Goal: Information Seeking & Learning: Learn about a topic

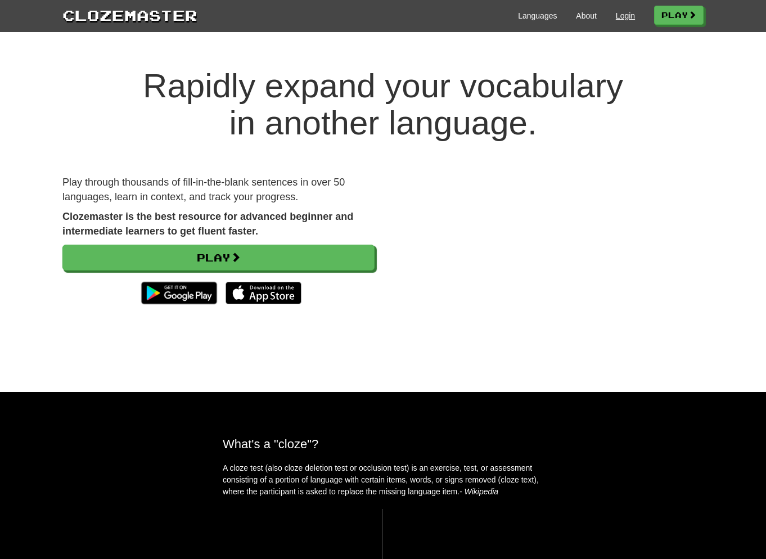
click at [627, 17] on link "Login" at bounding box center [625, 15] width 19 height 11
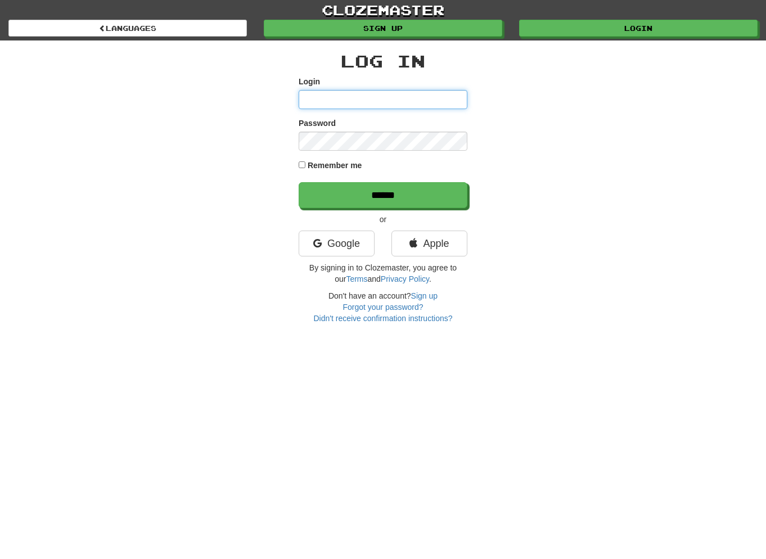
type input "**********"
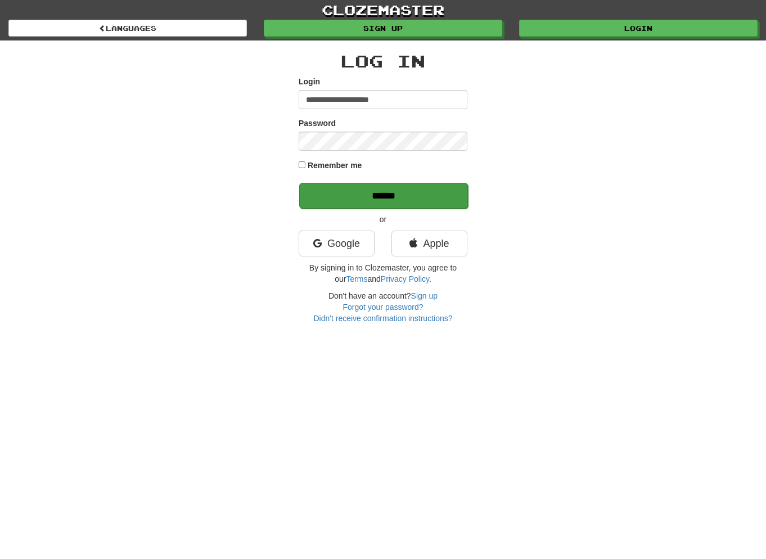
click at [386, 189] on input "******" at bounding box center [383, 196] width 169 height 26
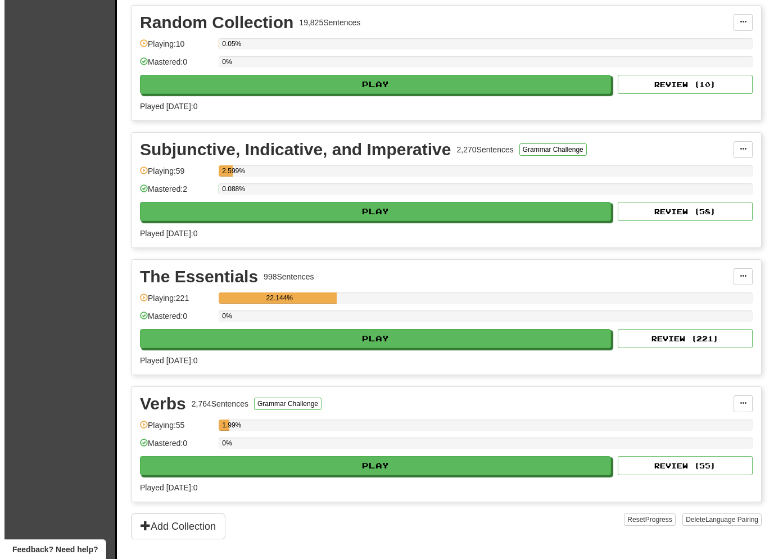
scroll to position [1019, 0]
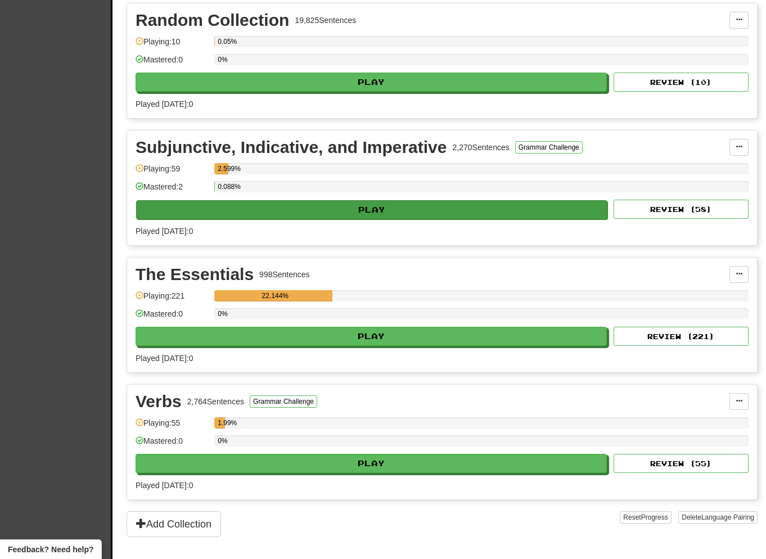
click at [415, 209] on button "Play" at bounding box center [371, 209] width 471 height 19
select select "**"
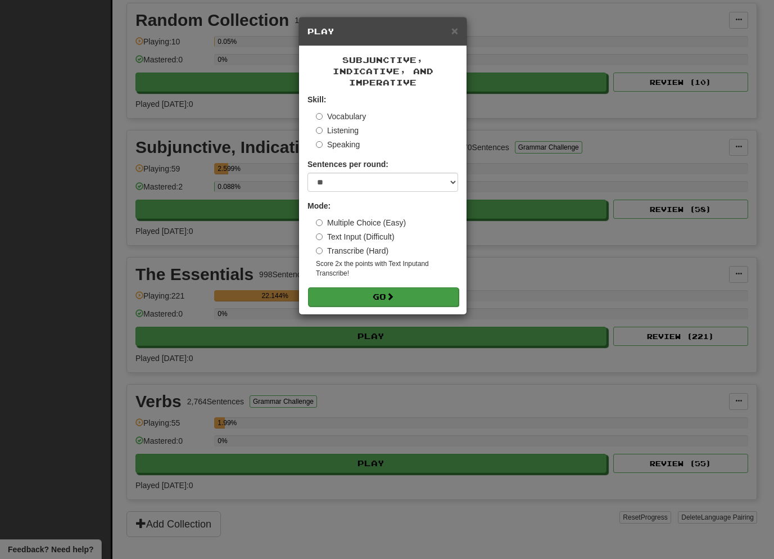
click at [406, 289] on button "Go" at bounding box center [383, 296] width 151 height 19
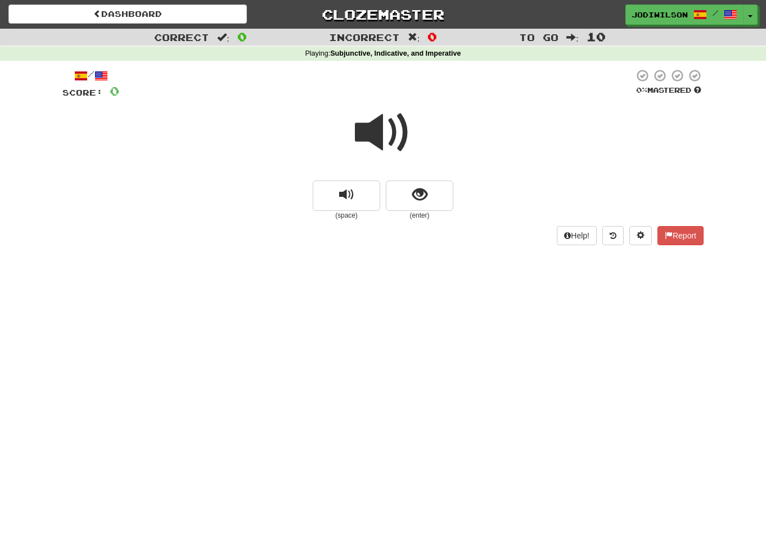
click at [392, 125] on span at bounding box center [383, 133] width 56 height 56
click at [426, 191] on span "show sentence" at bounding box center [419, 194] width 15 height 15
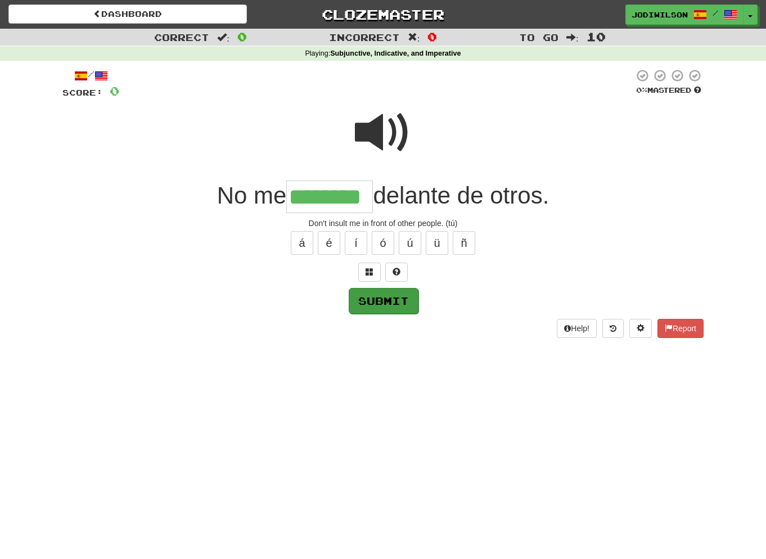
type input "********"
click at [400, 299] on button "Submit" at bounding box center [384, 301] width 70 height 26
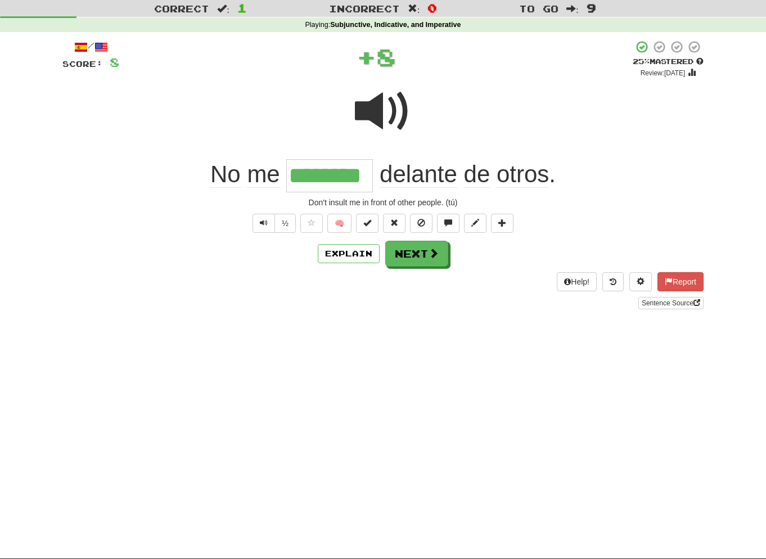
scroll to position [29, 0]
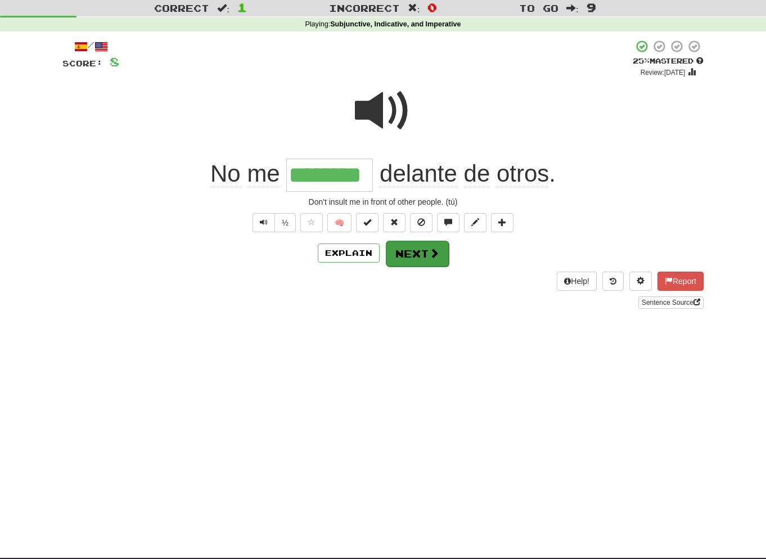
click at [426, 247] on button "Next" at bounding box center [417, 254] width 63 height 26
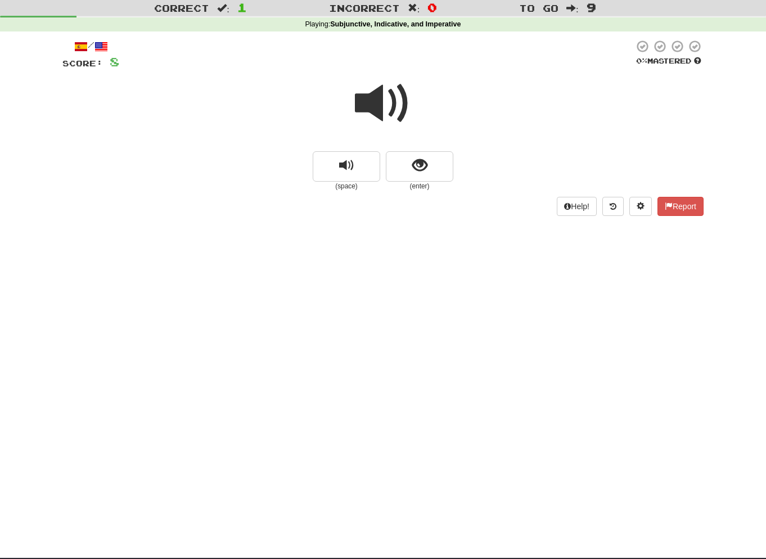
click at [396, 87] on span at bounding box center [383, 103] width 56 height 56
click at [432, 162] on button "show sentence" at bounding box center [419, 166] width 67 height 30
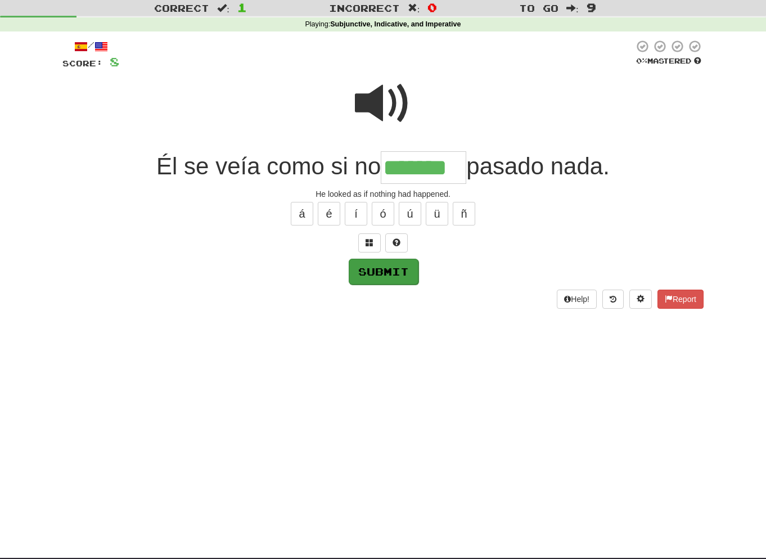
type input "*******"
click at [406, 269] on button "Submit" at bounding box center [384, 272] width 70 height 26
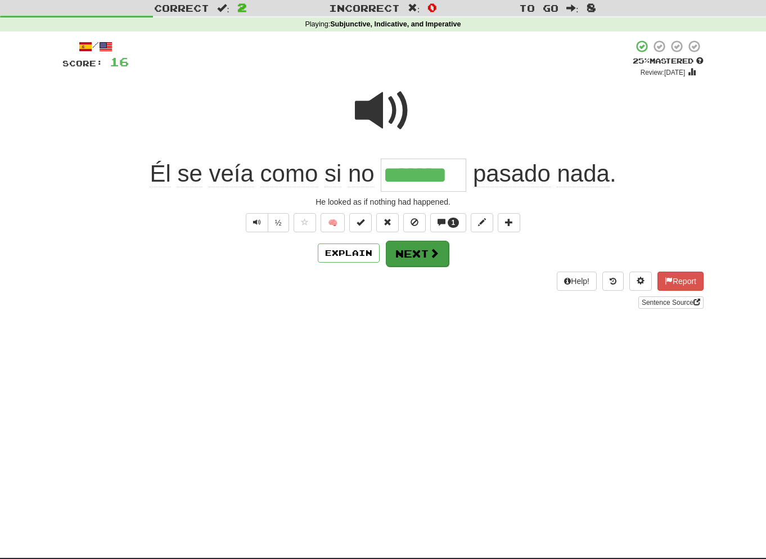
click at [411, 248] on button "Next" at bounding box center [417, 254] width 63 height 26
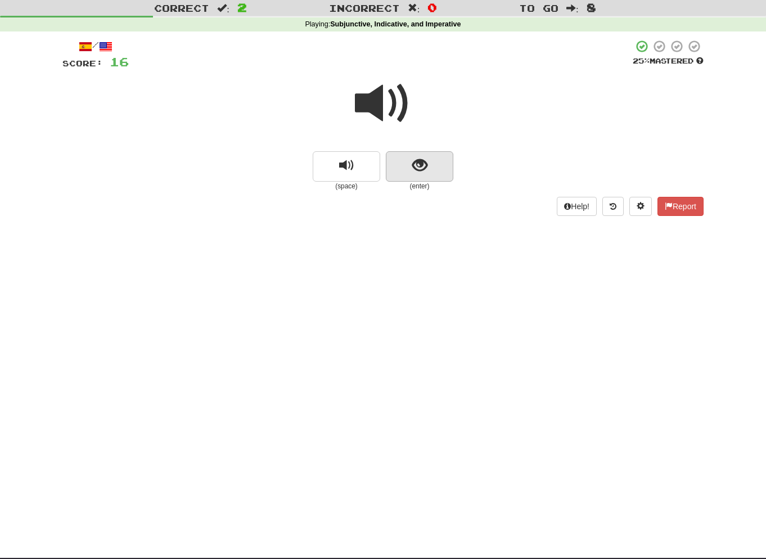
click at [409, 160] on button "show sentence" at bounding box center [419, 166] width 67 height 30
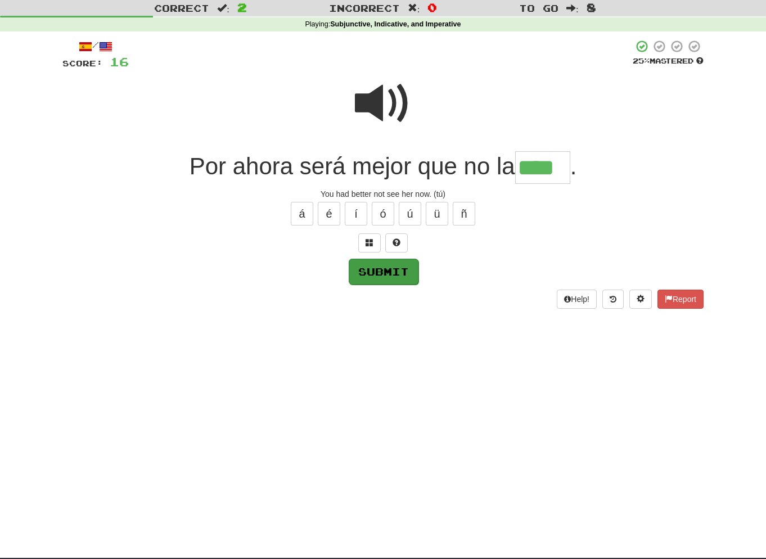
type input "****"
click at [399, 266] on button "Submit" at bounding box center [384, 272] width 70 height 26
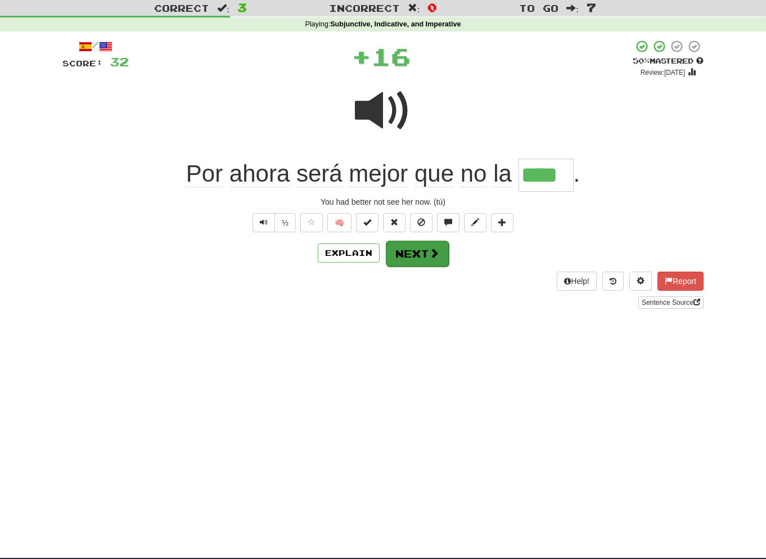
click at [410, 254] on button "Next" at bounding box center [417, 254] width 63 height 26
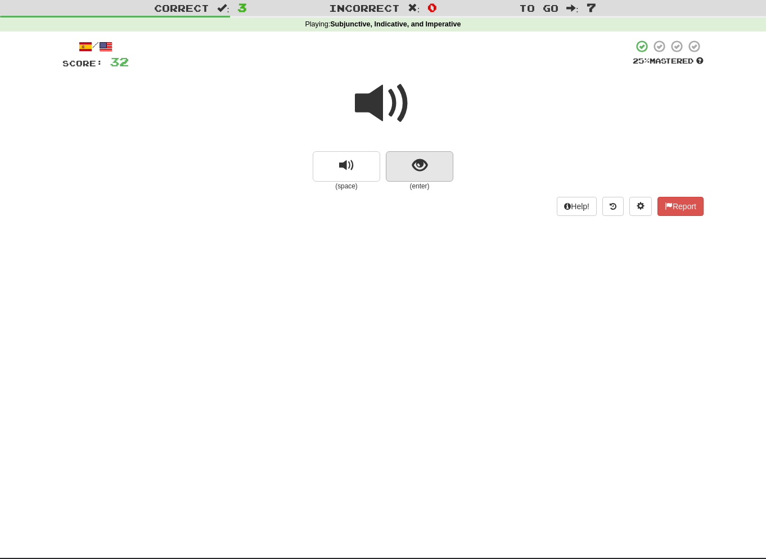
click at [408, 171] on button "show sentence" at bounding box center [419, 166] width 67 height 30
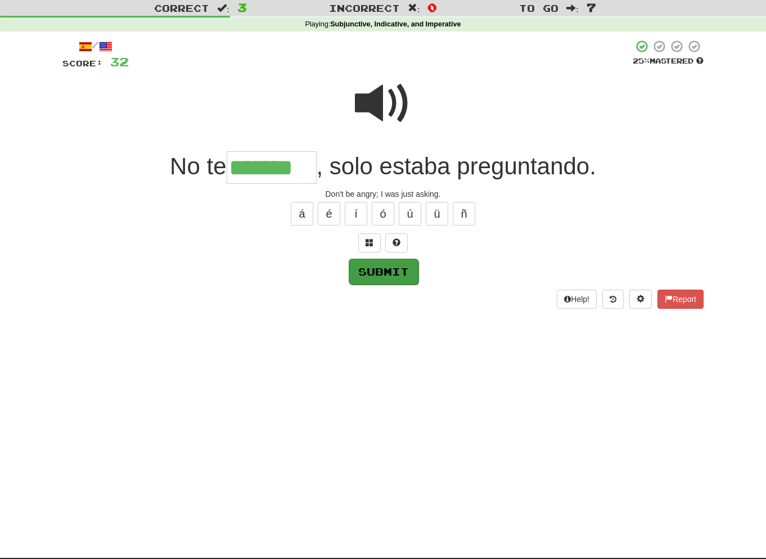
type input "*******"
click at [383, 270] on button "Submit" at bounding box center [384, 272] width 70 height 26
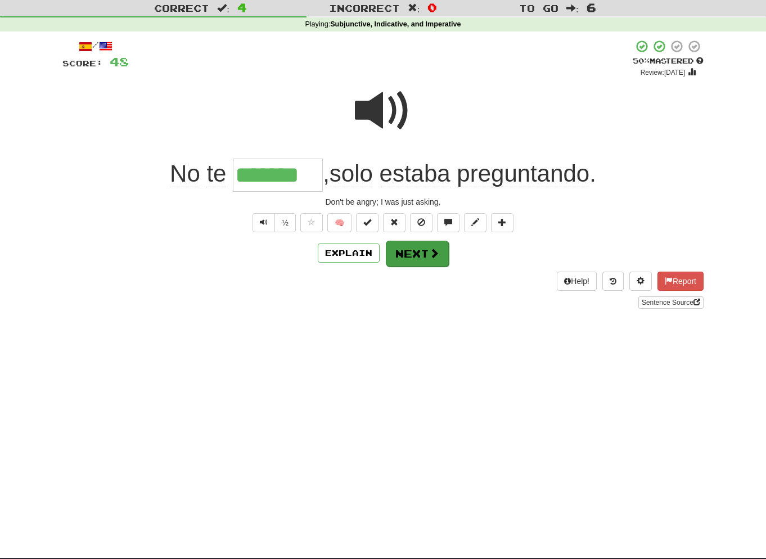
click at [418, 251] on button "Next" at bounding box center [417, 254] width 63 height 26
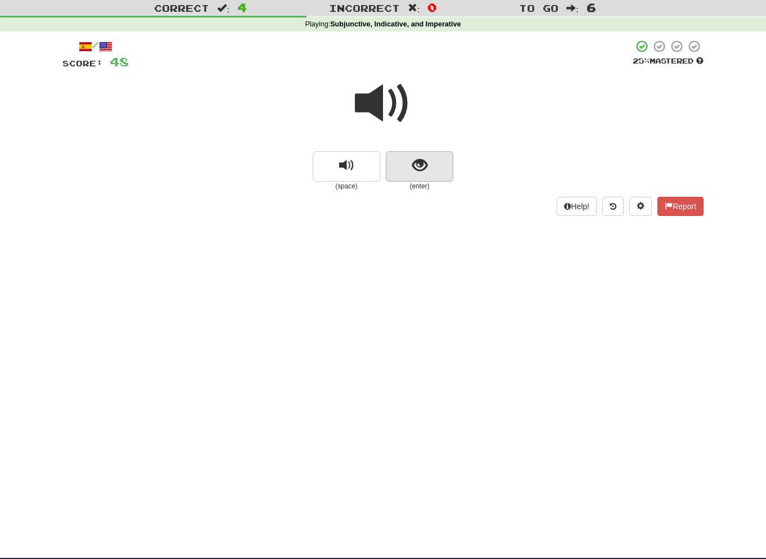
click at [414, 162] on span "show sentence" at bounding box center [419, 165] width 15 height 15
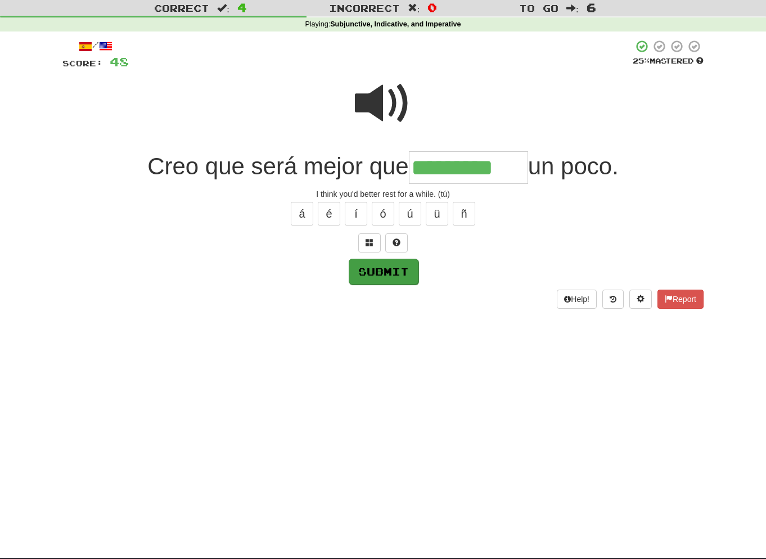
type input "*********"
click at [394, 275] on button "Submit" at bounding box center [384, 272] width 70 height 26
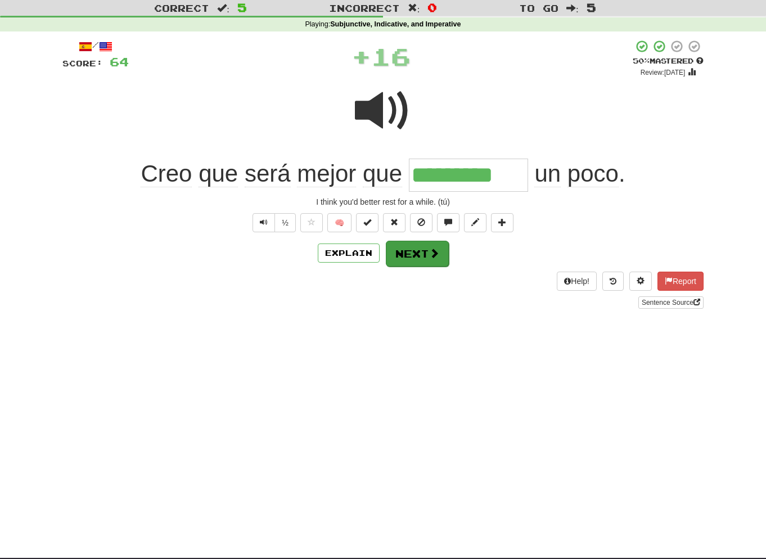
click at [419, 246] on button "Next" at bounding box center [417, 254] width 63 height 26
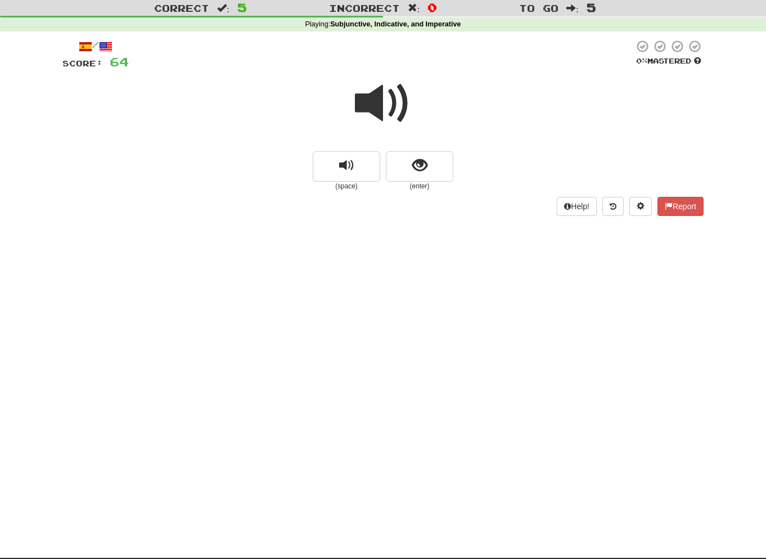
click at [382, 113] on span at bounding box center [383, 103] width 56 height 56
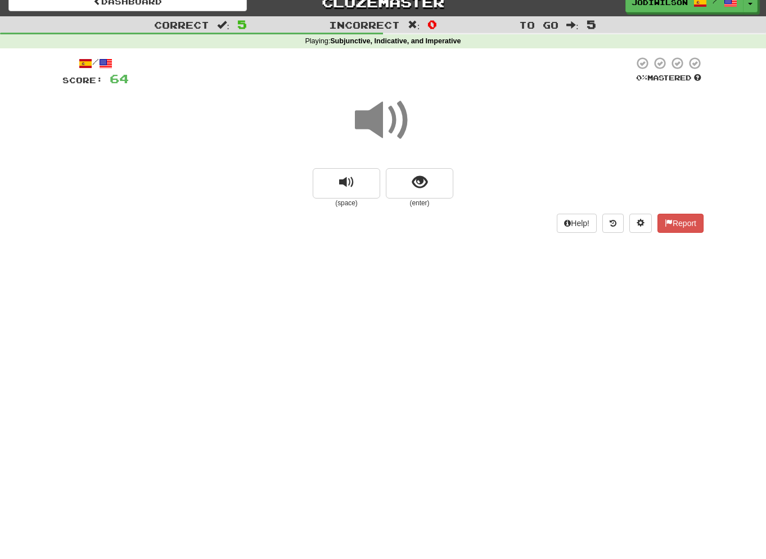
scroll to position [0, 0]
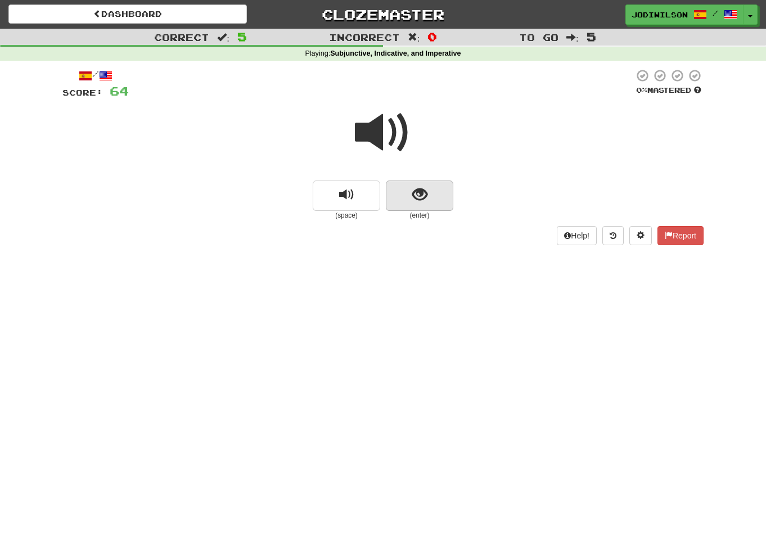
click at [433, 191] on button "show sentence" at bounding box center [419, 195] width 67 height 30
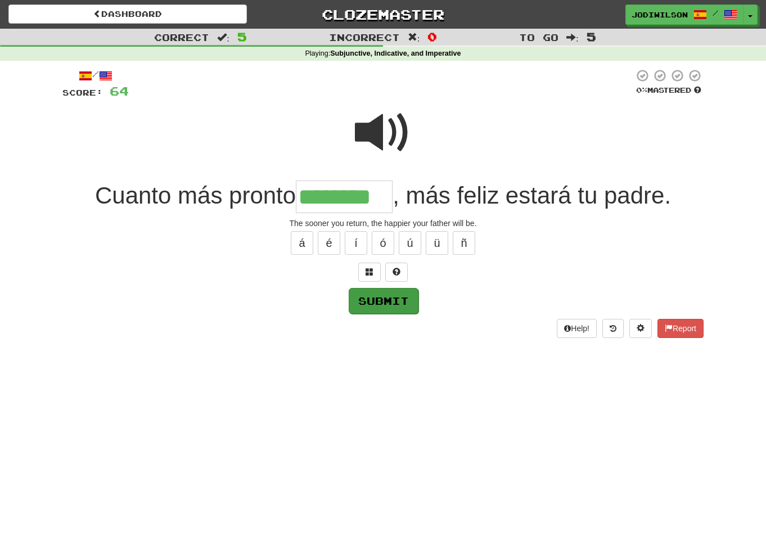
type input "********"
click at [386, 298] on button "Submit" at bounding box center [384, 301] width 70 height 26
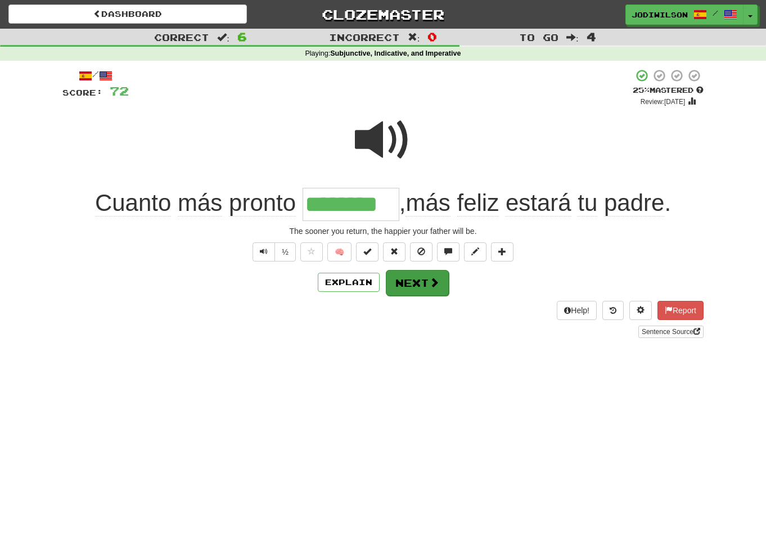
click at [420, 282] on button "Next" at bounding box center [417, 283] width 63 height 26
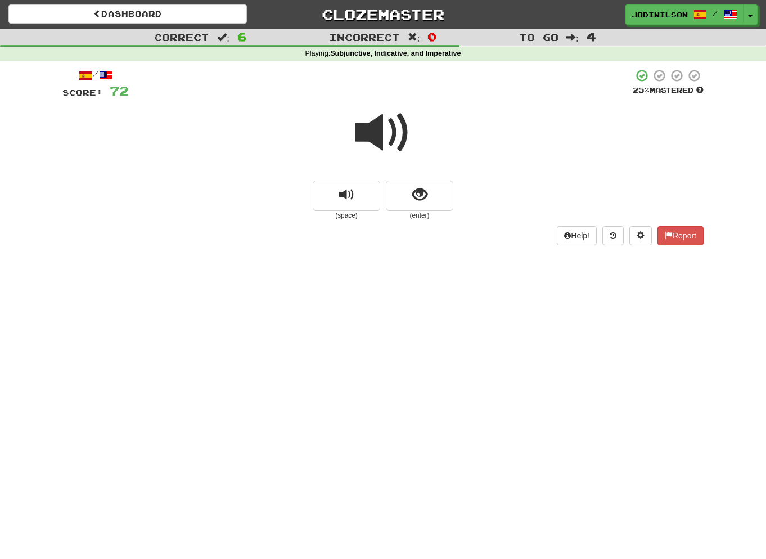
click at [374, 133] on span at bounding box center [383, 133] width 56 height 56
click at [437, 197] on button "show sentence" at bounding box center [419, 195] width 67 height 30
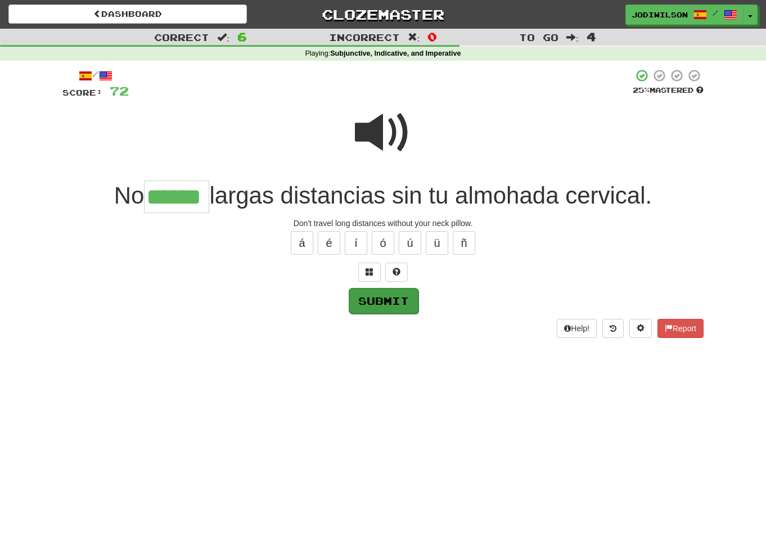
type input "******"
click at [362, 296] on button "Submit" at bounding box center [384, 301] width 70 height 26
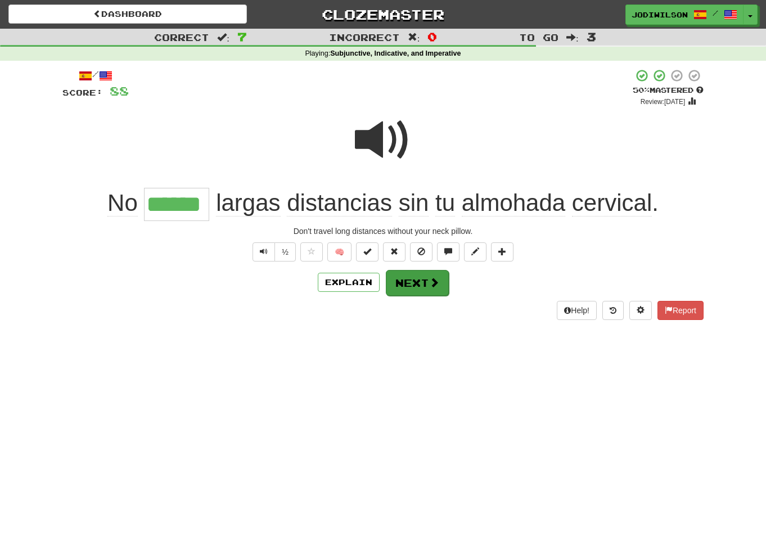
click at [394, 289] on button "Next" at bounding box center [417, 283] width 63 height 26
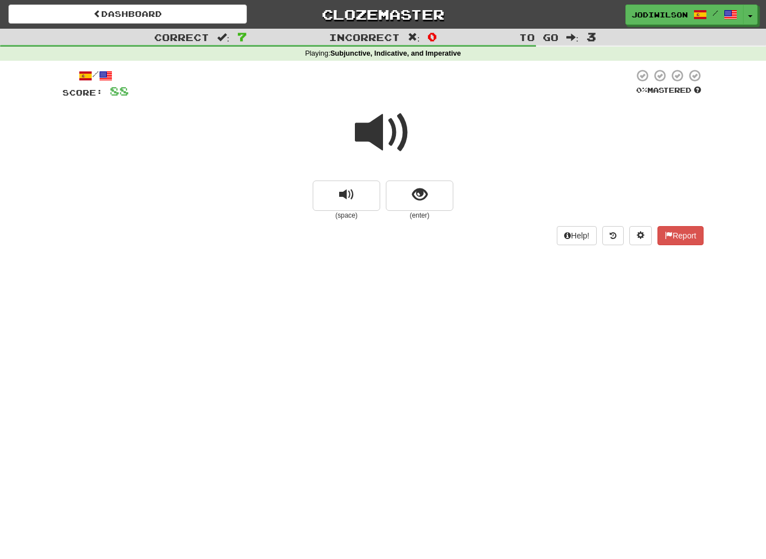
click at [368, 149] on span at bounding box center [383, 133] width 56 height 56
click at [412, 193] on span "show sentence" at bounding box center [419, 194] width 15 height 15
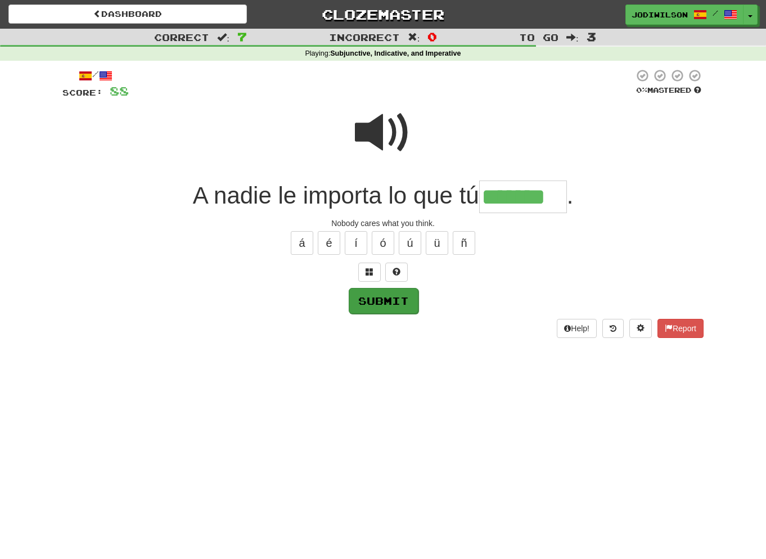
type input "*******"
click at [400, 300] on button "Submit" at bounding box center [384, 301] width 70 height 26
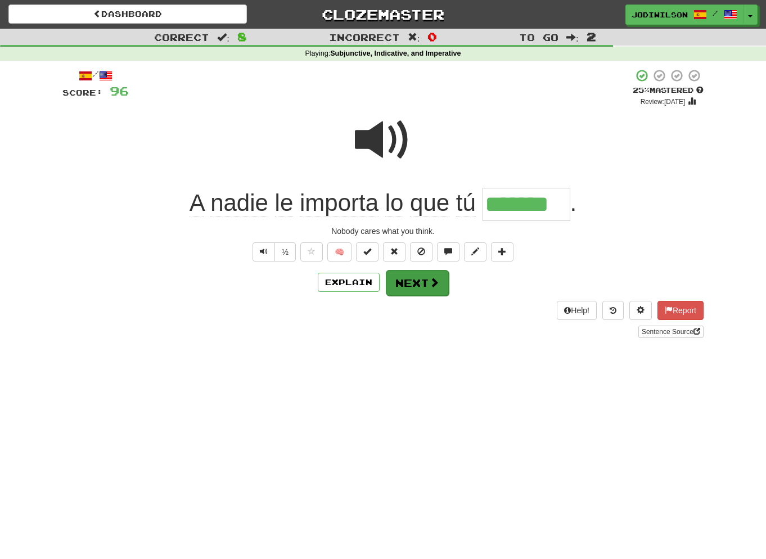
click at [405, 277] on button "Next" at bounding box center [417, 283] width 63 height 26
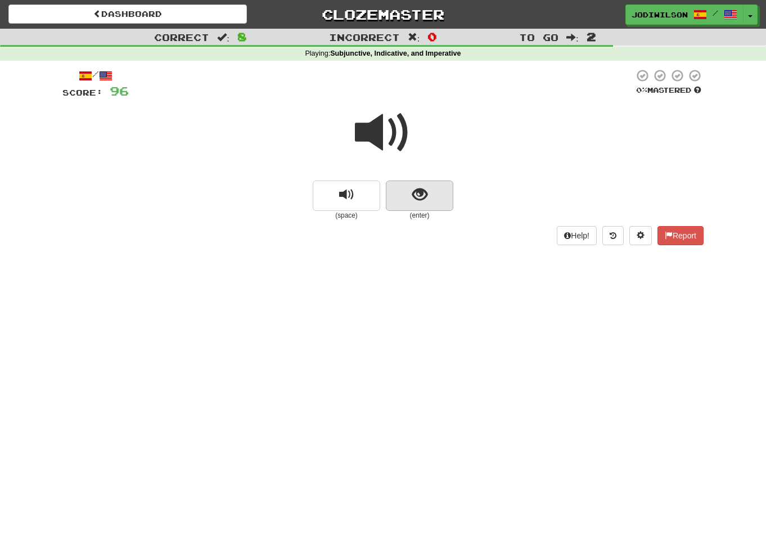
click at [406, 191] on button "show sentence" at bounding box center [419, 195] width 67 height 30
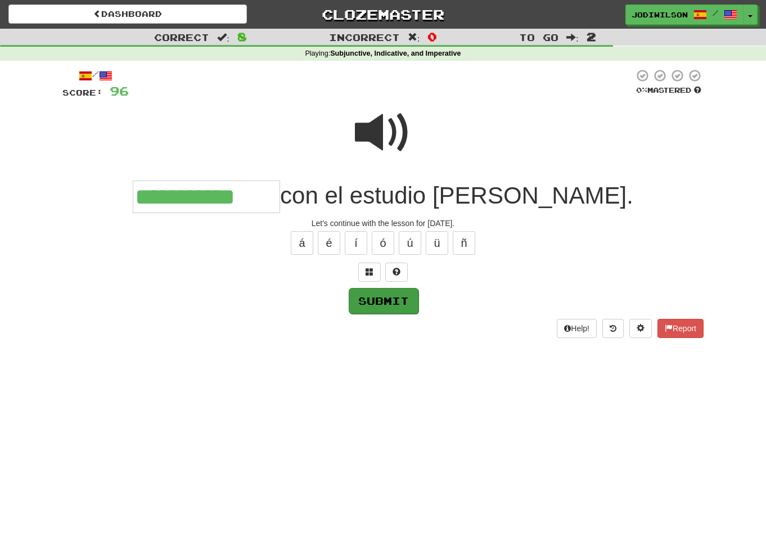
type input "**********"
click at [390, 297] on button "Submit" at bounding box center [384, 301] width 70 height 26
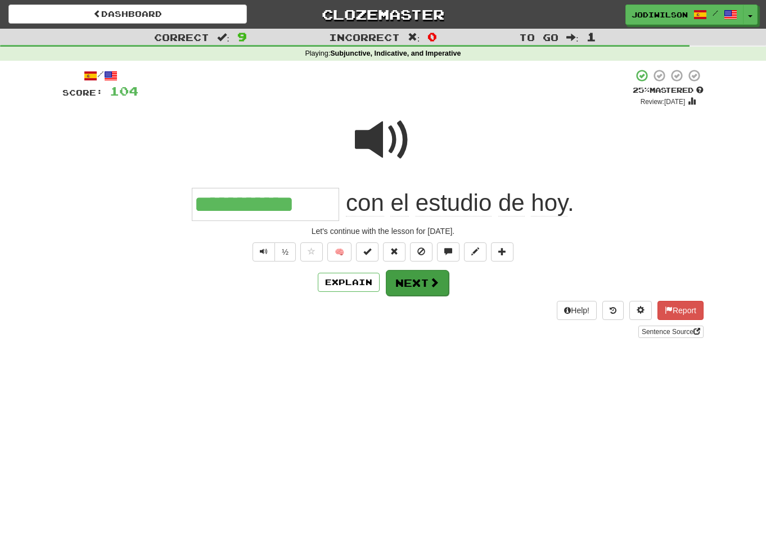
click at [395, 286] on button "Next" at bounding box center [417, 283] width 63 height 26
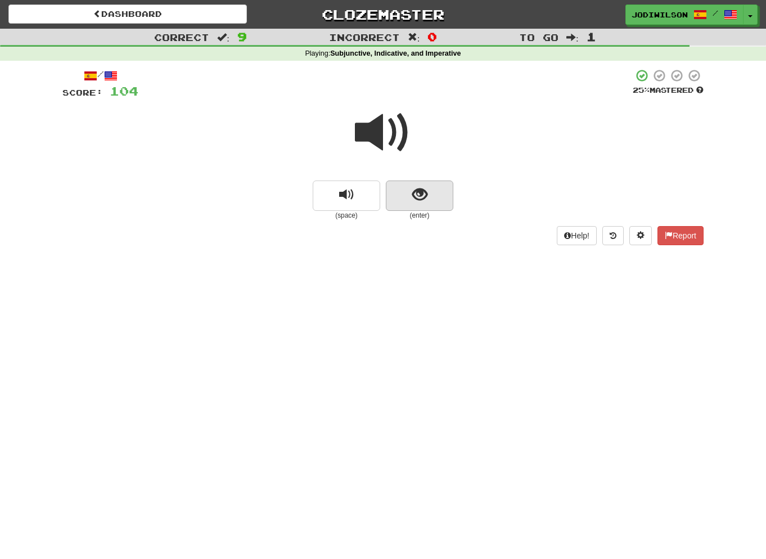
click at [424, 195] on span "show sentence" at bounding box center [419, 194] width 15 height 15
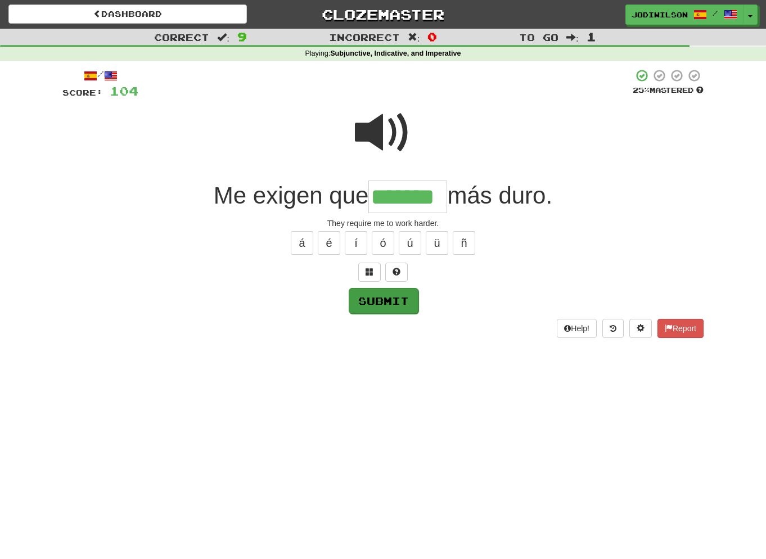
type input "*******"
click at [405, 291] on button "Submit" at bounding box center [384, 301] width 70 height 26
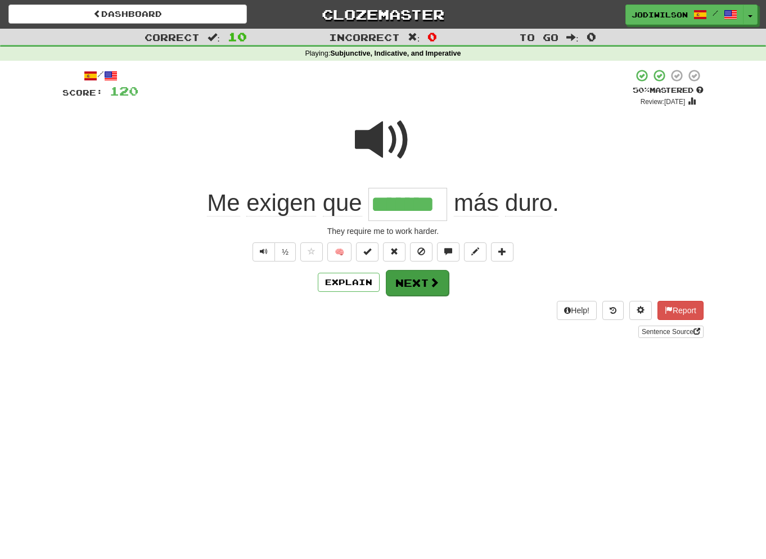
click at [419, 283] on button "Next" at bounding box center [417, 283] width 63 height 26
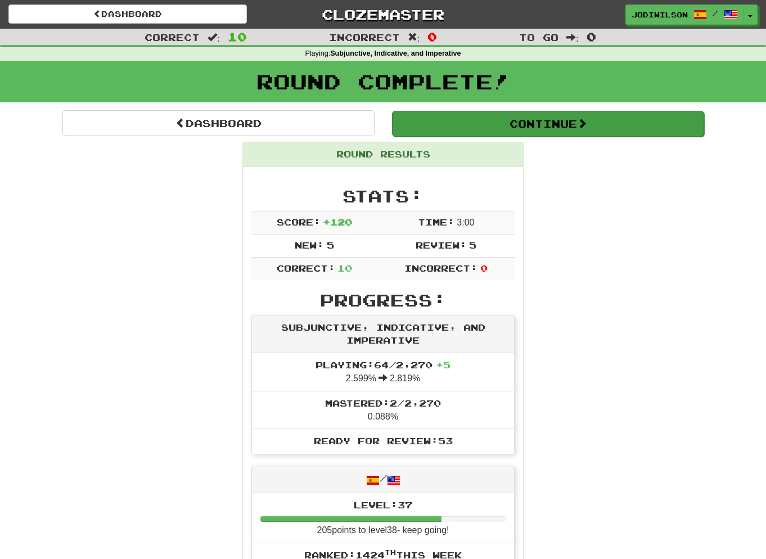
click at [607, 125] on button "Continue" at bounding box center [548, 124] width 312 height 26
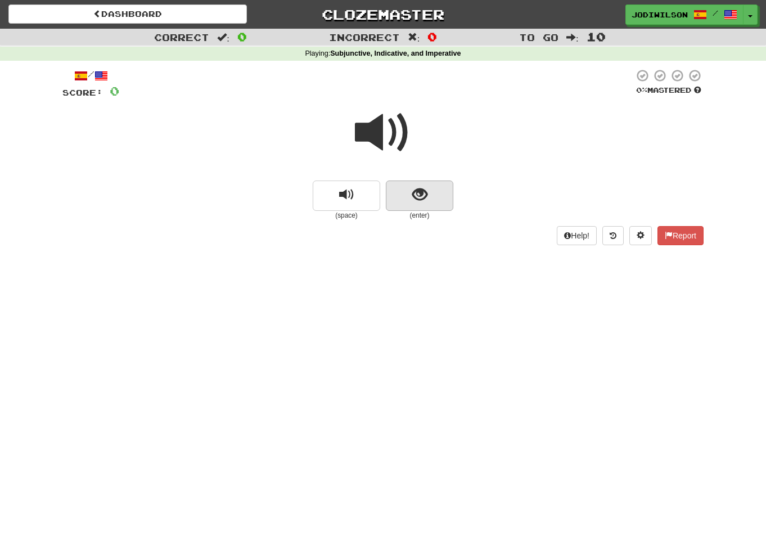
click at [431, 189] on button "show sentence" at bounding box center [419, 195] width 67 height 30
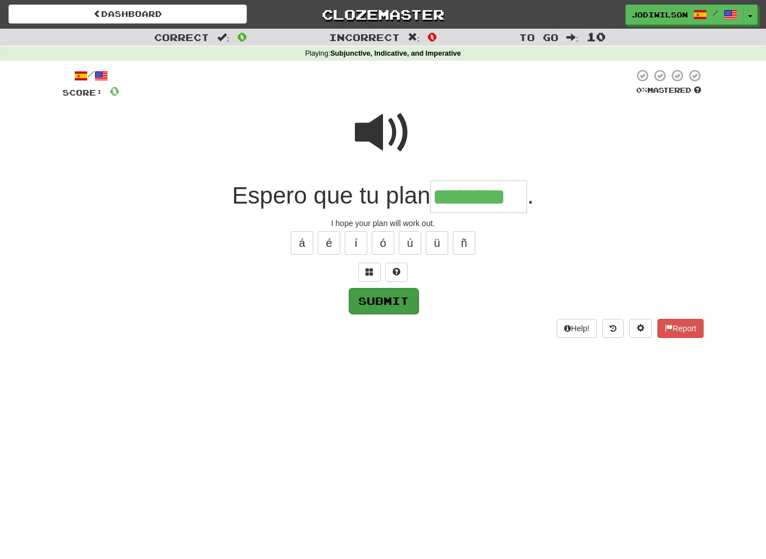
type input "********"
click at [400, 301] on button "Submit" at bounding box center [384, 301] width 70 height 26
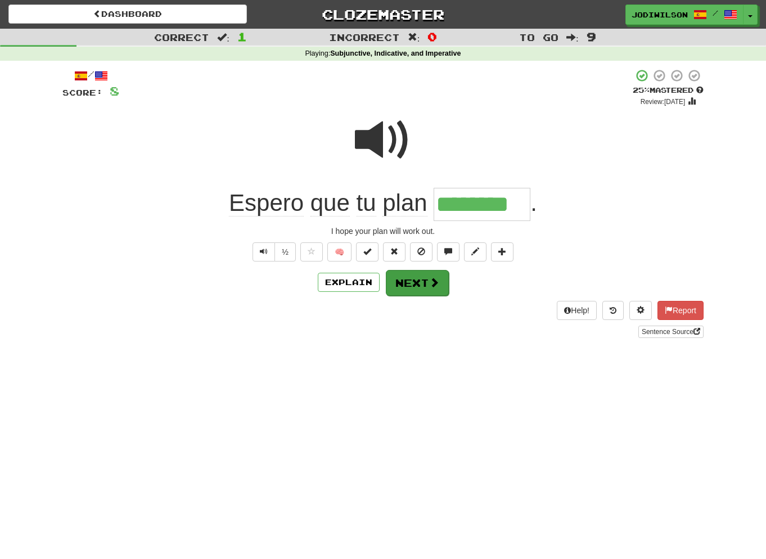
click at [416, 280] on button "Next" at bounding box center [417, 283] width 63 height 26
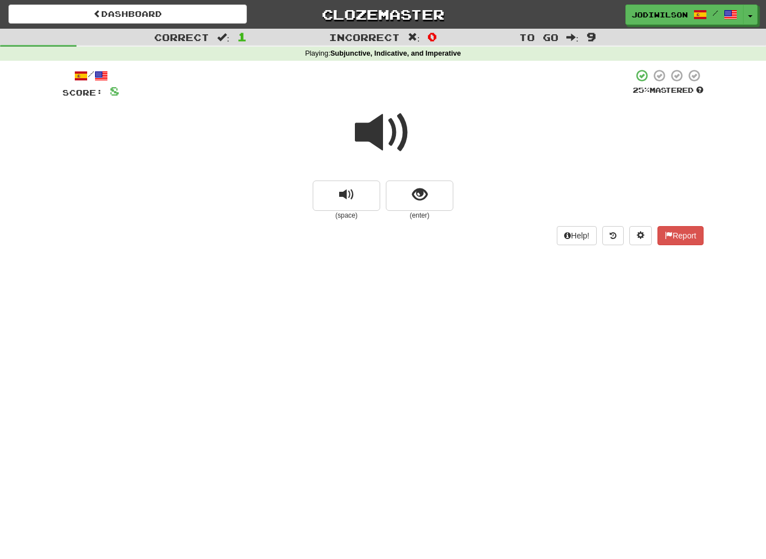
scroll to position [4, 0]
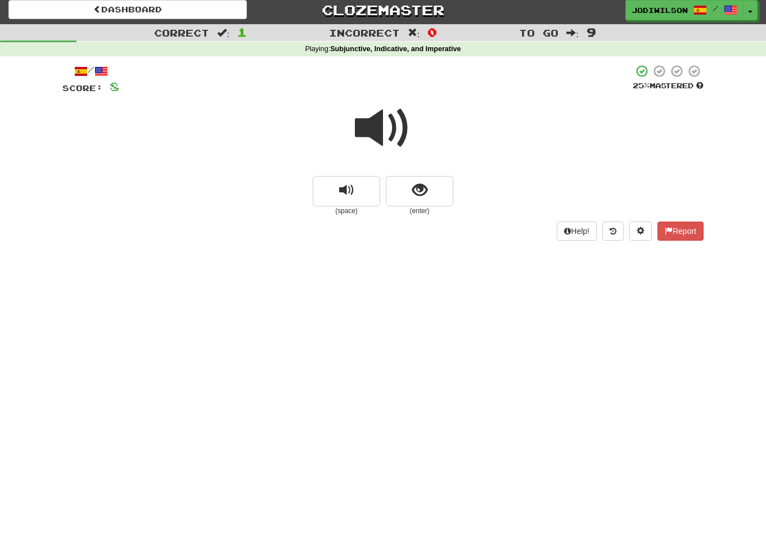
click at [430, 155] on div at bounding box center [382, 136] width 641 height 80
click at [414, 135] on div at bounding box center [382, 136] width 641 height 80
click at [430, 182] on button "show sentence" at bounding box center [419, 191] width 67 height 30
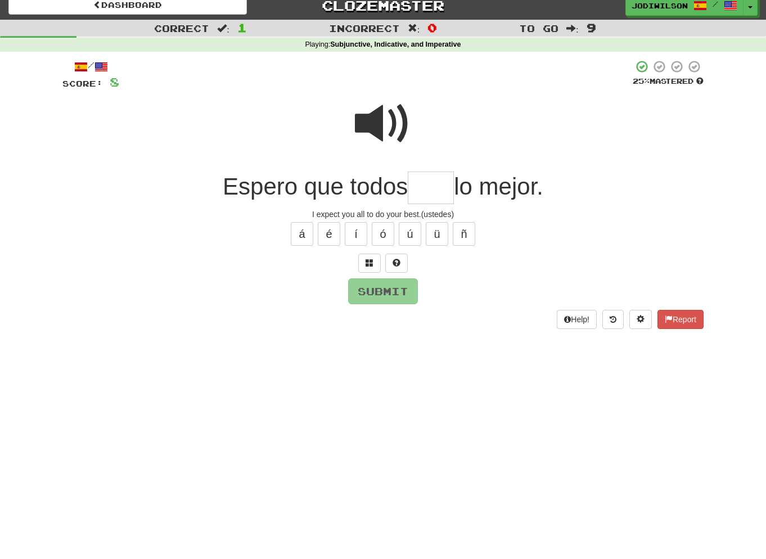
scroll to position [10, 0]
click at [407, 135] on span at bounding box center [383, 123] width 56 height 56
click at [392, 124] on span at bounding box center [383, 123] width 56 height 56
click at [435, 180] on input "text" at bounding box center [431, 187] width 46 height 33
type input "***"
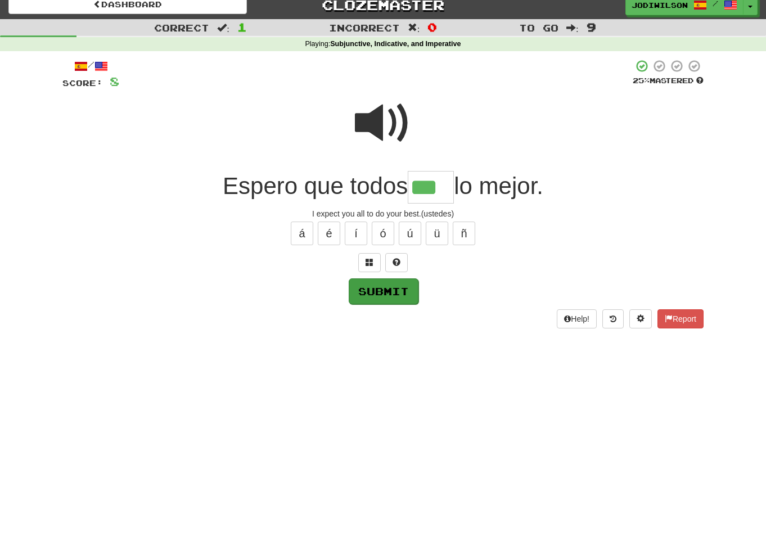
click at [399, 286] on button "Submit" at bounding box center [384, 291] width 70 height 26
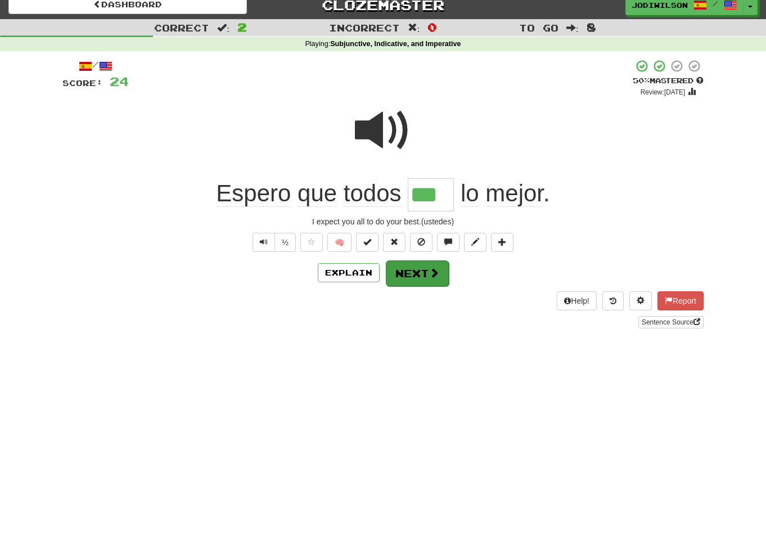
click at [407, 273] on button "Next" at bounding box center [417, 273] width 63 height 26
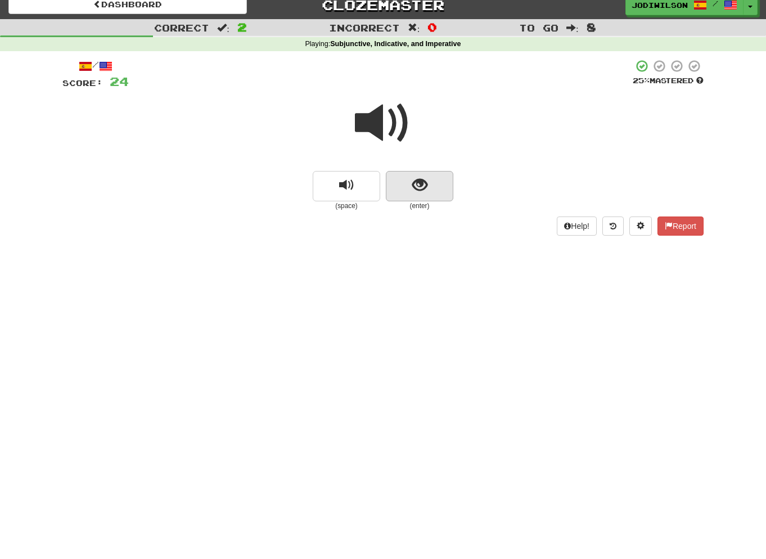
click at [404, 181] on button "show sentence" at bounding box center [419, 186] width 67 height 30
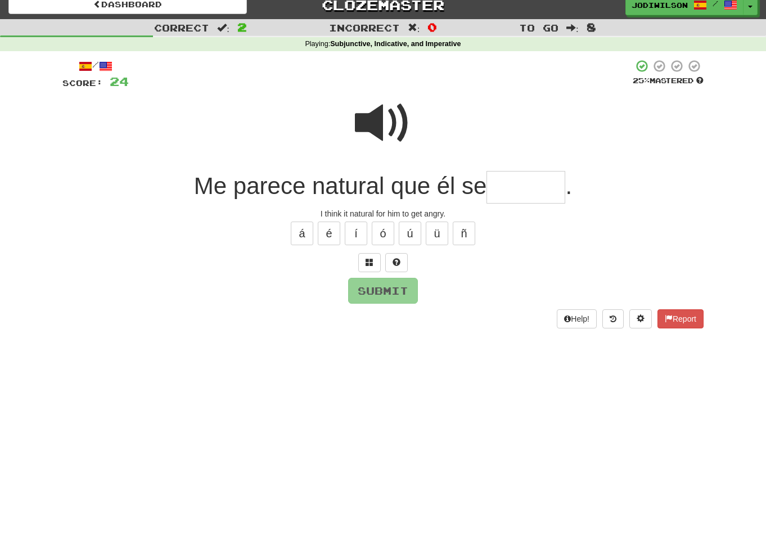
click at [503, 192] on input "text" at bounding box center [525, 187] width 79 height 33
type input "******"
click at [387, 284] on button "Submit" at bounding box center [384, 291] width 70 height 26
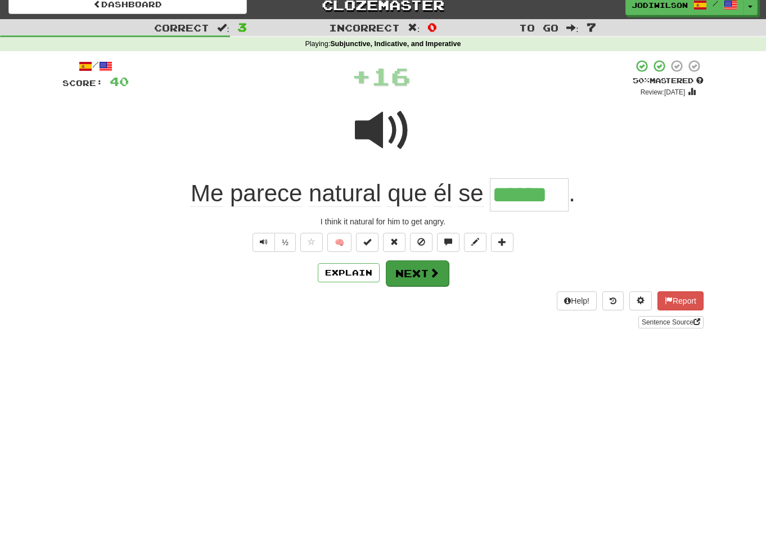
click at [412, 274] on button "Next" at bounding box center [417, 273] width 63 height 26
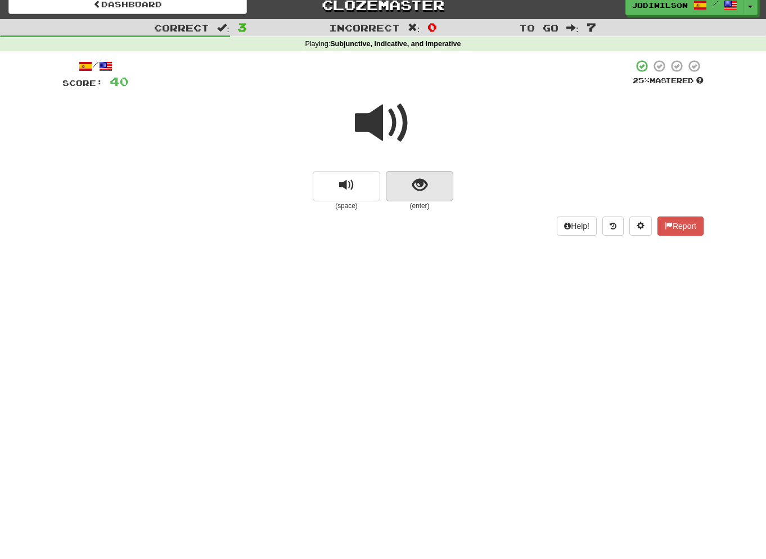
click at [448, 184] on button "show sentence" at bounding box center [419, 186] width 67 height 30
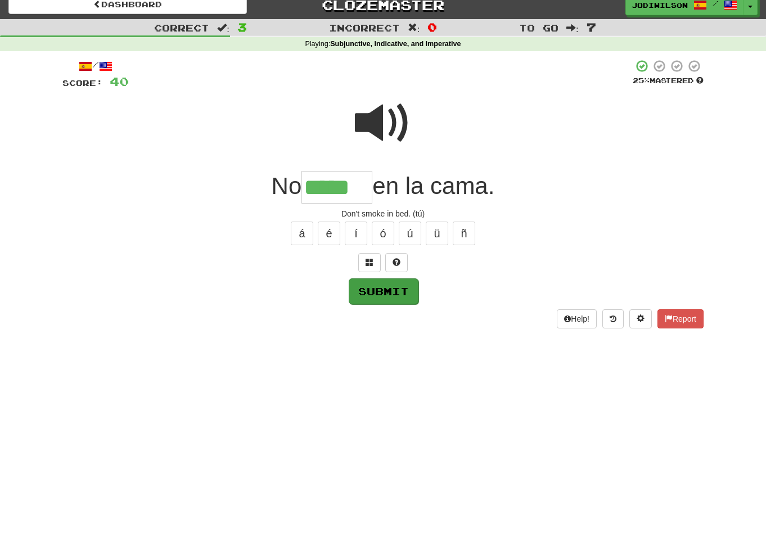
type input "*****"
click at [402, 290] on button "Submit" at bounding box center [384, 291] width 70 height 26
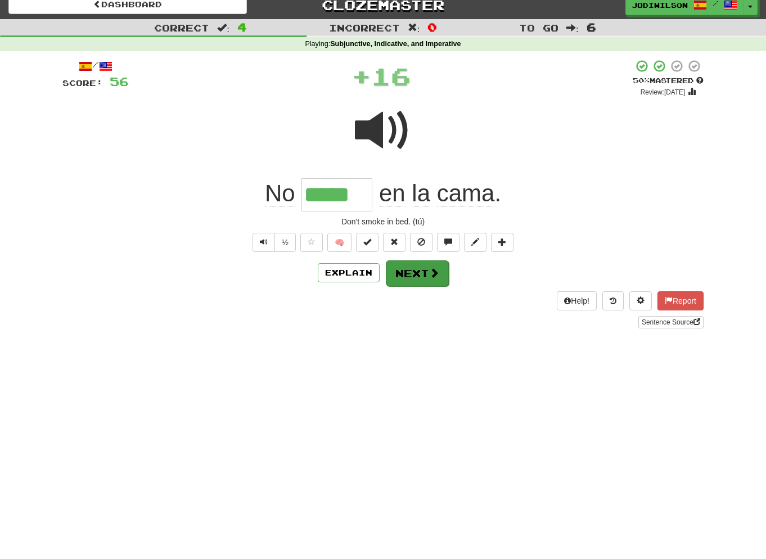
click at [417, 275] on button "Next" at bounding box center [417, 273] width 63 height 26
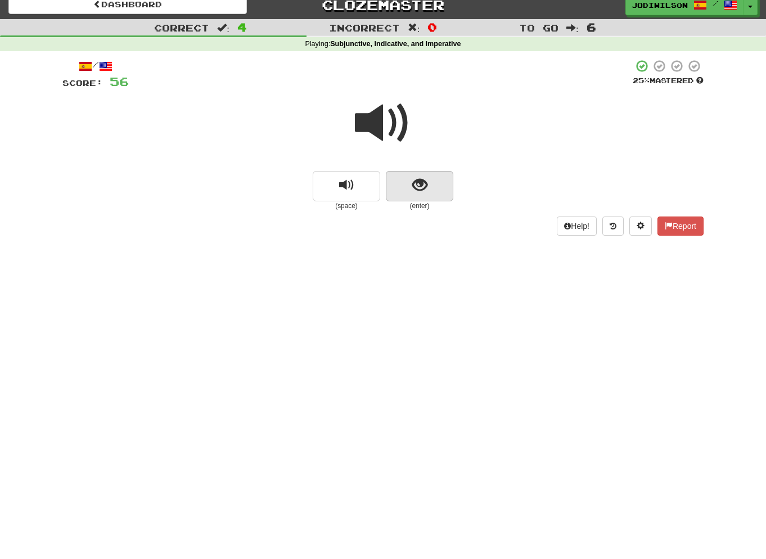
click at [438, 189] on button "show sentence" at bounding box center [419, 186] width 67 height 30
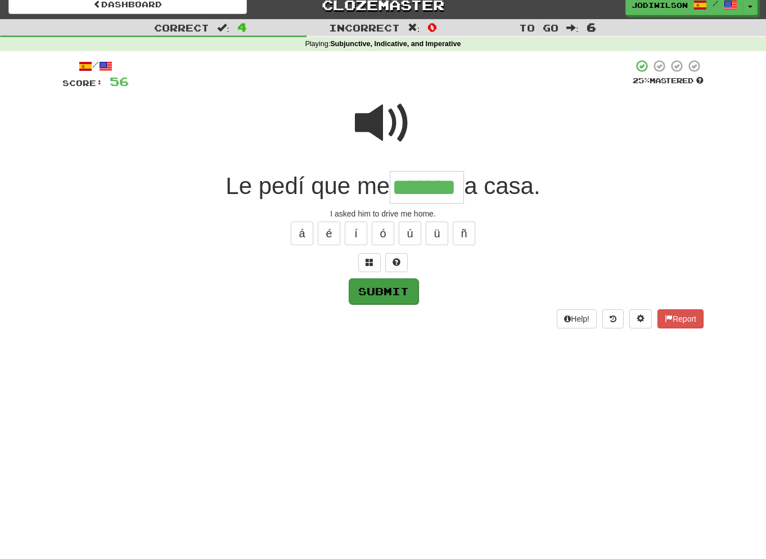
type input "*******"
click at [373, 285] on button "Submit" at bounding box center [384, 291] width 70 height 26
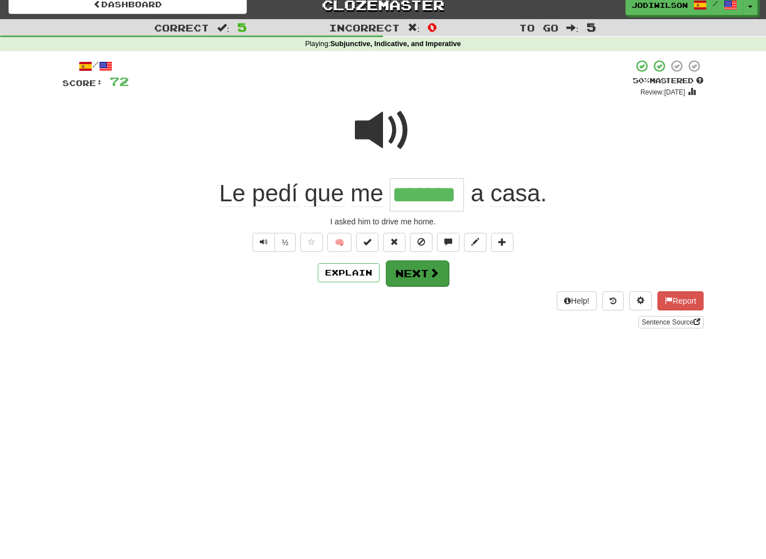
click at [418, 274] on button "Next" at bounding box center [417, 273] width 63 height 26
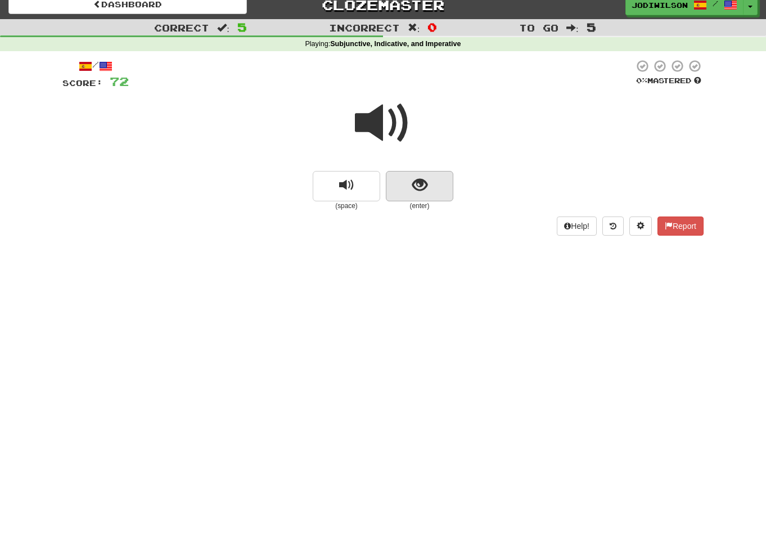
click at [427, 186] on span "show sentence" at bounding box center [419, 185] width 15 height 15
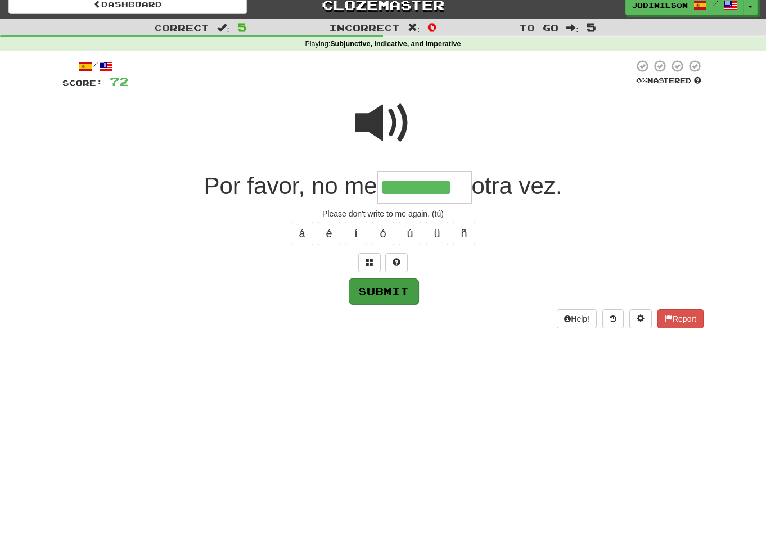
type input "********"
click at [390, 281] on button "Submit" at bounding box center [384, 291] width 70 height 26
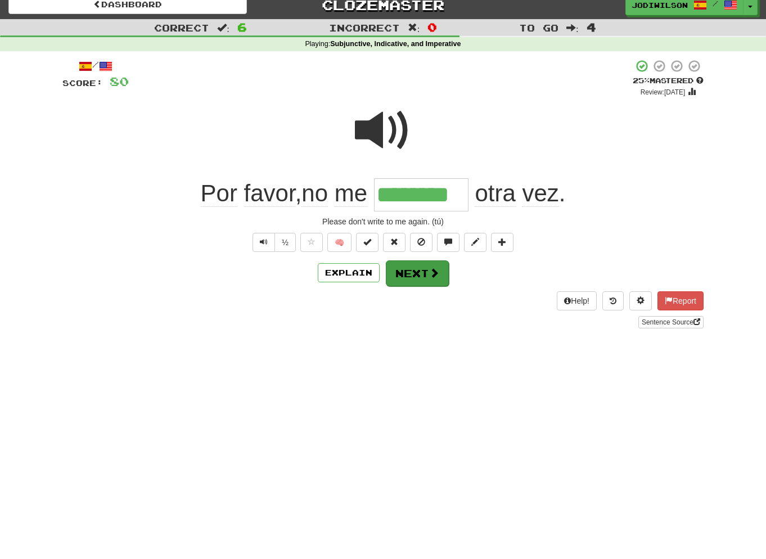
click at [410, 277] on button "Next" at bounding box center [417, 273] width 63 height 26
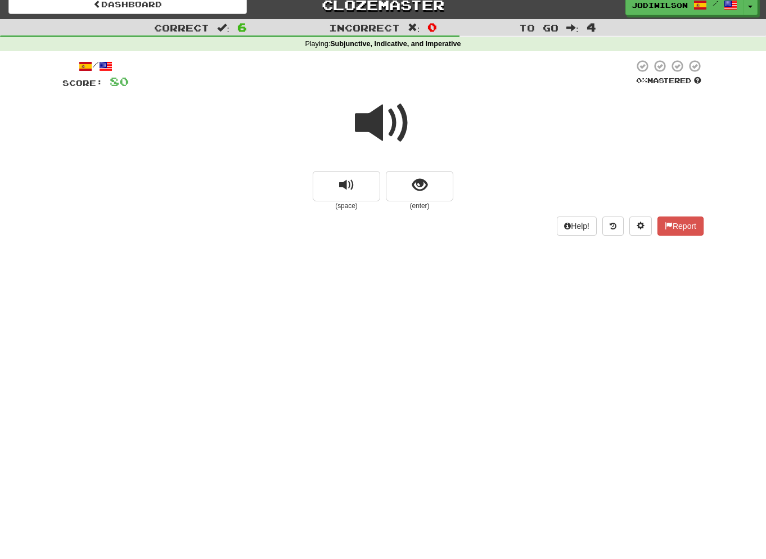
click at [385, 128] on span at bounding box center [383, 123] width 56 height 56
click at [409, 190] on button "show sentence" at bounding box center [419, 186] width 67 height 30
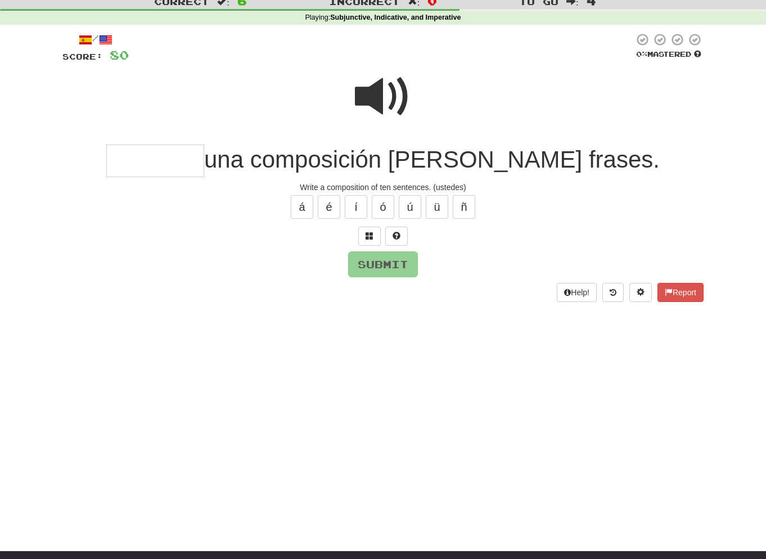
scroll to position [38, 0]
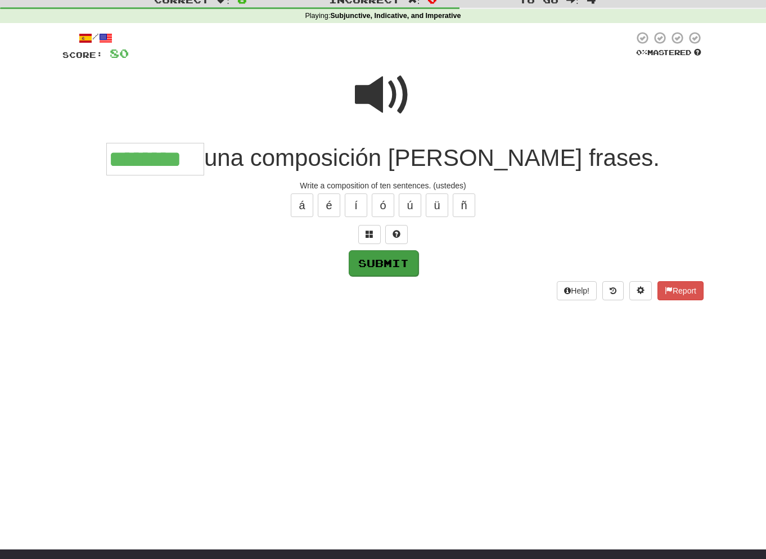
type input "********"
click at [395, 257] on button "Submit" at bounding box center [384, 263] width 70 height 26
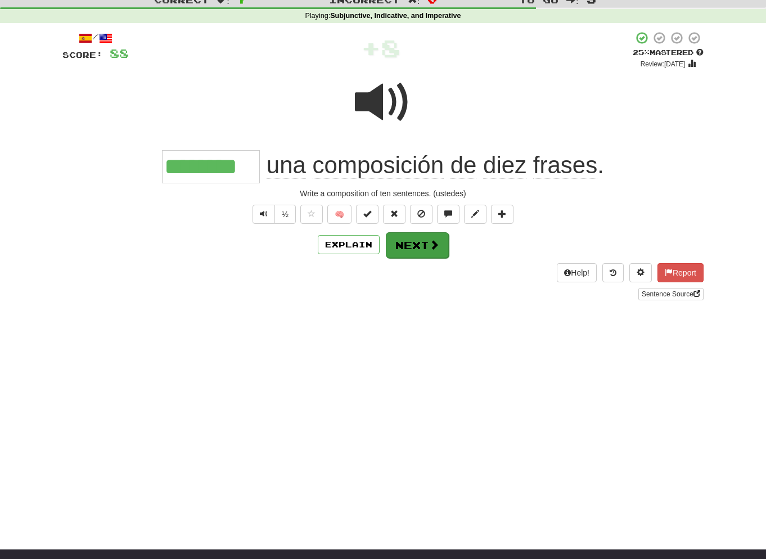
click at [408, 242] on button "Next" at bounding box center [417, 245] width 63 height 26
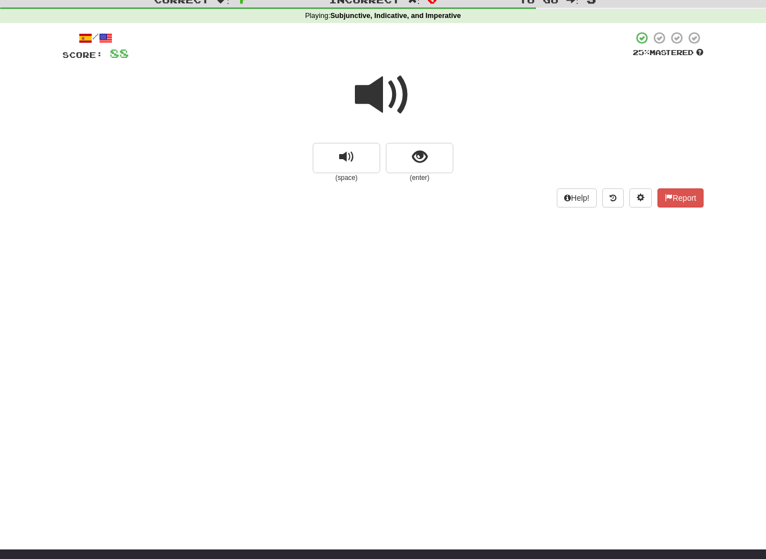
click at [386, 96] on span at bounding box center [383, 95] width 56 height 56
click at [414, 158] on span "show sentence" at bounding box center [419, 157] width 15 height 15
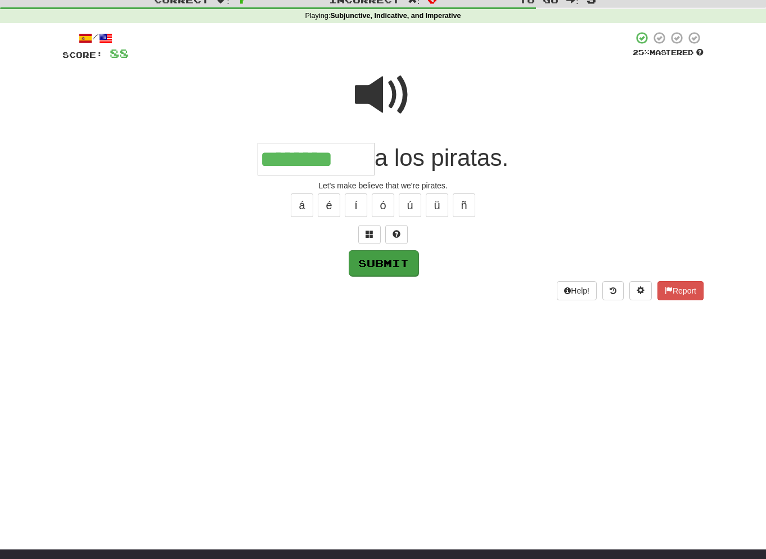
type input "********"
click at [382, 256] on button "Submit" at bounding box center [384, 263] width 70 height 26
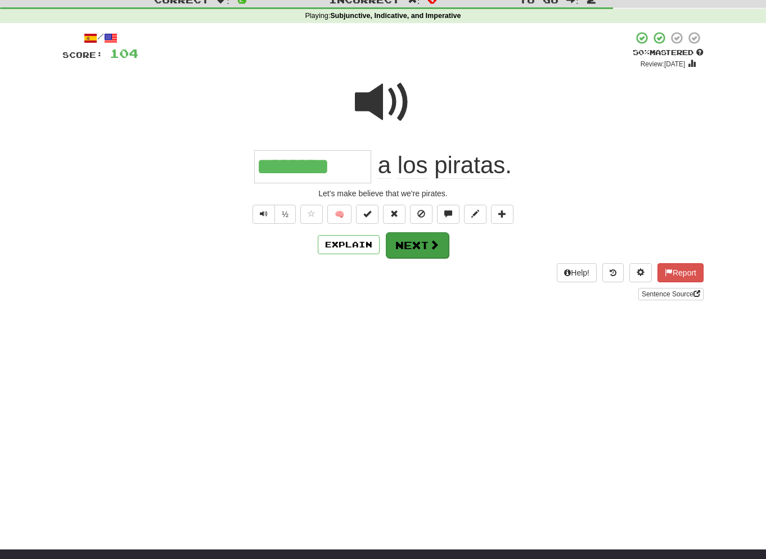
click at [417, 245] on button "Next" at bounding box center [417, 245] width 63 height 26
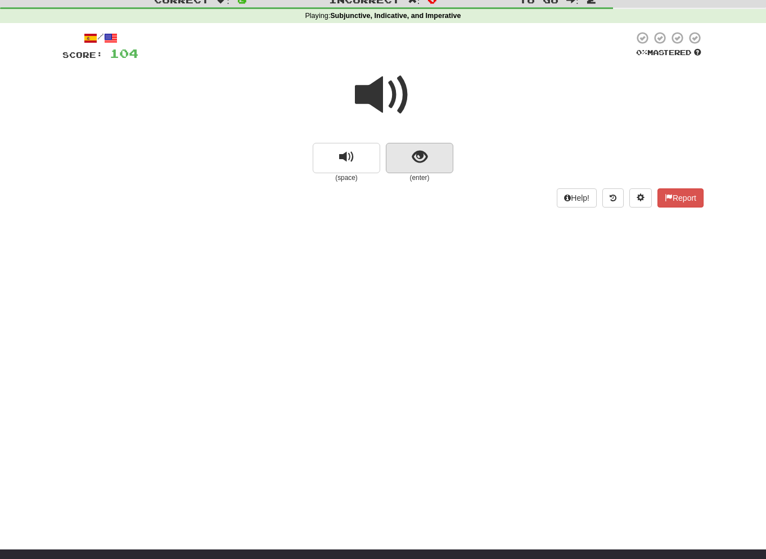
click at [430, 166] on button "show sentence" at bounding box center [419, 158] width 67 height 30
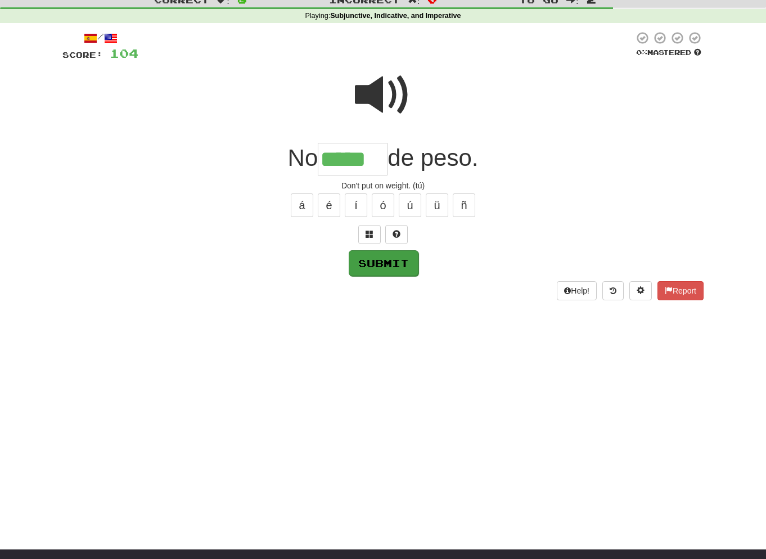
type input "*****"
click at [385, 259] on button "Submit" at bounding box center [384, 263] width 70 height 26
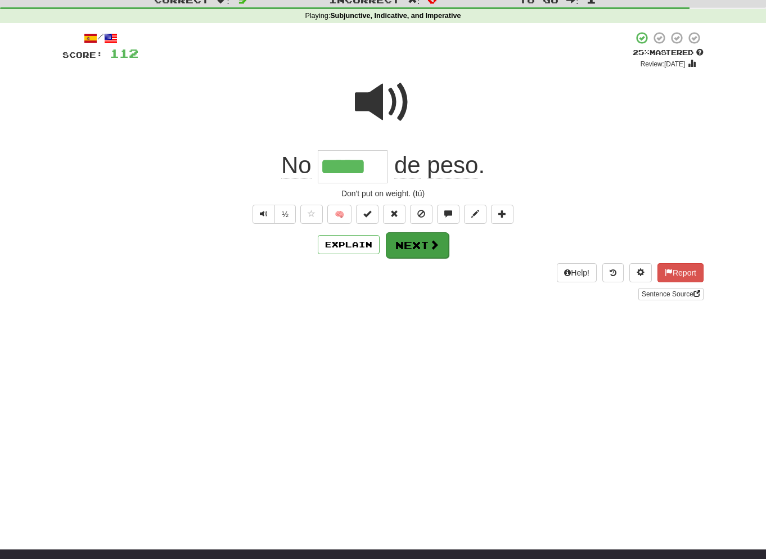
click at [433, 241] on span at bounding box center [434, 244] width 10 height 10
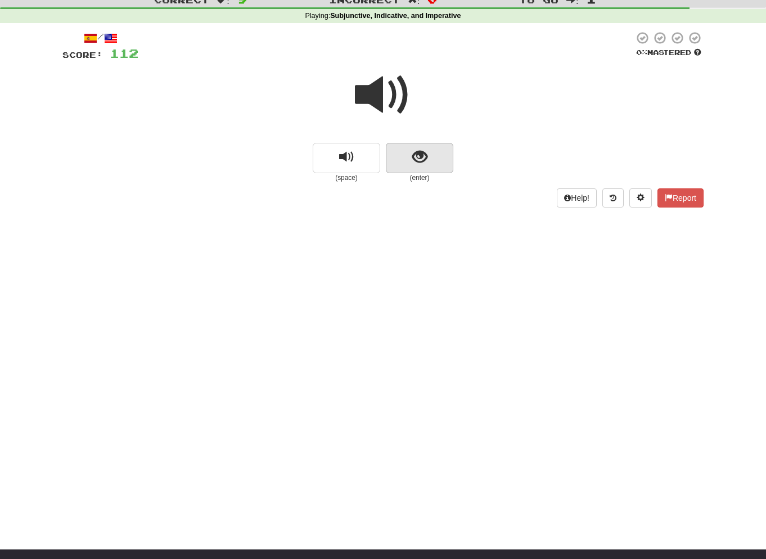
click at [436, 165] on button "show sentence" at bounding box center [419, 158] width 67 height 30
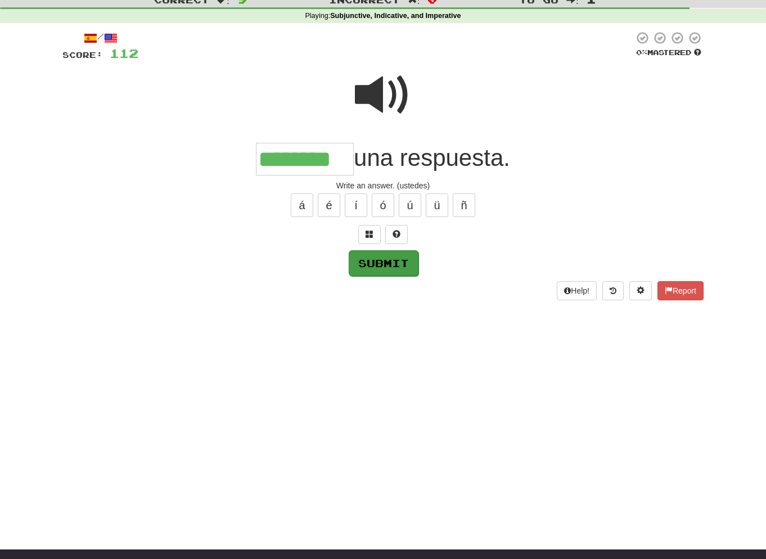
type input "********"
click at [382, 254] on button "Submit" at bounding box center [384, 263] width 70 height 26
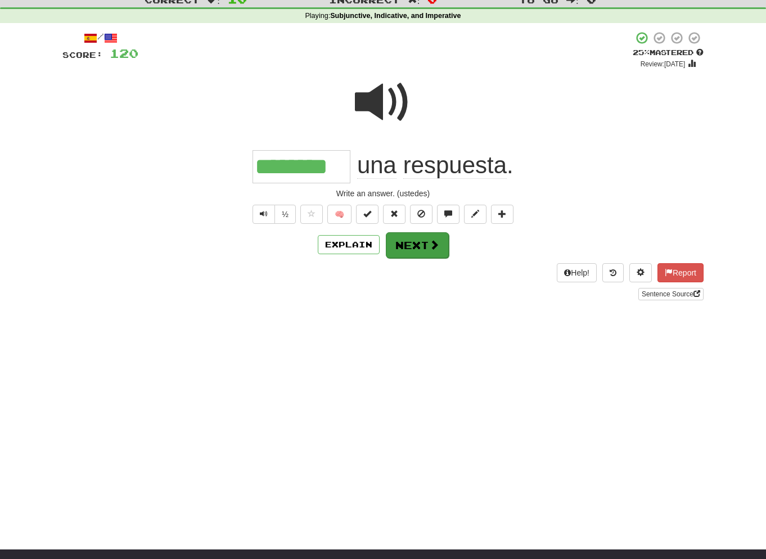
click at [408, 239] on button "Next" at bounding box center [417, 245] width 63 height 26
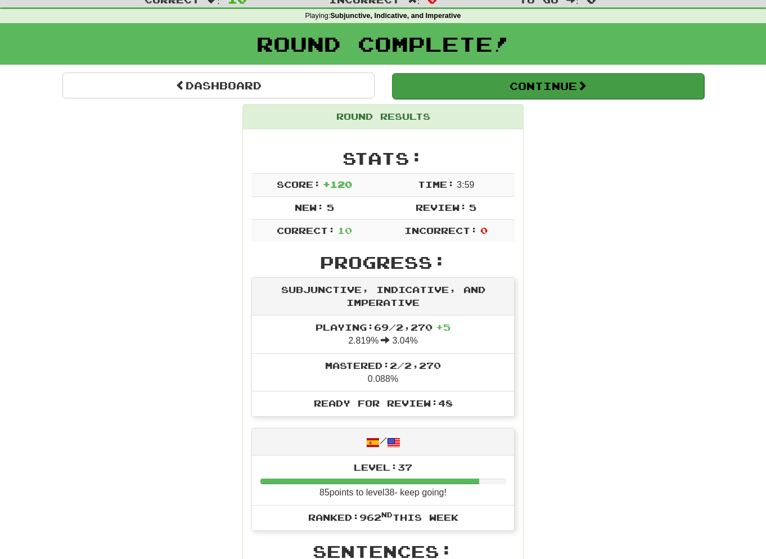
click at [541, 83] on button "Continue" at bounding box center [548, 86] width 312 height 26
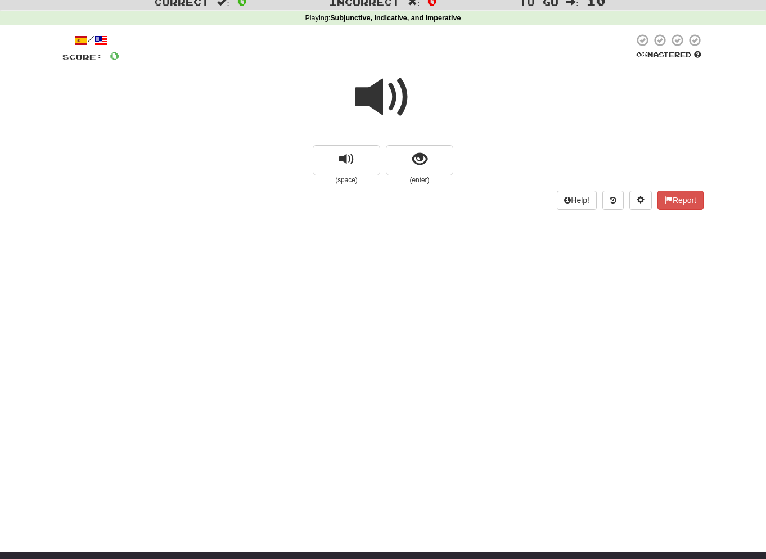
scroll to position [35, 1]
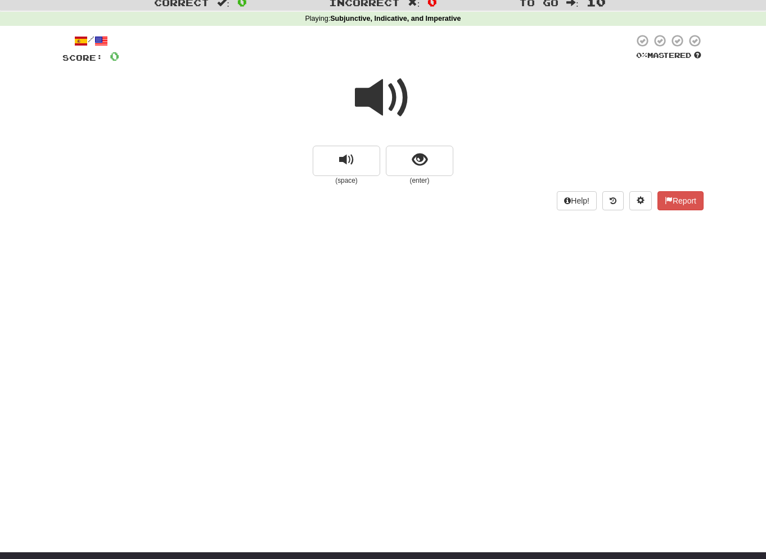
click at [377, 106] on span at bounding box center [383, 98] width 56 height 56
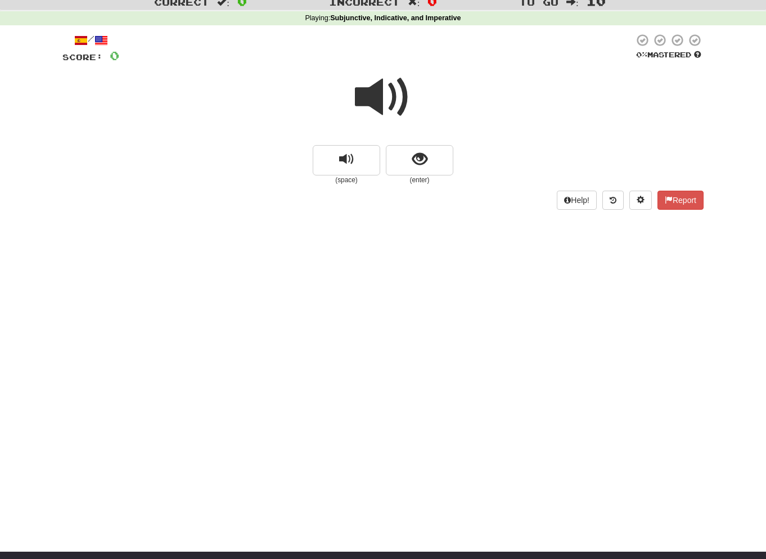
click at [396, 93] on span at bounding box center [383, 97] width 56 height 56
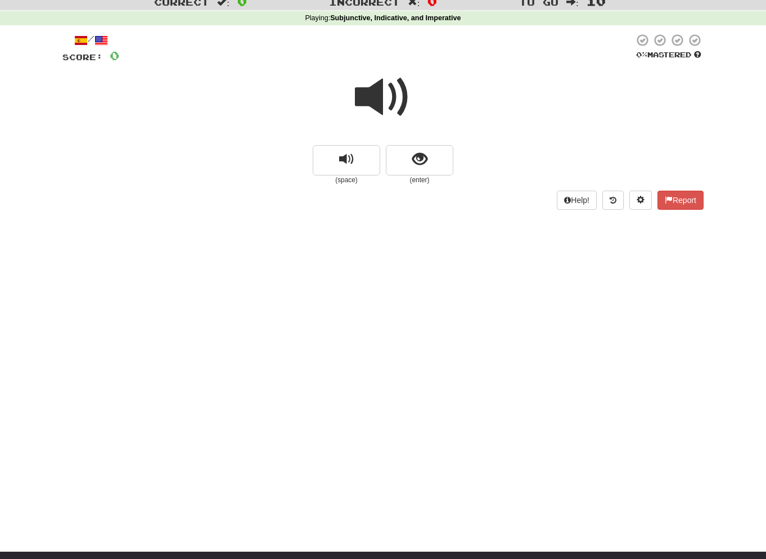
scroll to position [35, 0]
click at [396, 93] on span at bounding box center [383, 97] width 56 height 56
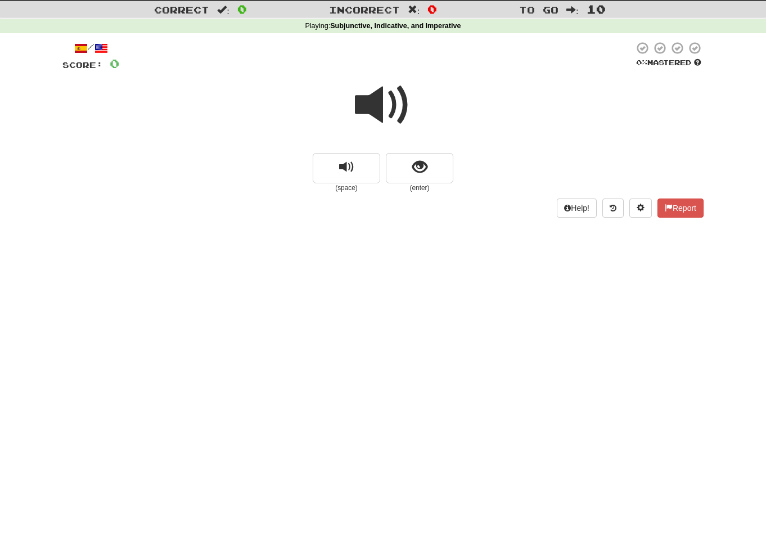
scroll to position [27, 1]
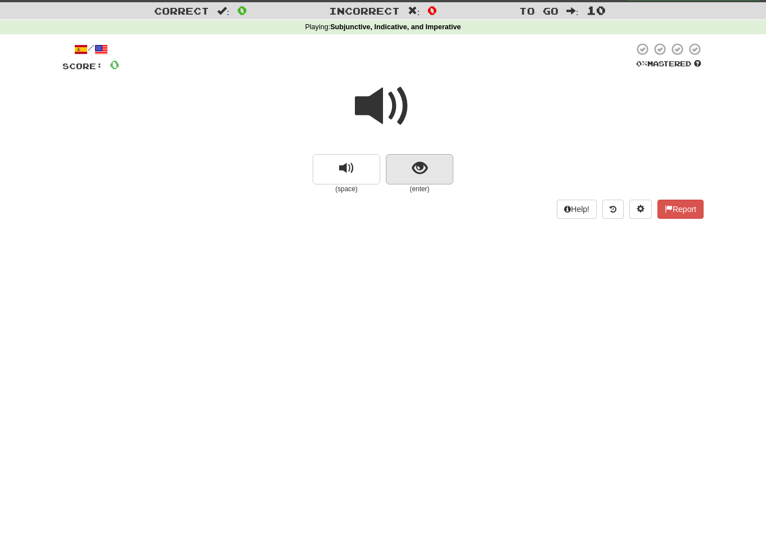
click at [401, 171] on button "show sentence" at bounding box center [419, 169] width 67 height 30
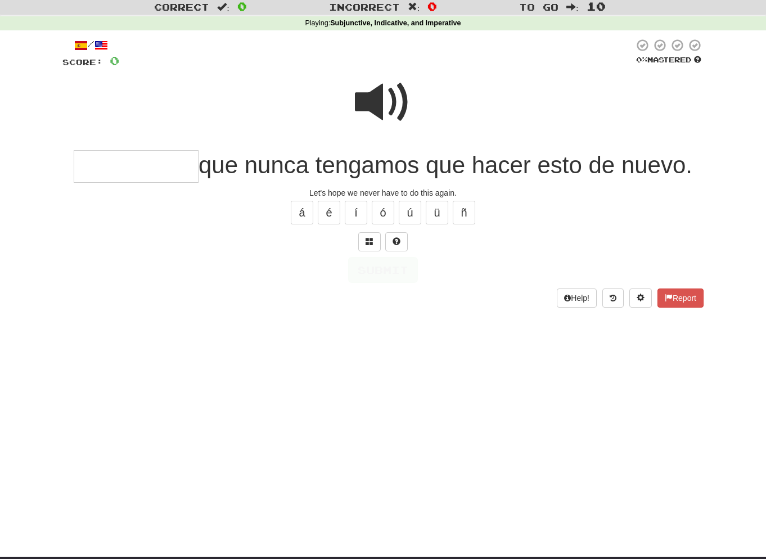
scroll to position [34, 0]
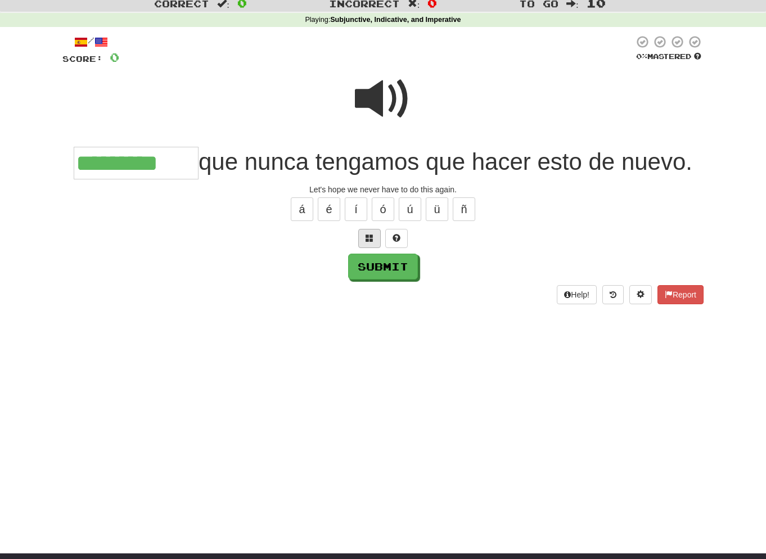
type input "*********"
click at [367, 236] on span at bounding box center [369, 238] width 8 height 8
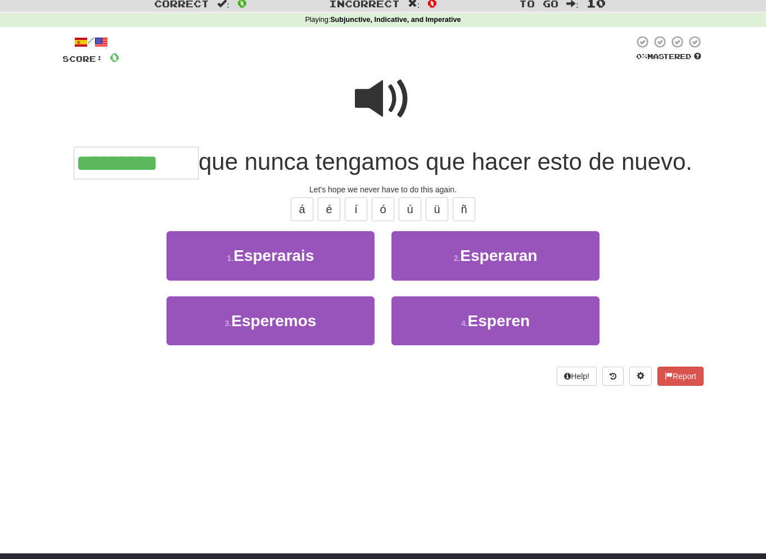
click at [378, 382] on div "Help! Report" at bounding box center [382, 376] width 641 height 19
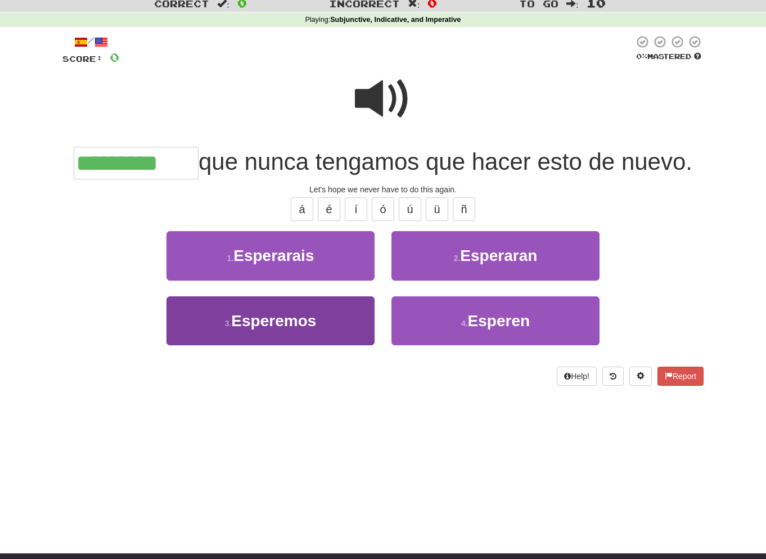
click at [269, 312] on span "Esperemos" at bounding box center [273, 320] width 85 height 17
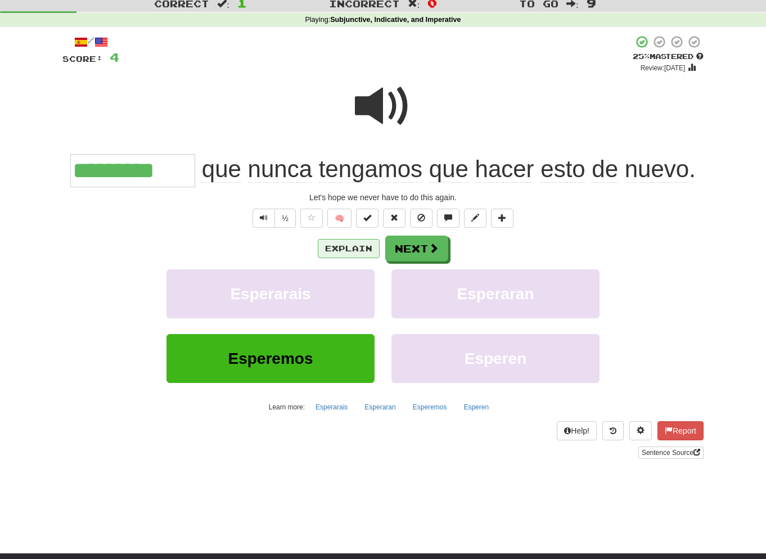
click at [350, 246] on button "Explain" at bounding box center [349, 248] width 62 height 19
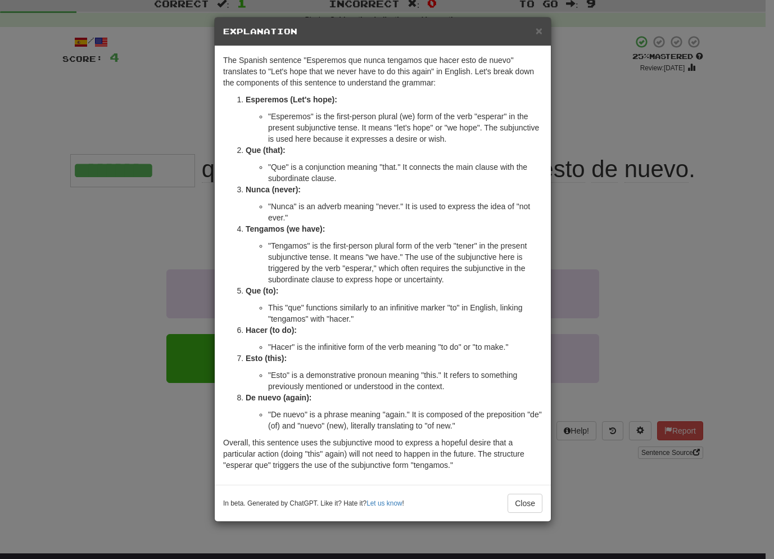
click at [123, 74] on div "× Explanation The Spanish sentence "Esperemos que nunca tengamos que hacer esto…" at bounding box center [387, 279] width 774 height 559
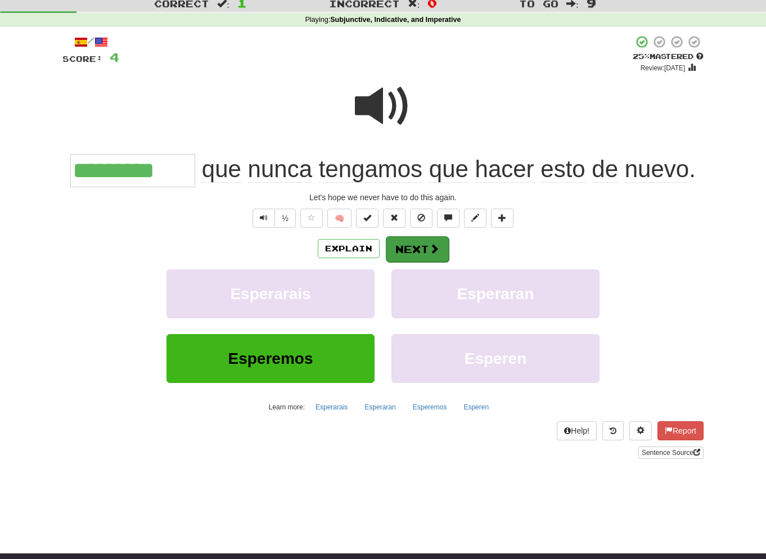
click at [412, 247] on button "Next" at bounding box center [417, 249] width 63 height 26
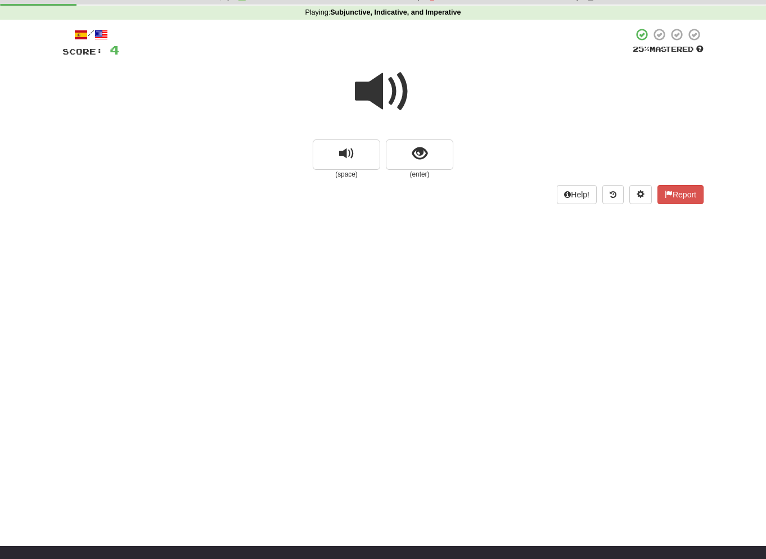
scroll to position [41, 0]
click at [419, 156] on span "show sentence" at bounding box center [419, 153] width 15 height 15
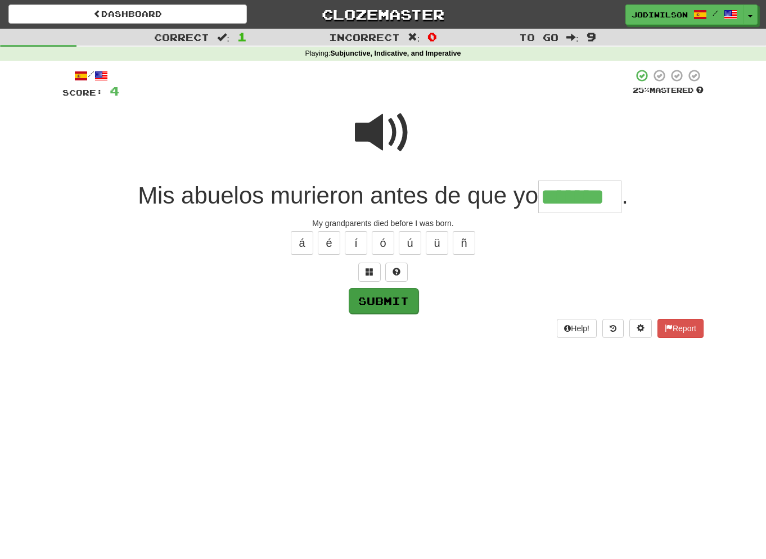
type input "*******"
click at [407, 297] on button "Submit" at bounding box center [384, 301] width 70 height 26
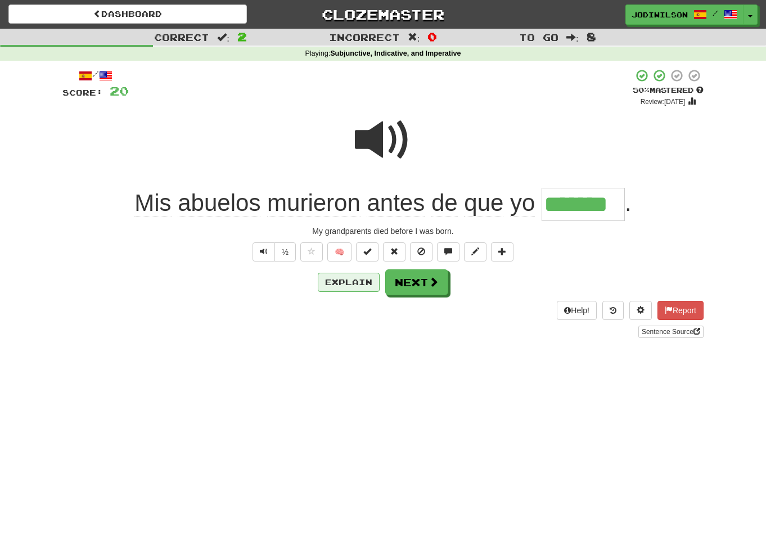
click at [364, 277] on button "Explain" at bounding box center [349, 282] width 62 height 19
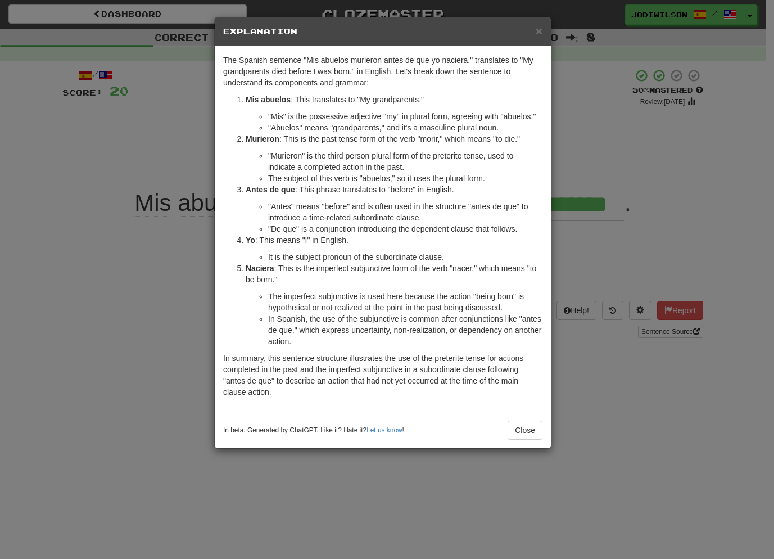
click at [621, 266] on div "× Explanation The Spanish sentence "Mis abuelos murieron antes de que yo nacier…" at bounding box center [387, 279] width 774 height 559
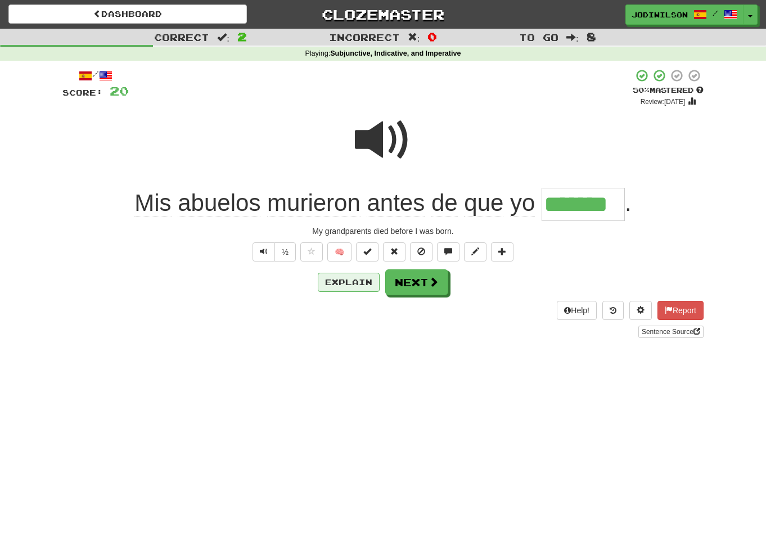
click at [348, 283] on button "Explain" at bounding box center [349, 282] width 62 height 19
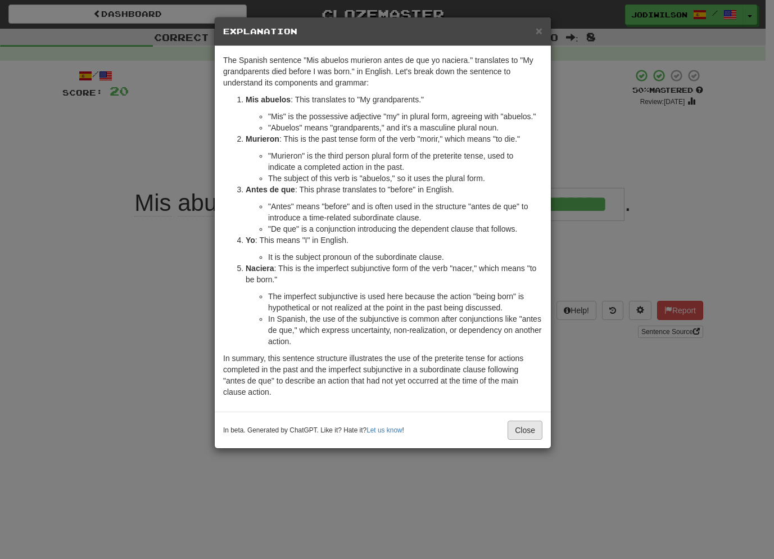
click at [527, 428] on button "Close" at bounding box center [525, 430] width 35 height 19
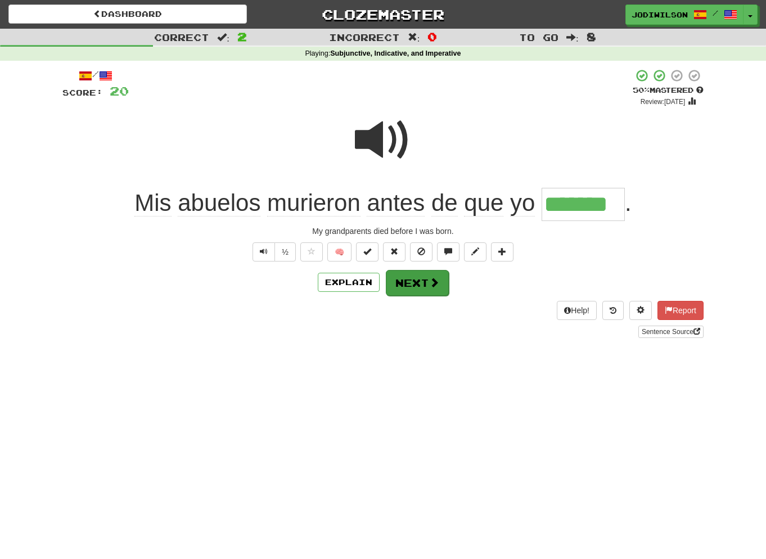
click at [431, 283] on span at bounding box center [434, 282] width 10 height 10
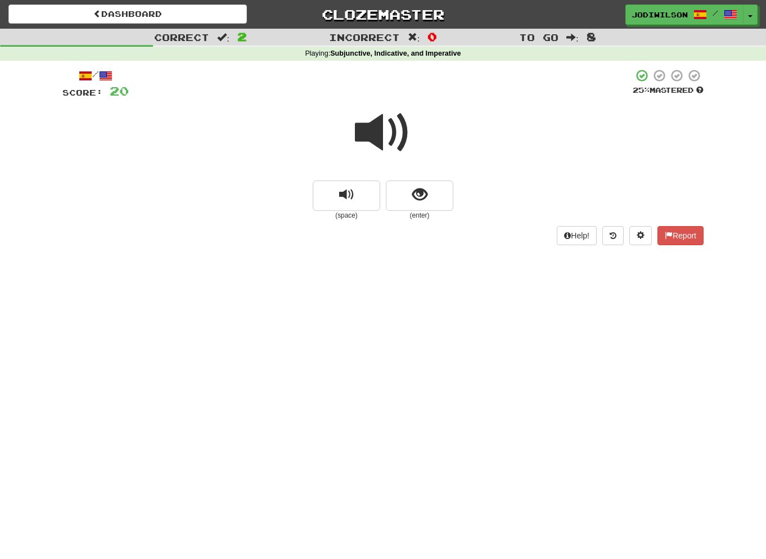
click at [392, 123] on span at bounding box center [383, 133] width 56 height 56
click at [426, 188] on span "show sentence" at bounding box center [419, 194] width 15 height 15
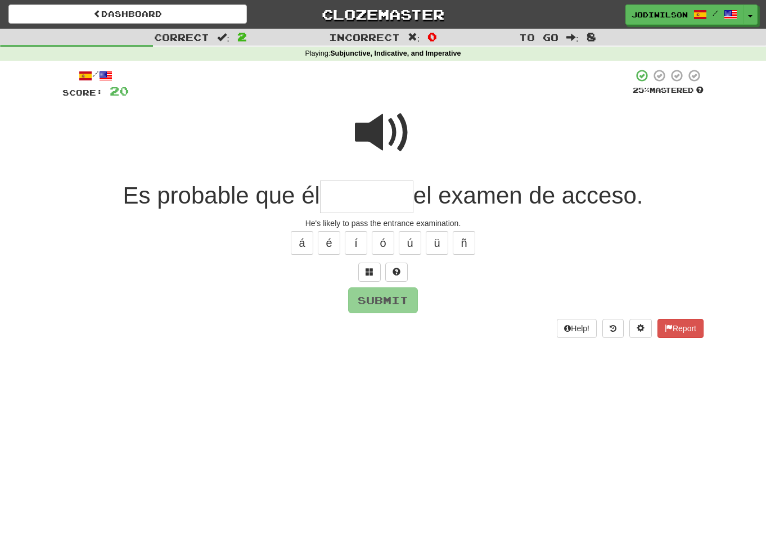
type input "*"
type input "*******"
click at [388, 120] on span at bounding box center [383, 133] width 56 height 56
click at [401, 295] on button "Submit" at bounding box center [384, 301] width 70 height 26
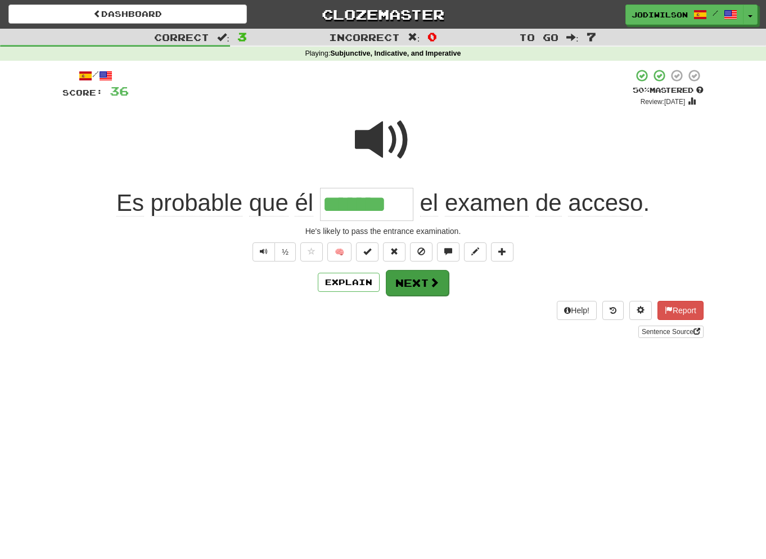
click at [421, 281] on button "Next" at bounding box center [417, 283] width 63 height 26
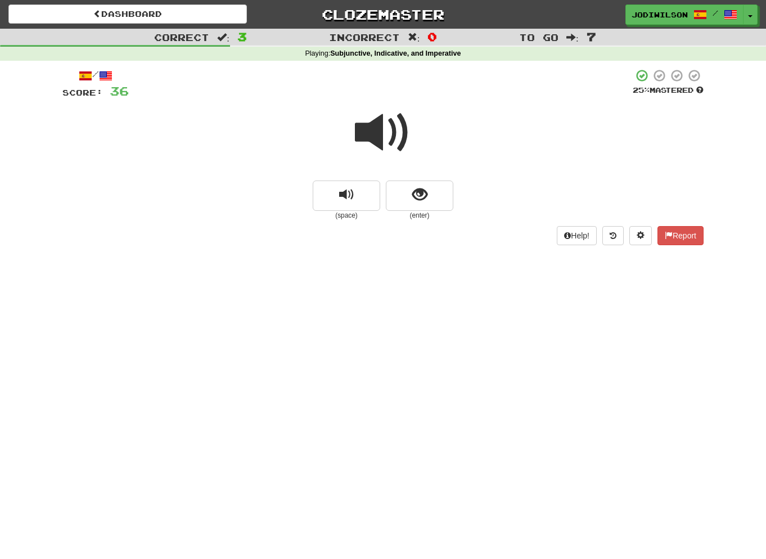
click at [395, 136] on span at bounding box center [383, 133] width 56 height 56
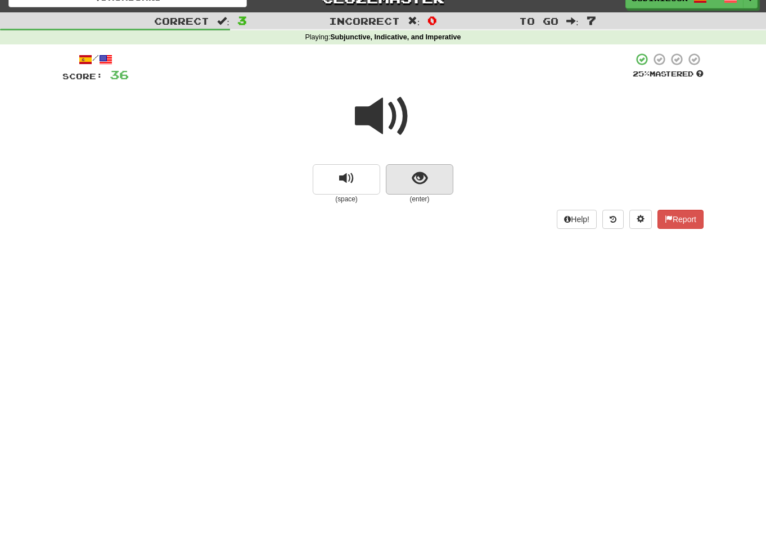
scroll to position [16, 1]
click at [433, 172] on button "show sentence" at bounding box center [419, 179] width 67 height 30
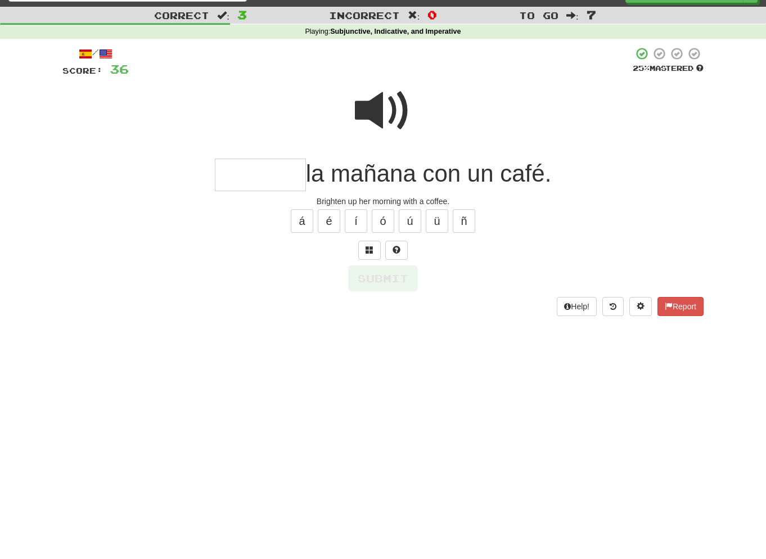
scroll to position [24, 0]
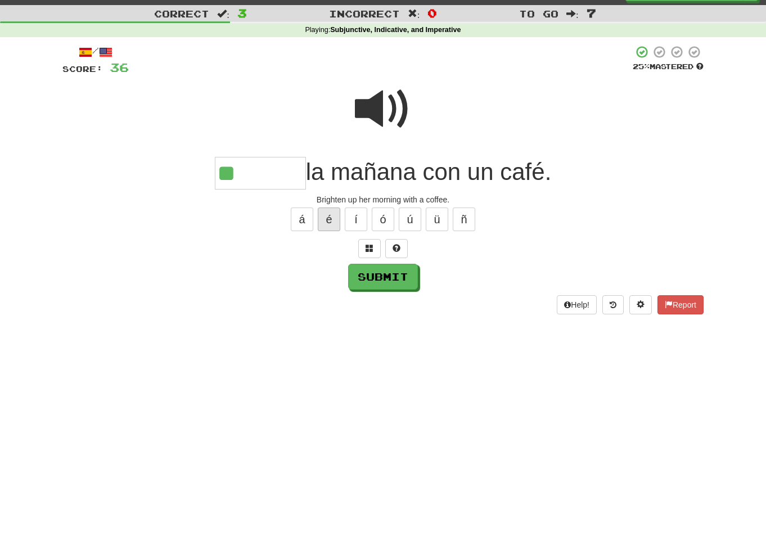
click at [332, 218] on button "é" at bounding box center [329, 219] width 22 height 24
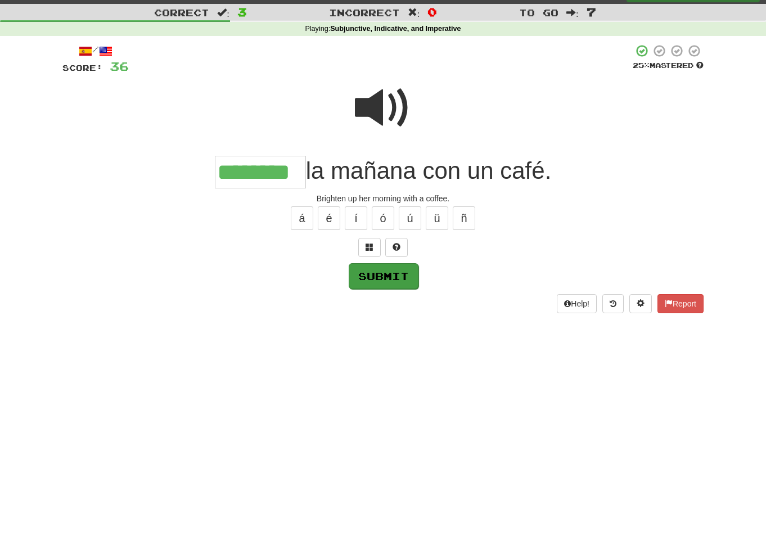
type input "********"
click at [389, 273] on button "Submit" at bounding box center [384, 276] width 70 height 26
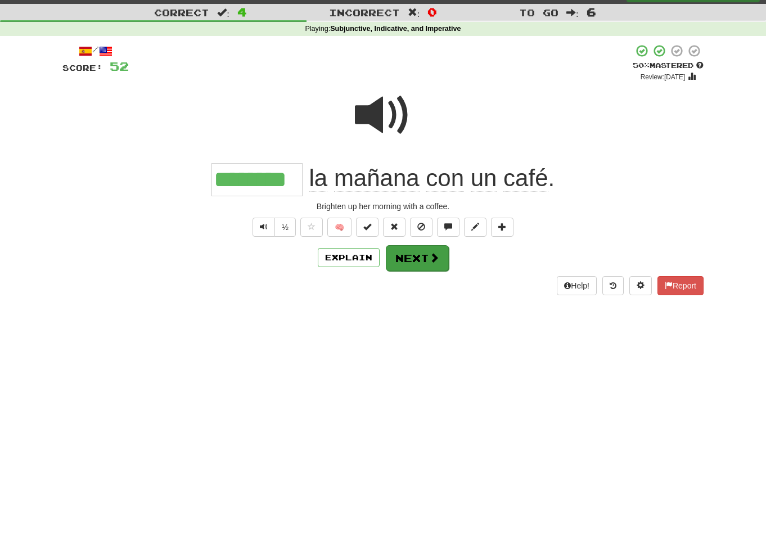
click at [412, 255] on button "Next" at bounding box center [417, 258] width 63 height 26
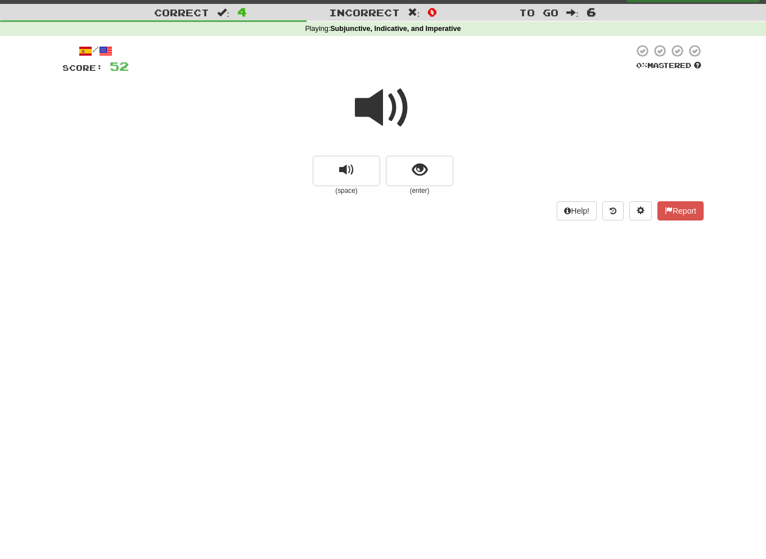
click at [411, 120] on div at bounding box center [382, 115] width 641 height 80
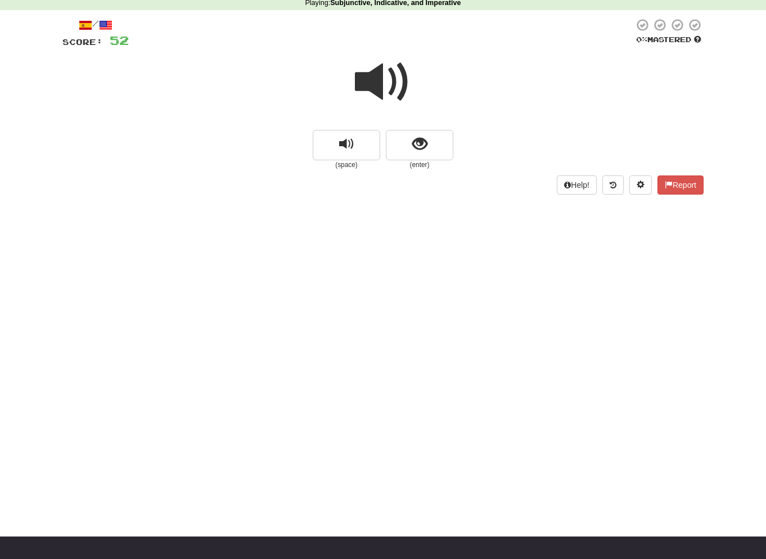
scroll to position [55, 0]
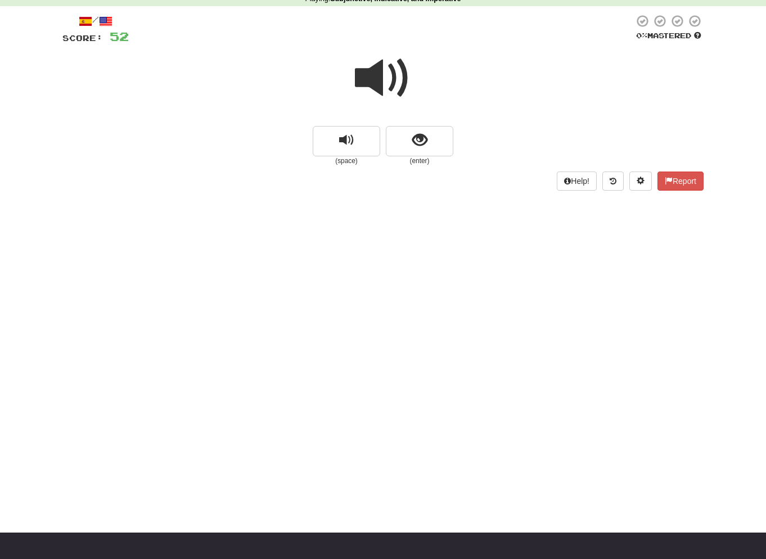
click at [386, 84] on span at bounding box center [383, 78] width 56 height 56
click at [410, 91] on span at bounding box center [383, 78] width 56 height 56
click at [423, 134] on span "show sentence" at bounding box center [419, 140] width 15 height 15
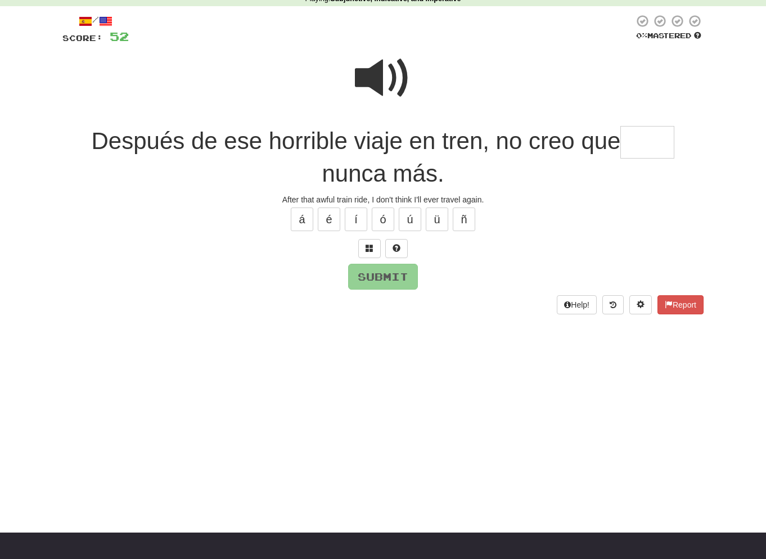
click at [641, 138] on input "text" at bounding box center [647, 142] width 54 height 33
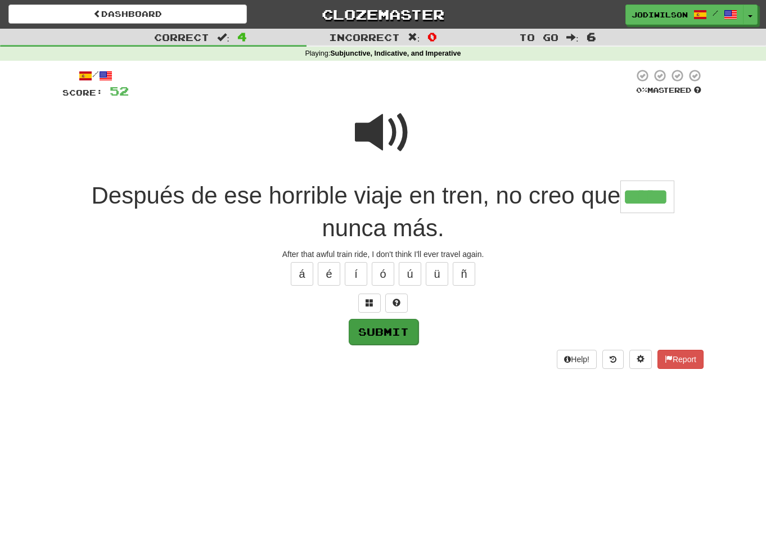
scroll to position [0, 0]
type input "*****"
click at [391, 332] on button "Submit" at bounding box center [384, 332] width 70 height 26
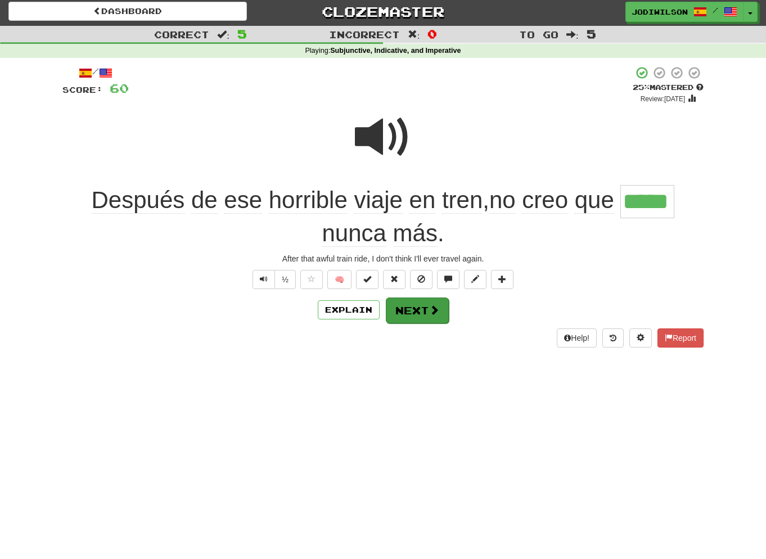
scroll to position [4, 1]
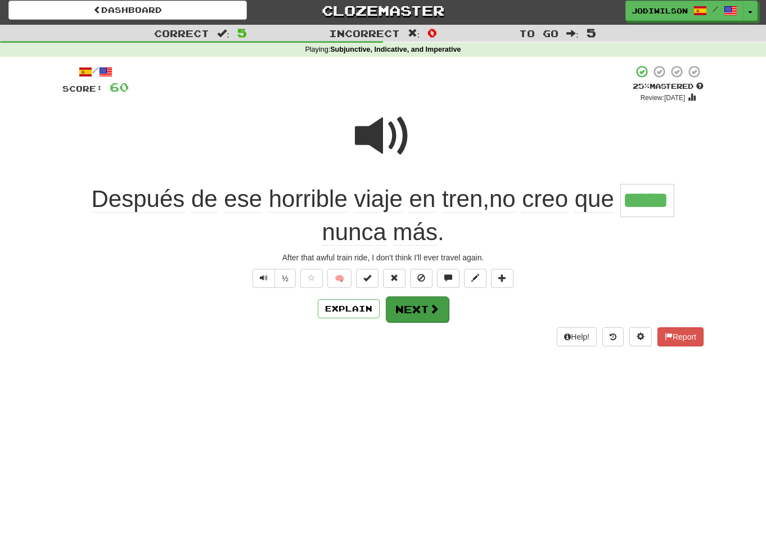
click at [409, 313] on button "Next" at bounding box center [417, 309] width 63 height 26
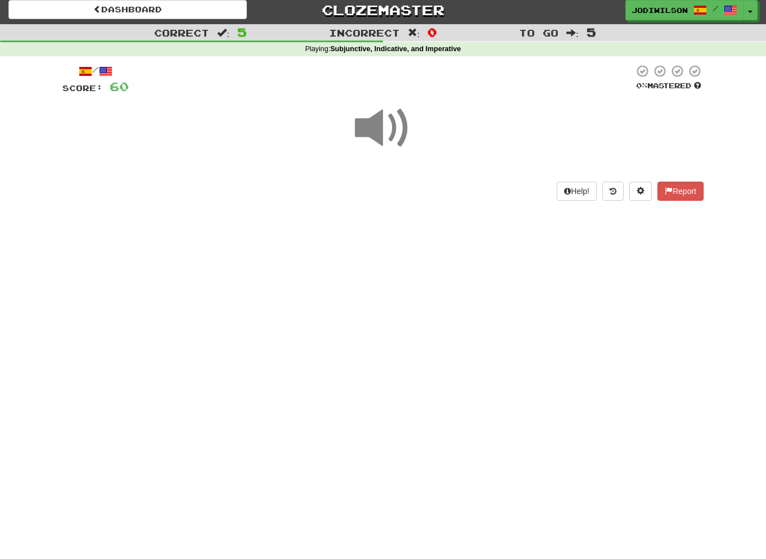
scroll to position [4, 0]
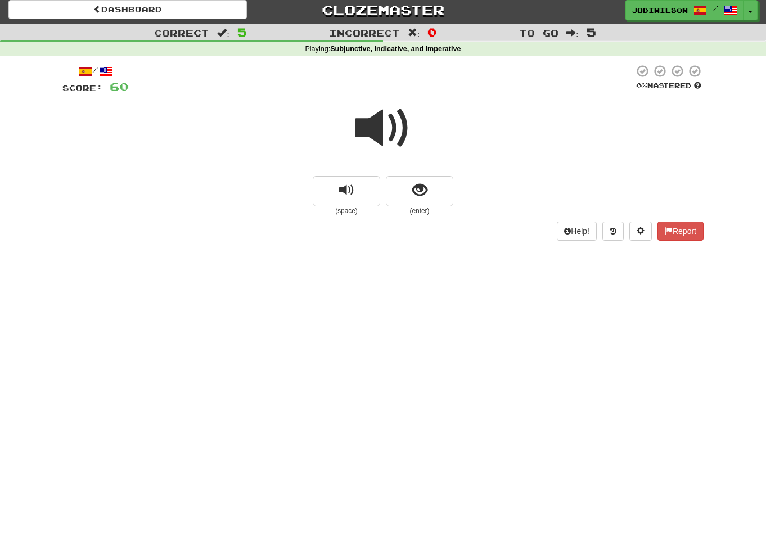
click at [394, 133] on span at bounding box center [383, 128] width 56 height 56
click at [429, 179] on button "show sentence" at bounding box center [419, 191] width 67 height 30
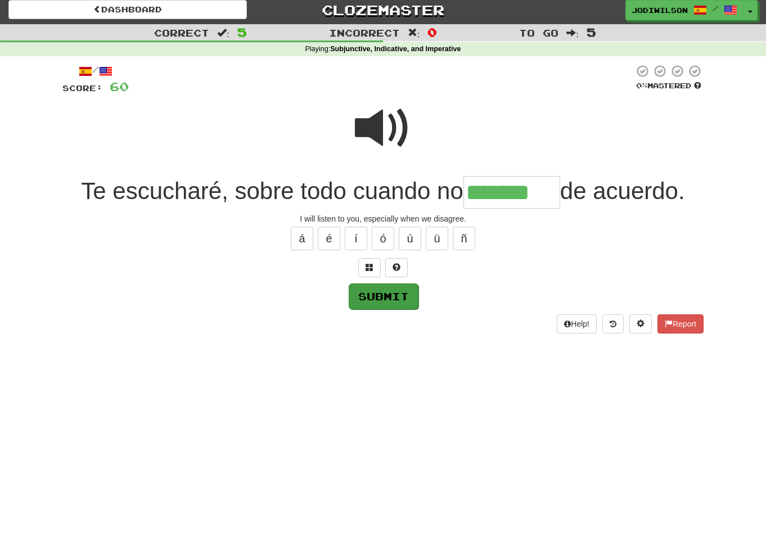
type input "*******"
click at [404, 287] on button "Submit" at bounding box center [384, 296] width 70 height 26
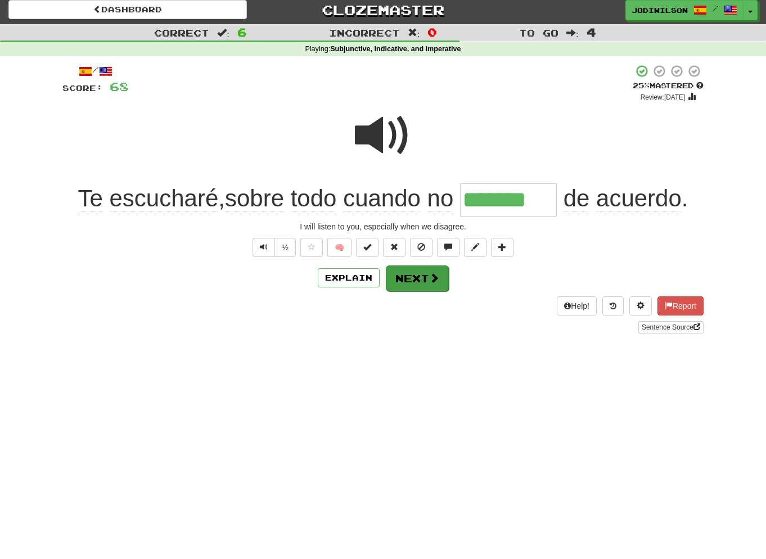
click at [421, 274] on button "Next" at bounding box center [417, 278] width 63 height 26
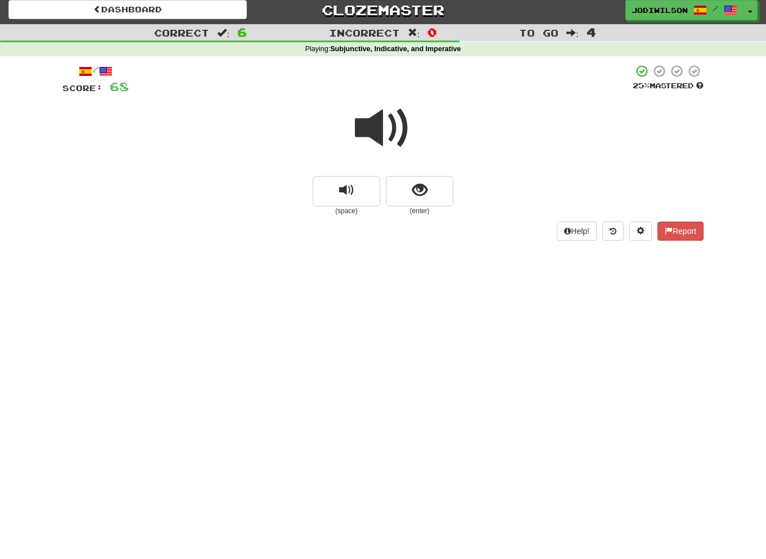
click at [396, 132] on span at bounding box center [383, 128] width 56 height 56
click at [415, 195] on span "show sentence" at bounding box center [419, 190] width 15 height 15
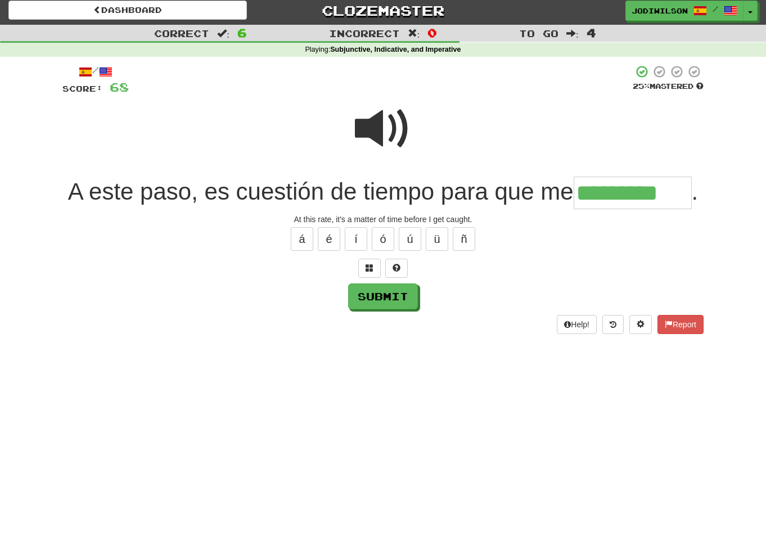
scroll to position [4, 0]
type input "*********"
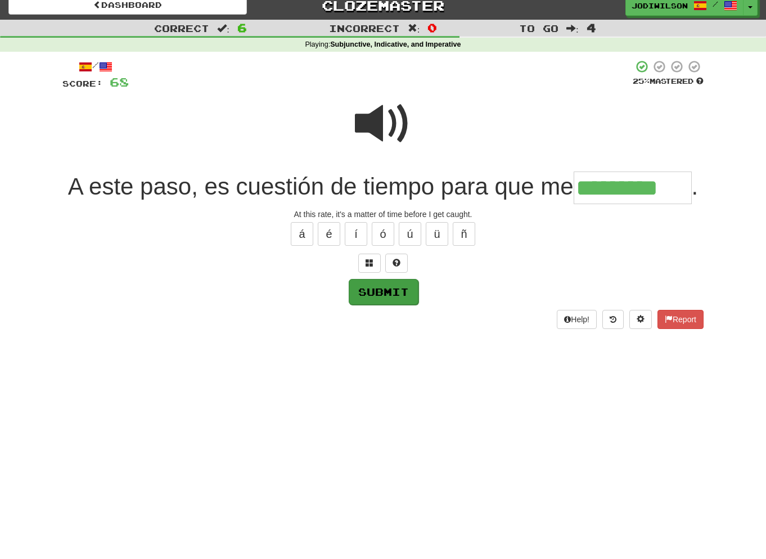
click at [405, 305] on button "Submit" at bounding box center [384, 292] width 70 height 26
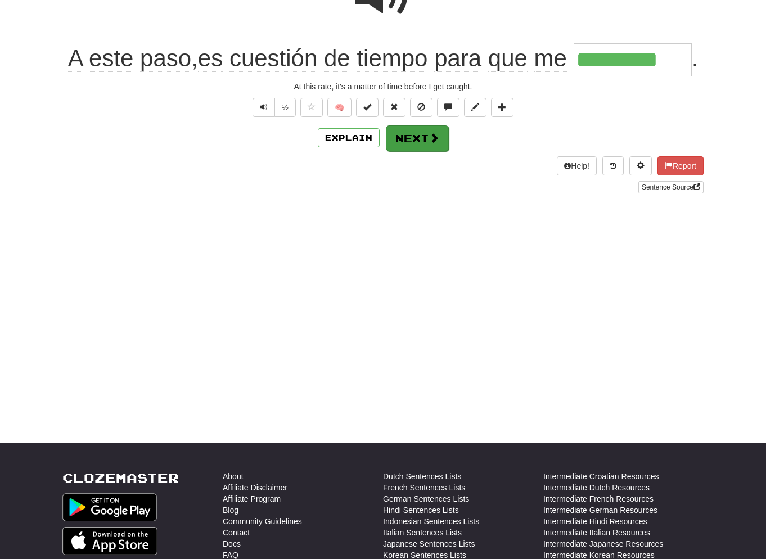
scroll to position [144, 1]
click at [426, 151] on button "Next" at bounding box center [417, 138] width 63 height 26
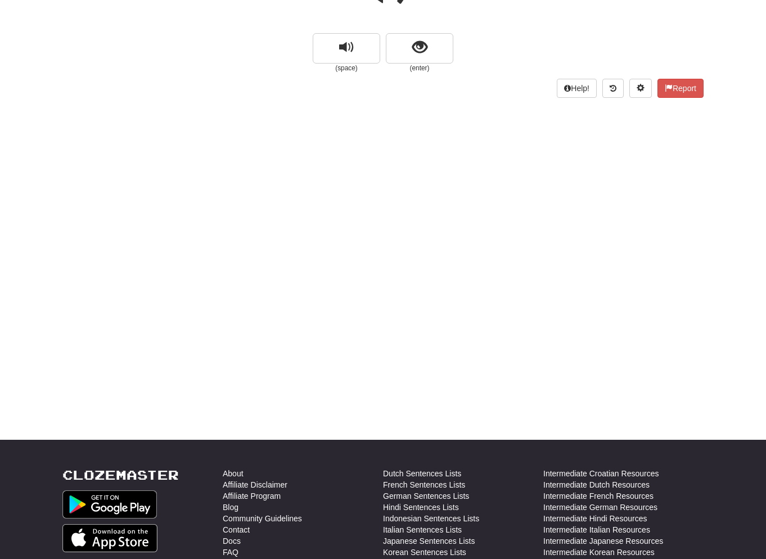
scroll to position [149, 0]
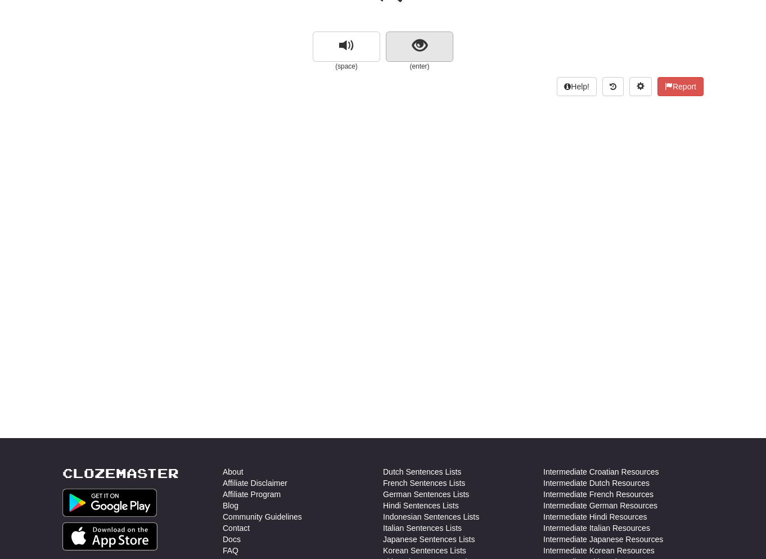
click at [427, 46] on span "show sentence" at bounding box center [419, 45] width 15 height 15
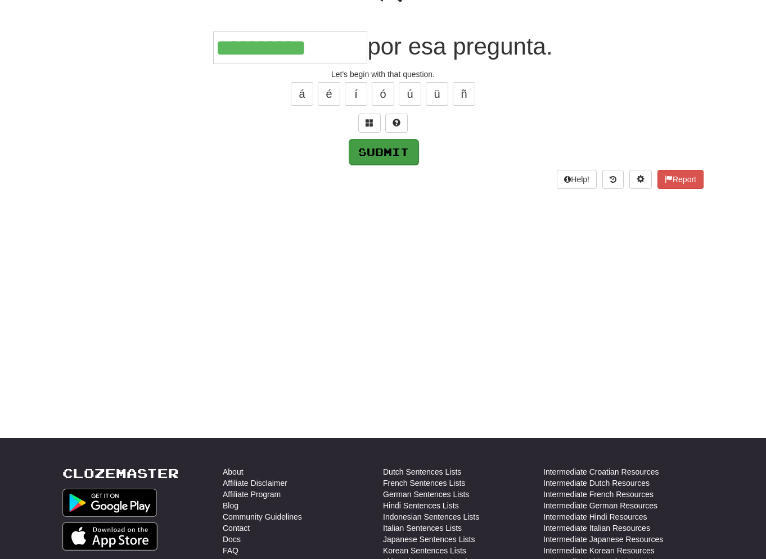
type input "**********"
click at [397, 146] on button "Submit" at bounding box center [384, 152] width 70 height 26
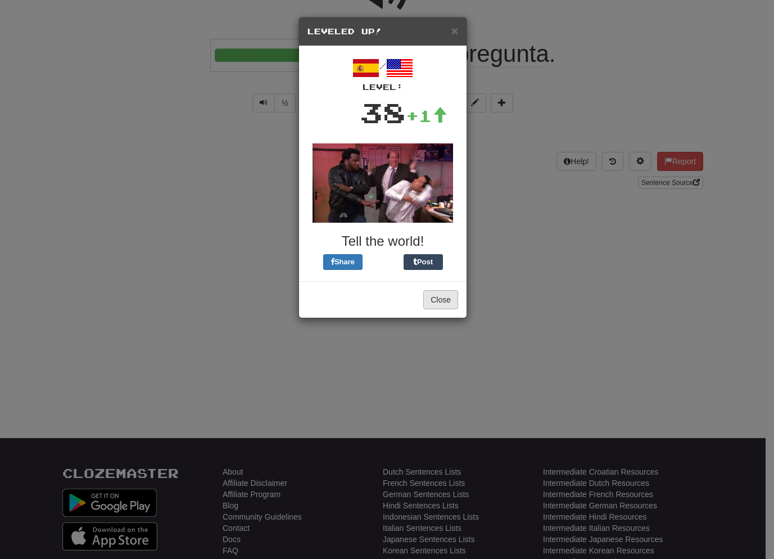
click at [444, 297] on button "Close" at bounding box center [440, 299] width 35 height 19
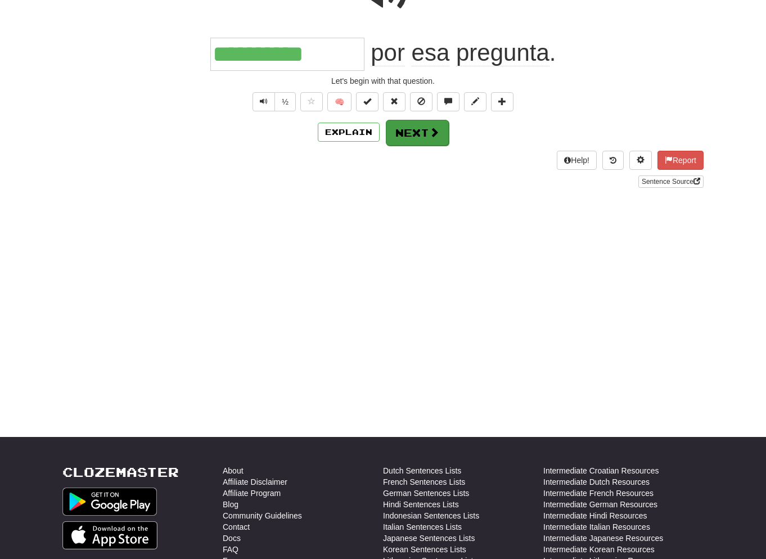
click at [412, 133] on button "Next" at bounding box center [417, 133] width 63 height 26
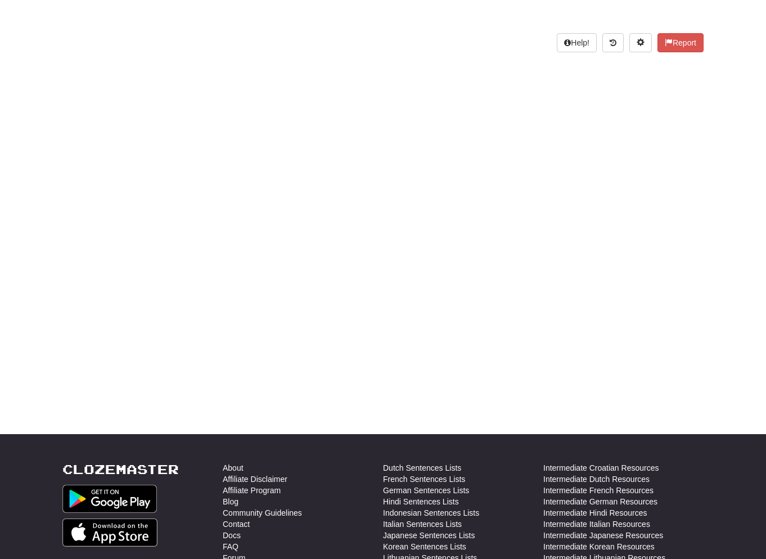
scroll to position [153, 0]
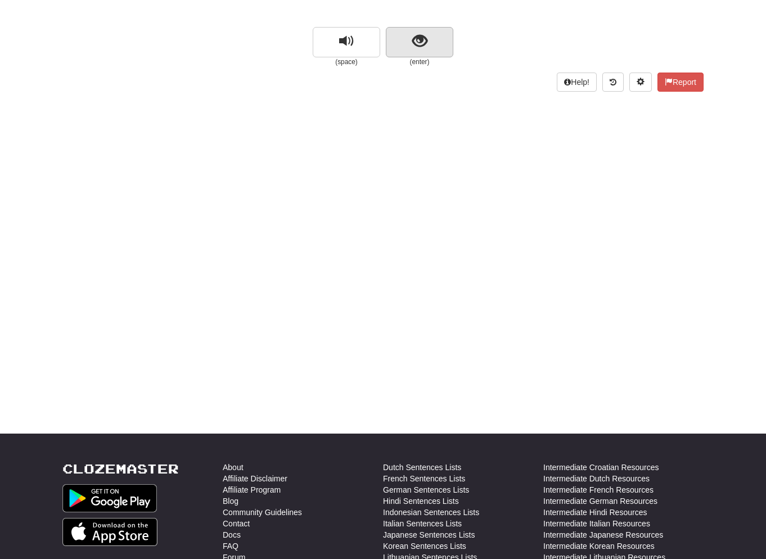
click at [425, 39] on span "show sentence" at bounding box center [419, 41] width 15 height 15
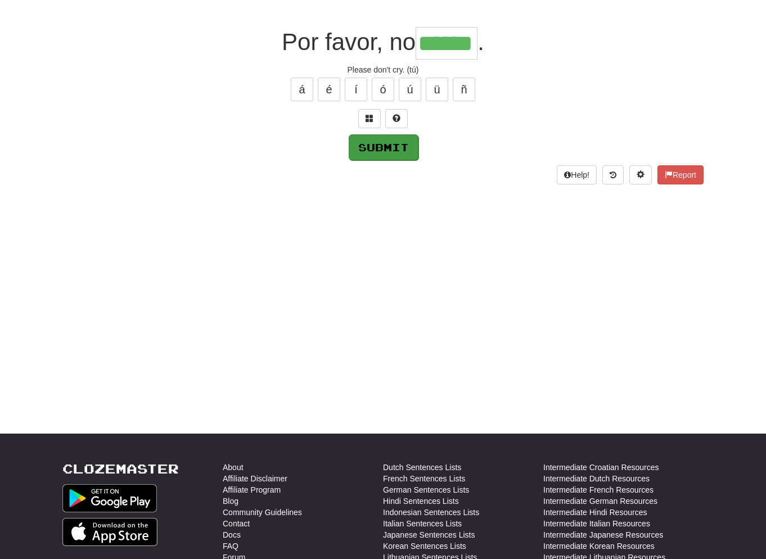
type input "******"
click at [381, 142] on button "Submit" at bounding box center [384, 147] width 70 height 26
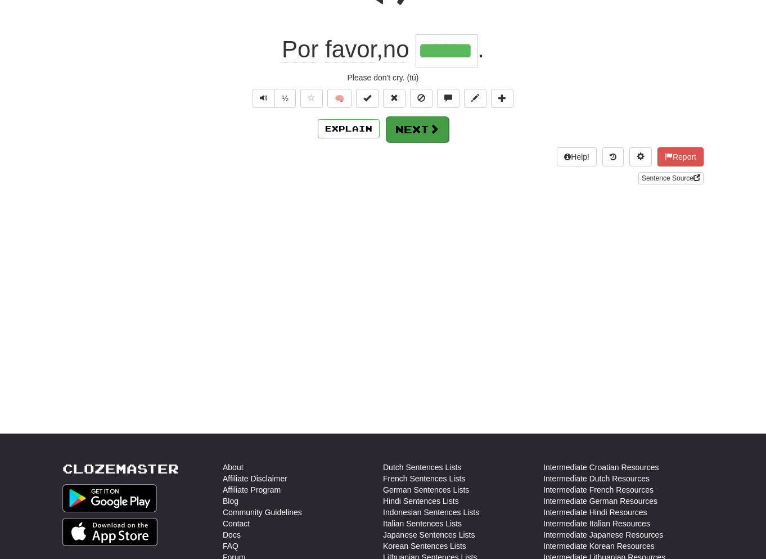
click at [414, 125] on button "Next" at bounding box center [417, 129] width 63 height 26
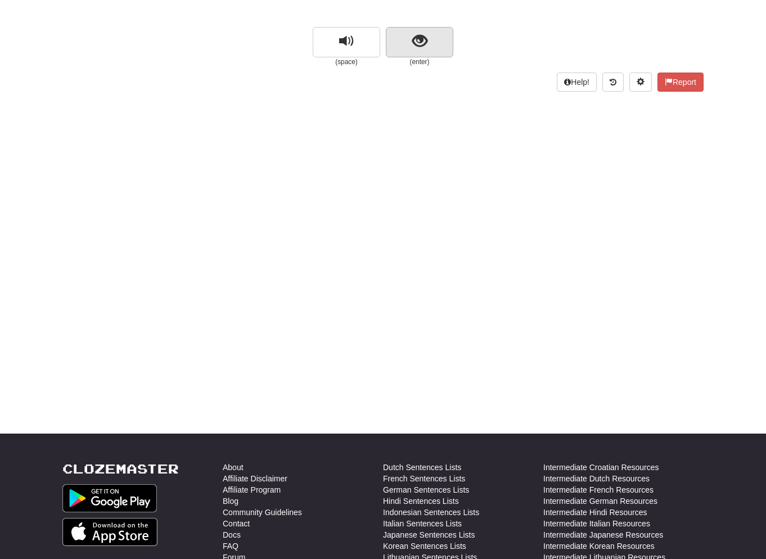
click at [408, 43] on button "show sentence" at bounding box center [419, 42] width 67 height 30
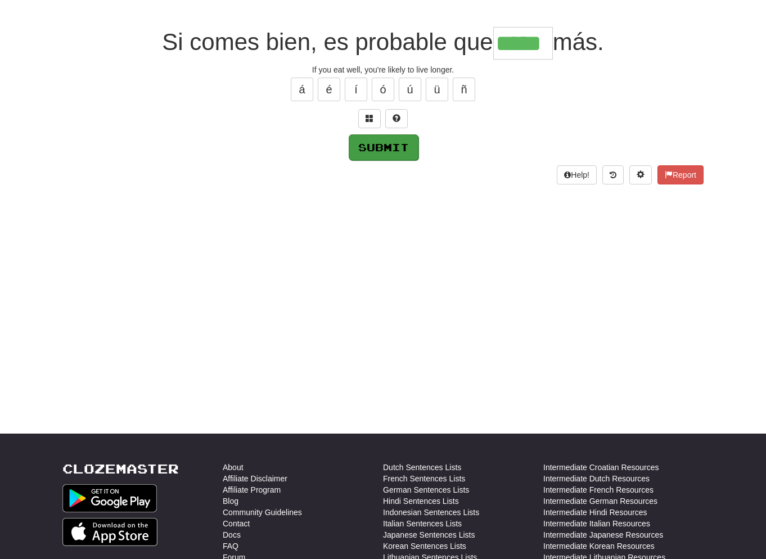
type input "*****"
click at [396, 139] on button "Submit" at bounding box center [384, 147] width 70 height 26
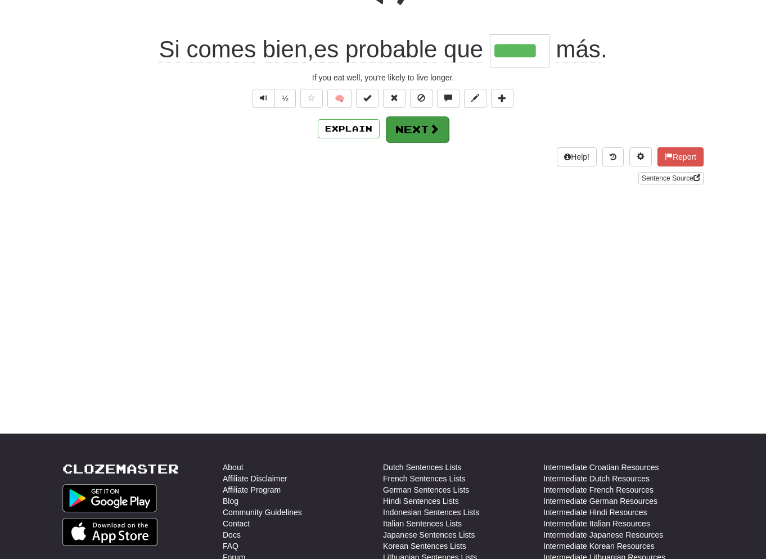
click at [421, 127] on button "Next" at bounding box center [417, 129] width 63 height 26
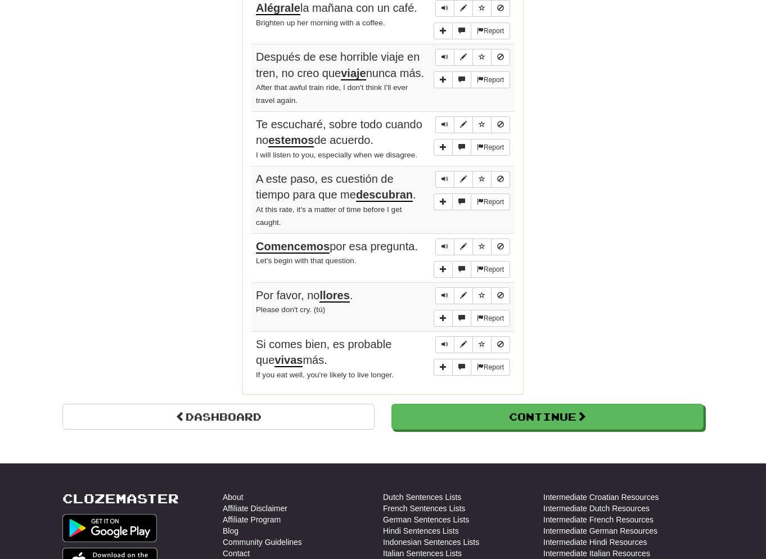
scroll to position [778, 0]
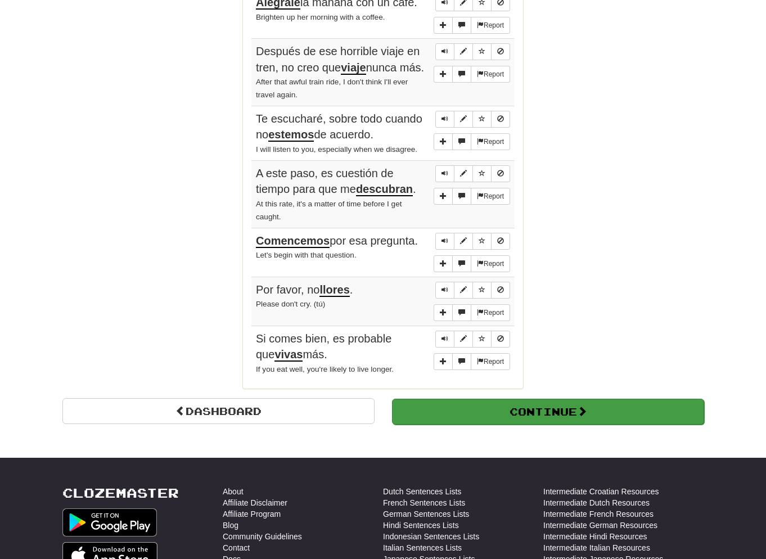
click at [560, 400] on button "Continue" at bounding box center [548, 412] width 312 height 26
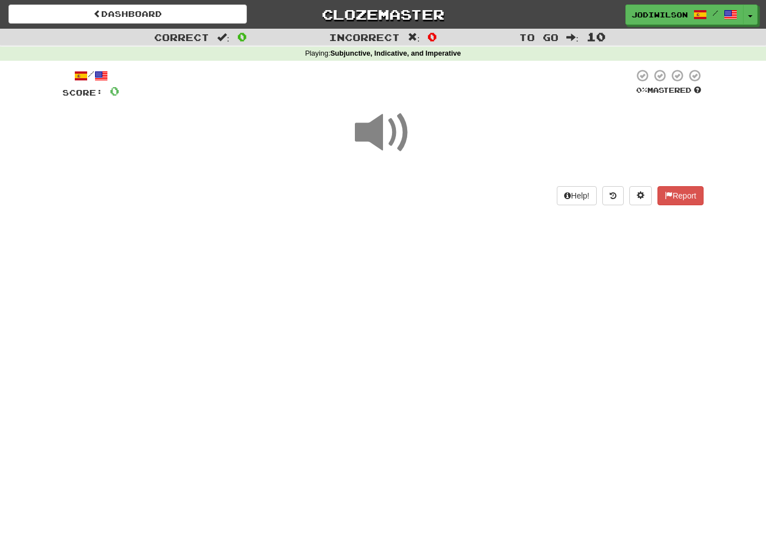
scroll to position [0, 0]
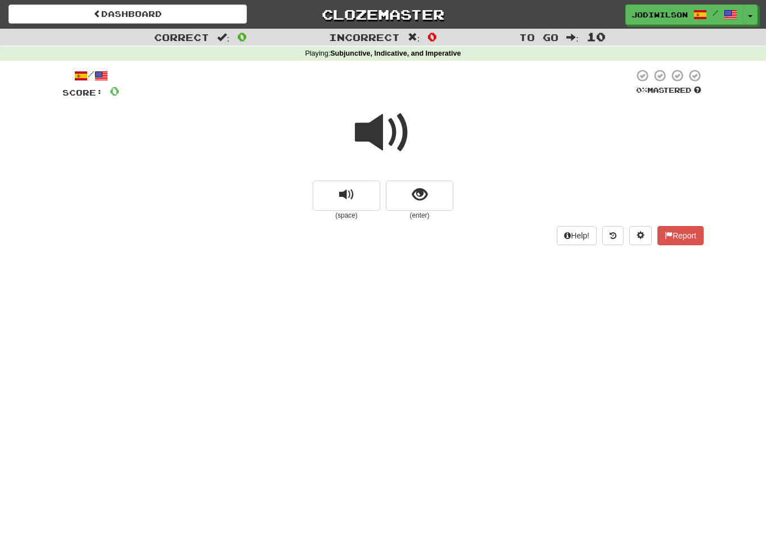
click at [393, 118] on span at bounding box center [383, 133] width 56 height 56
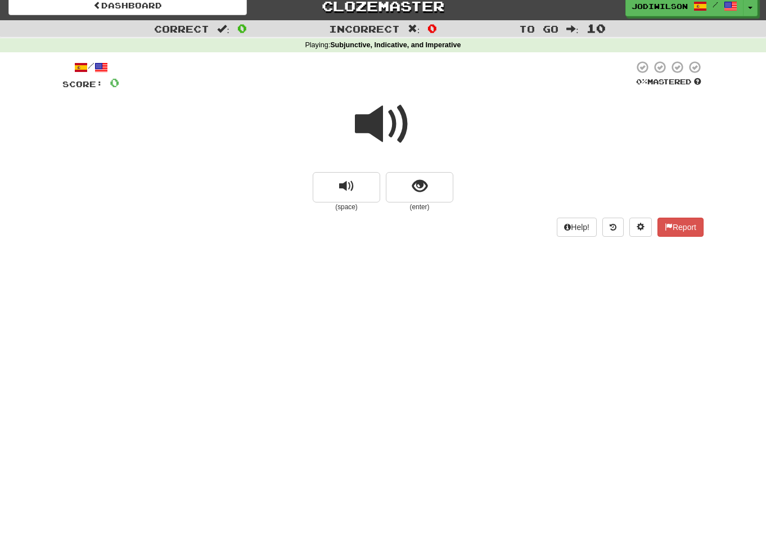
click at [381, 148] on span at bounding box center [383, 124] width 56 height 56
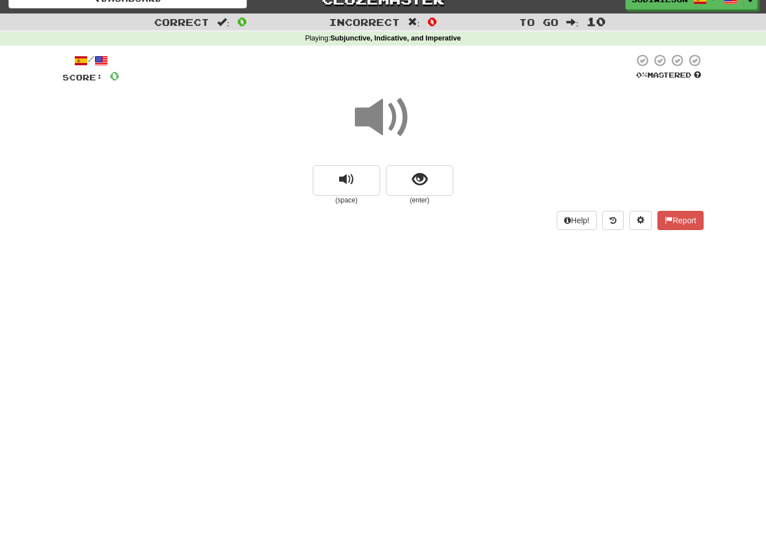
scroll to position [15, 0]
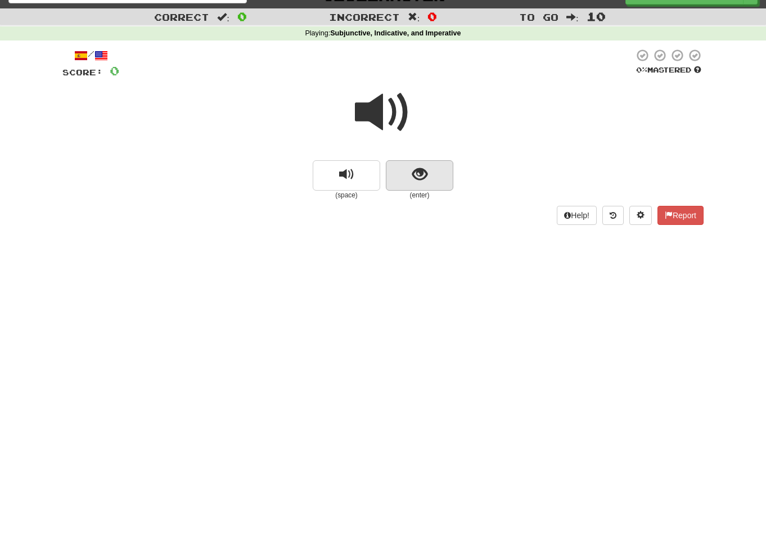
click at [417, 171] on span "show sentence" at bounding box center [419, 174] width 15 height 15
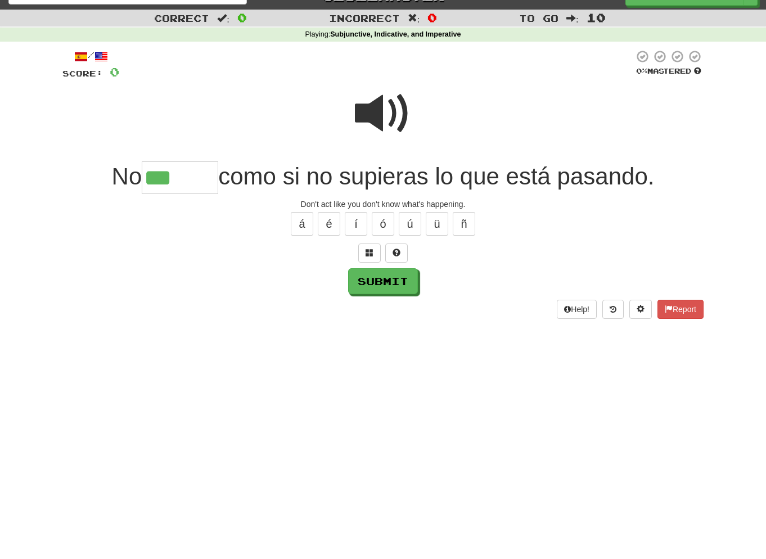
scroll to position [19, 0]
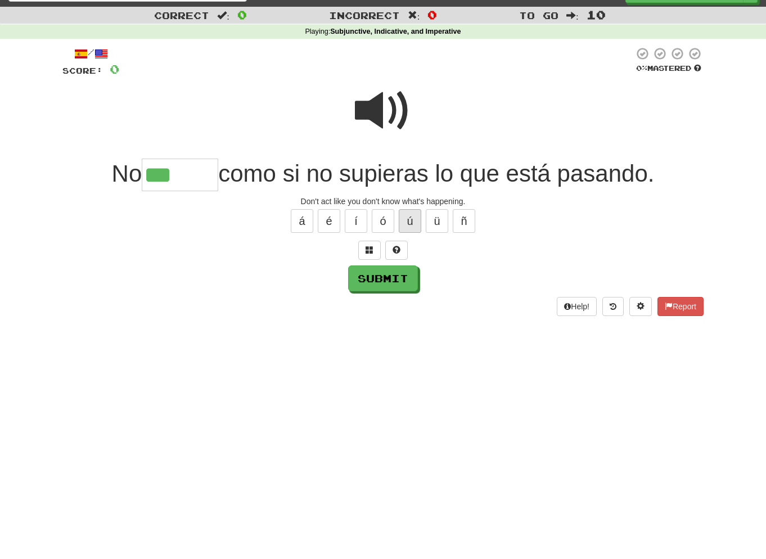
click at [406, 223] on button "ú" at bounding box center [410, 221] width 22 height 24
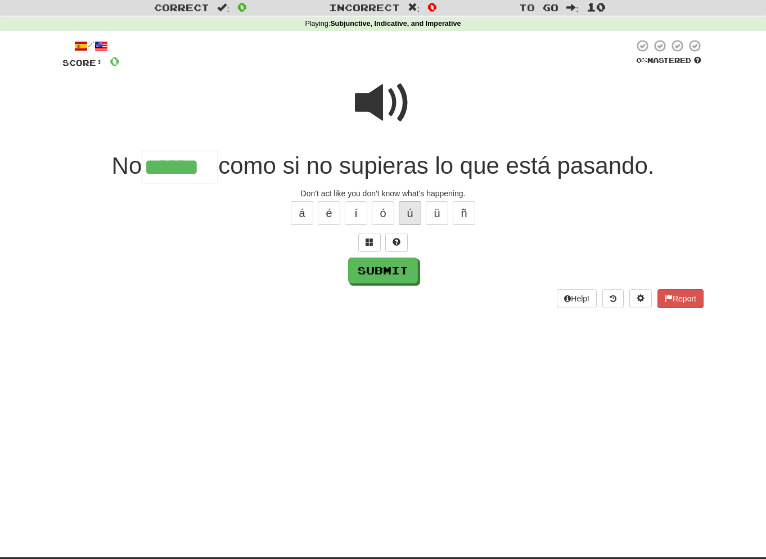
scroll to position [30, 0]
type input "******"
click at [380, 273] on button "Submit" at bounding box center [384, 271] width 70 height 26
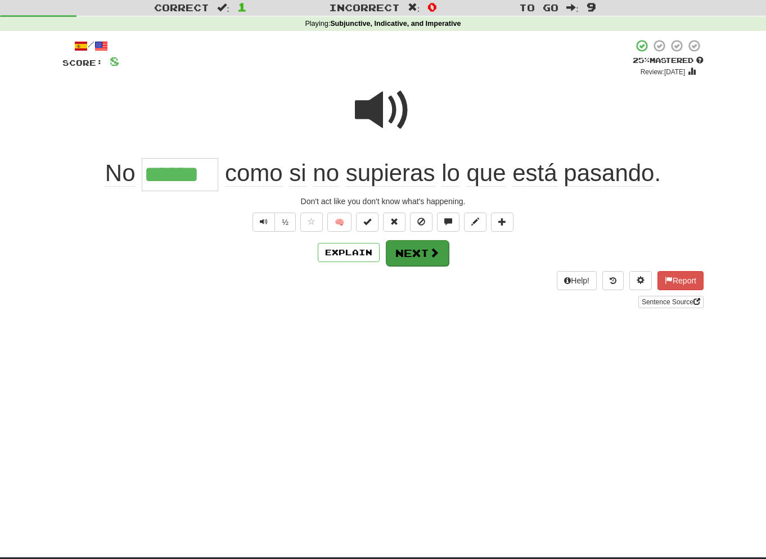
click at [424, 253] on button "Next" at bounding box center [417, 253] width 63 height 26
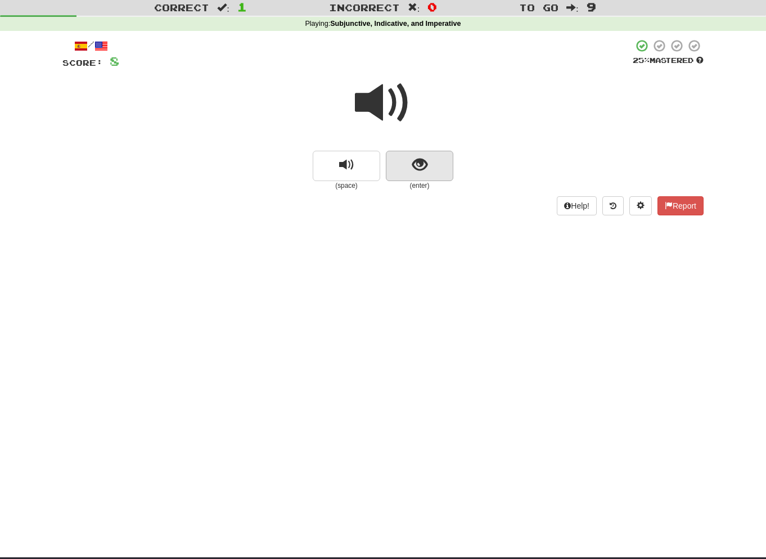
click at [418, 168] on span "show sentence" at bounding box center [419, 164] width 15 height 15
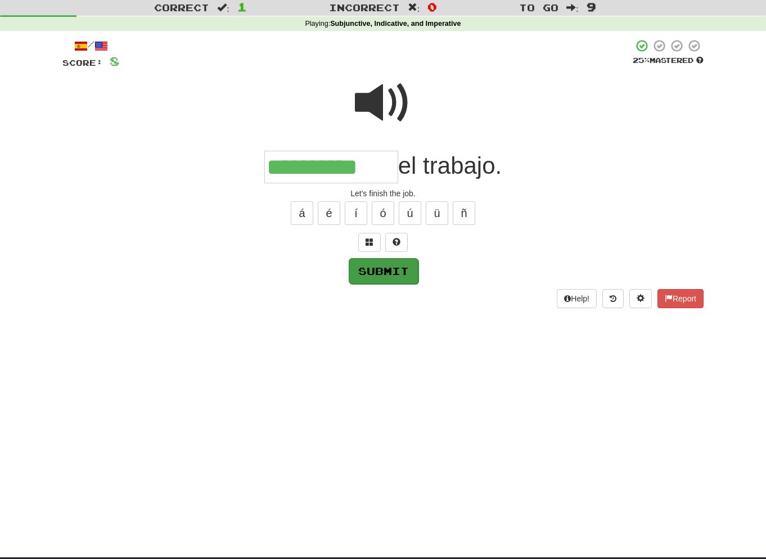
type input "**********"
click at [391, 268] on button "Submit" at bounding box center [384, 271] width 70 height 26
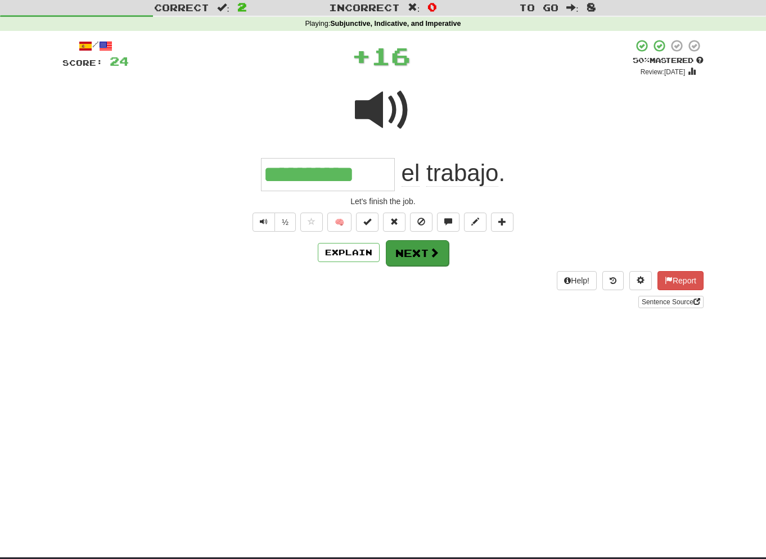
click at [420, 252] on button "Next" at bounding box center [417, 253] width 63 height 26
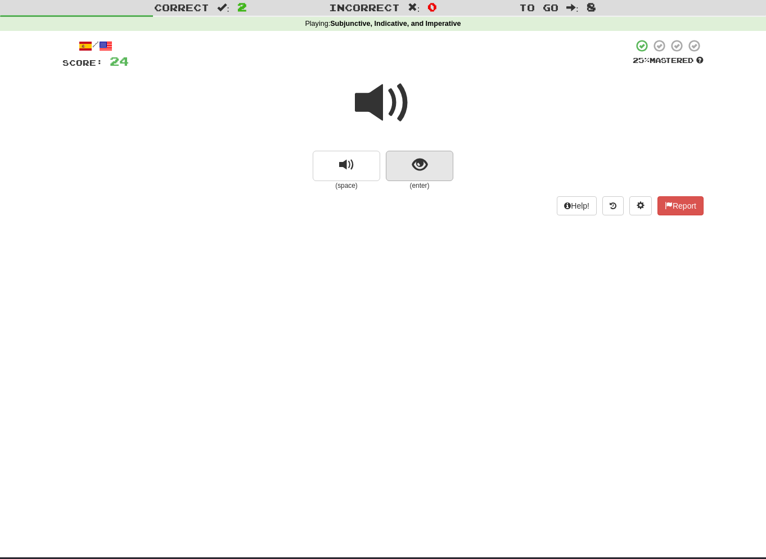
click at [430, 171] on button "show sentence" at bounding box center [419, 166] width 67 height 30
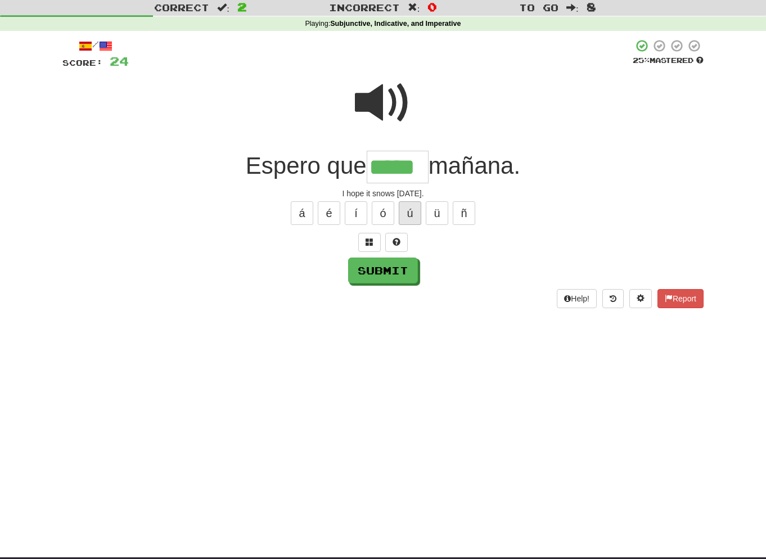
scroll to position [29, 0]
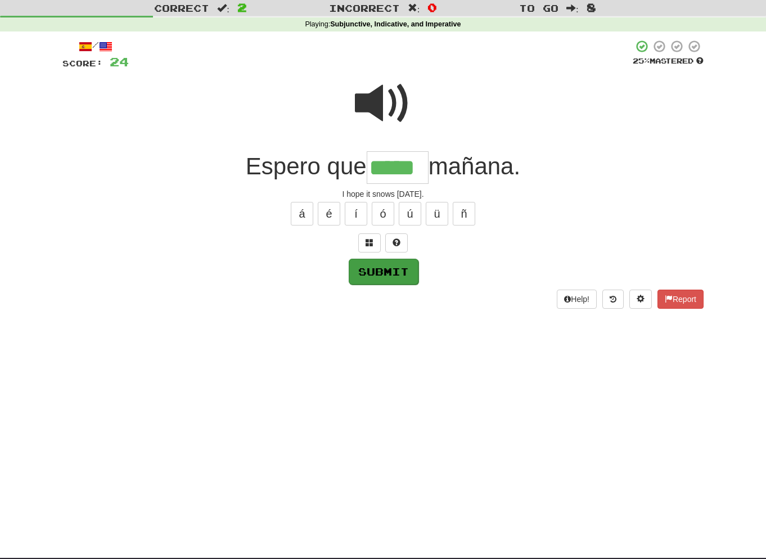
type input "*****"
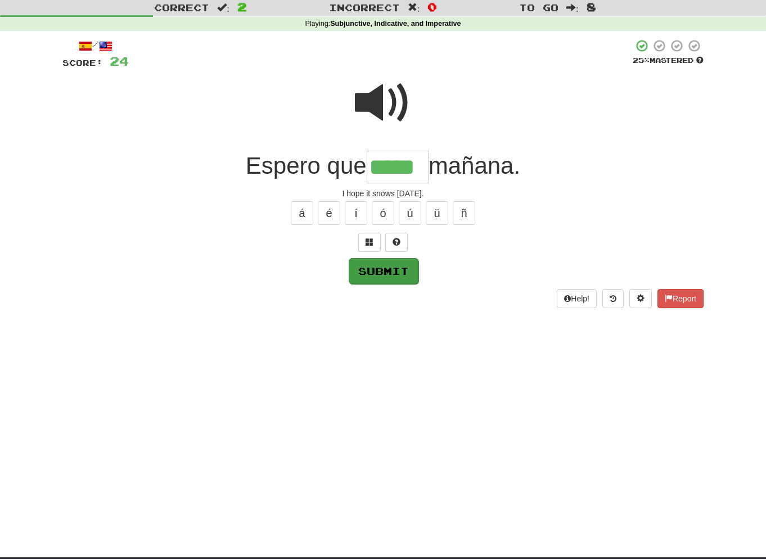
click at [396, 266] on button "Submit" at bounding box center [384, 271] width 70 height 26
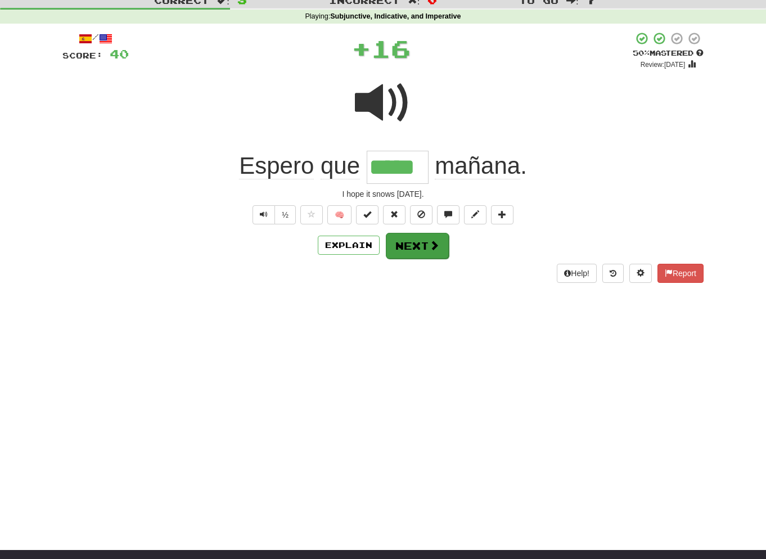
scroll to position [41, 0]
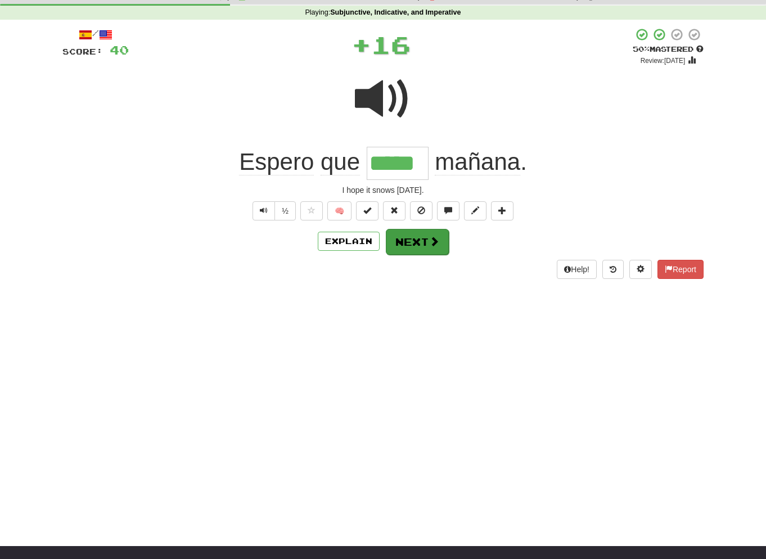
click at [417, 242] on button "Next" at bounding box center [417, 242] width 63 height 26
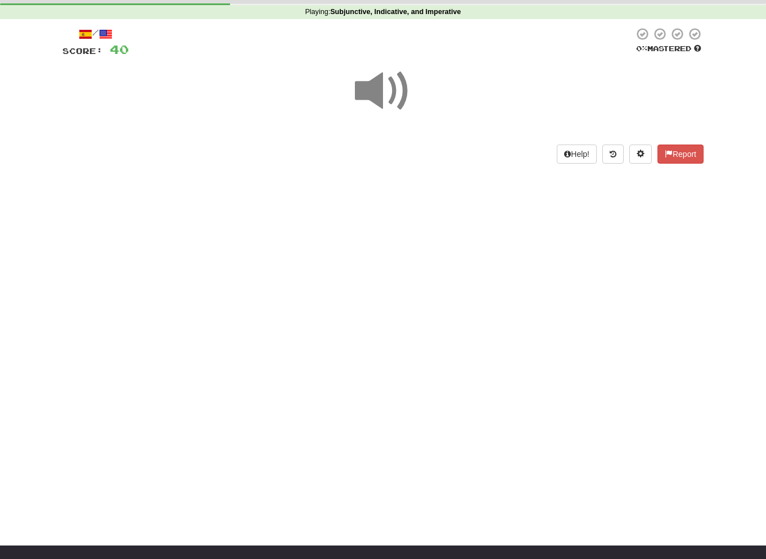
scroll to position [42, 0]
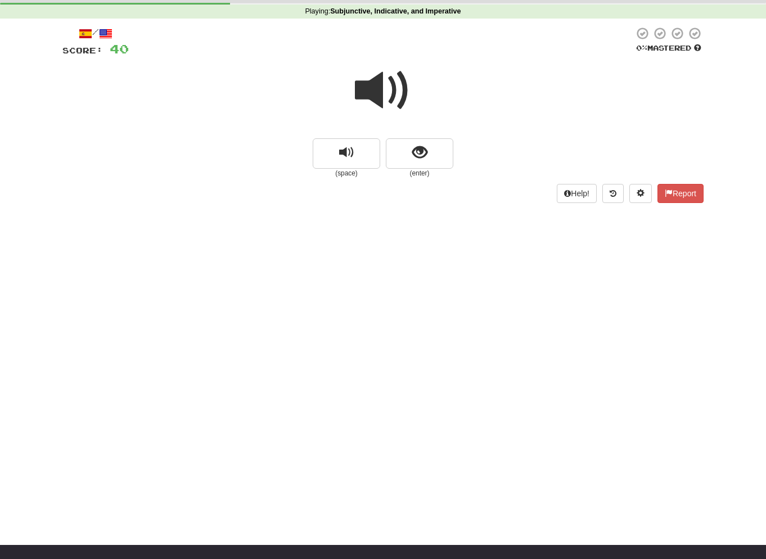
click at [400, 87] on span at bounding box center [383, 90] width 56 height 56
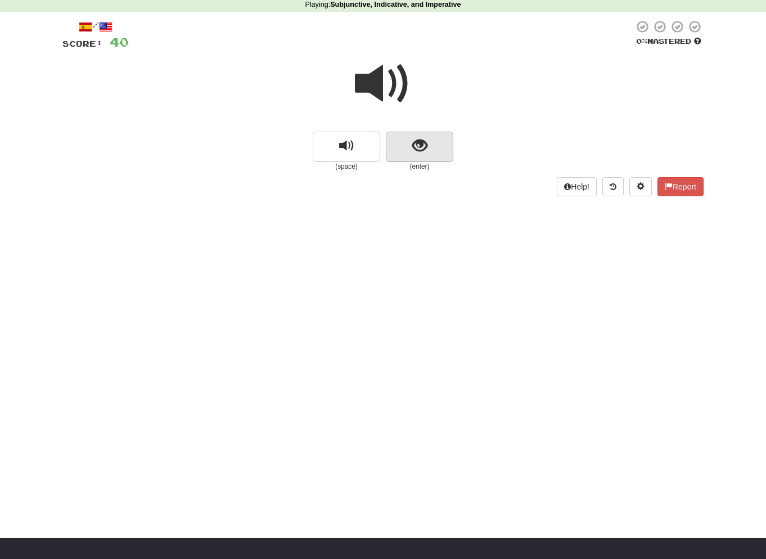
click at [423, 150] on span "show sentence" at bounding box center [419, 145] width 15 height 15
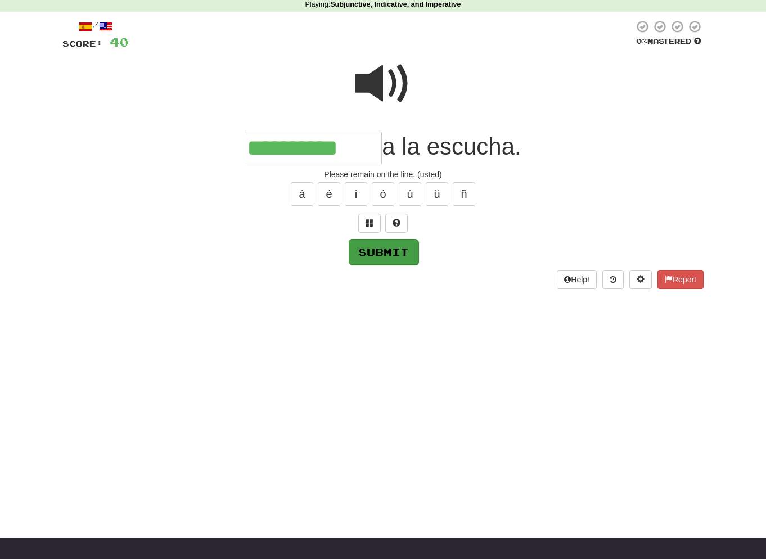
type input "**********"
click at [390, 250] on button "Submit" at bounding box center [384, 252] width 70 height 26
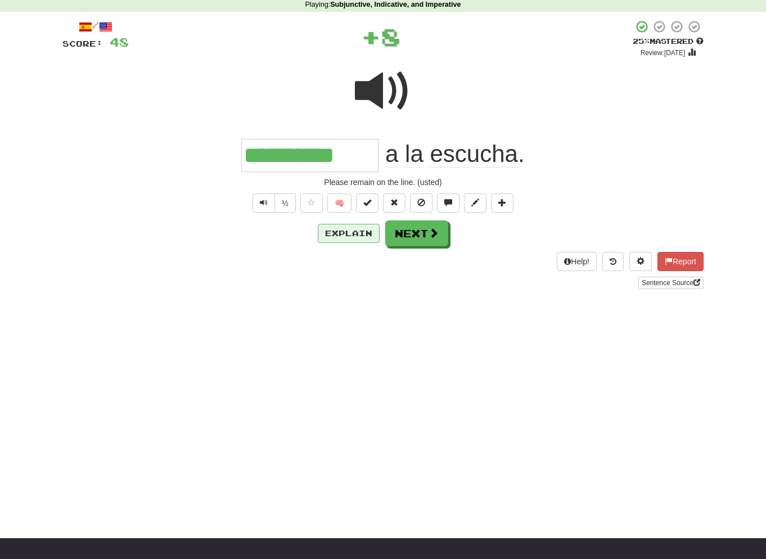
click at [347, 228] on button "Explain" at bounding box center [349, 233] width 62 height 19
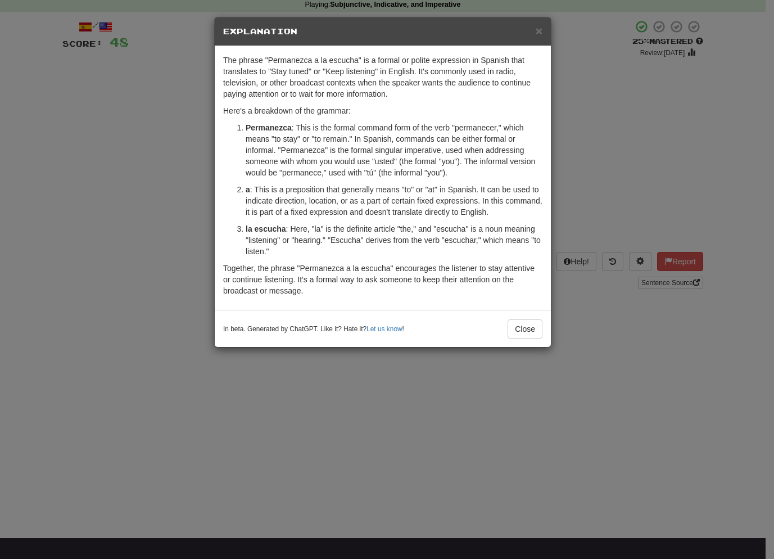
drag, startPoint x: 512, startPoint y: 327, endPoint x: 465, endPoint y: 313, distance: 48.7
click at [512, 327] on button "Close" at bounding box center [525, 328] width 35 height 19
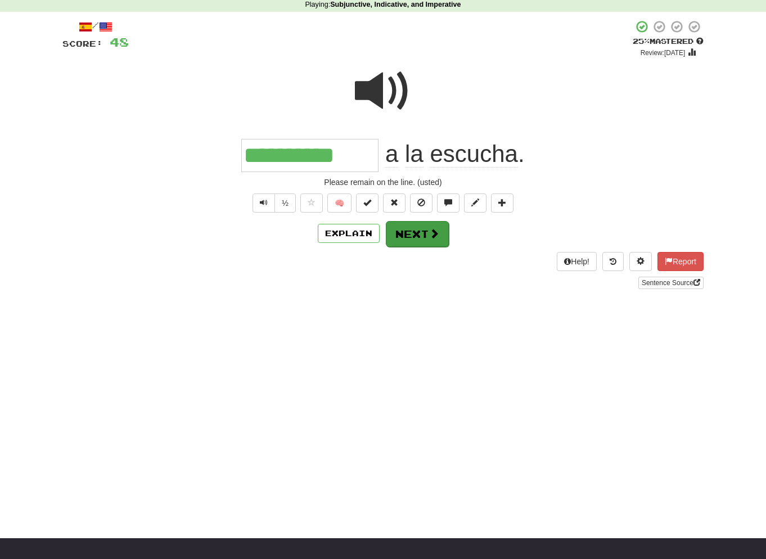
click at [433, 228] on span at bounding box center [434, 233] width 10 height 10
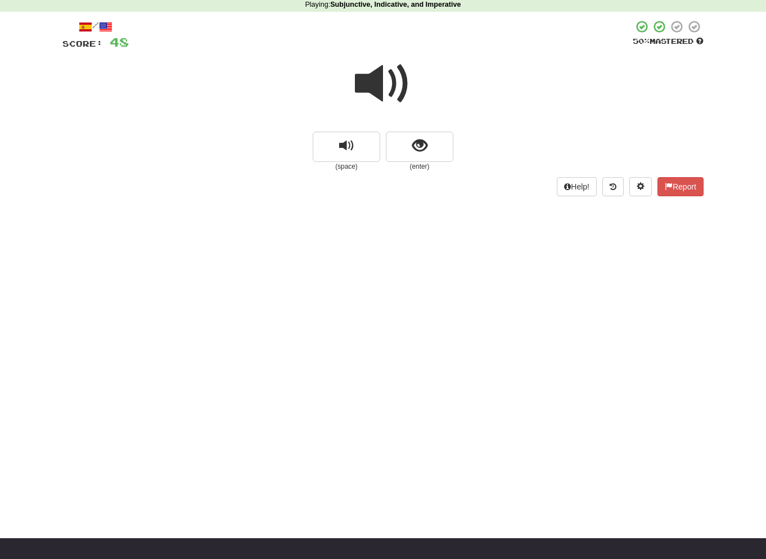
click at [400, 88] on span at bounding box center [383, 84] width 56 height 56
click at [422, 140] on span "show sentence" at bounding box center [419, 145] width 15 height 15
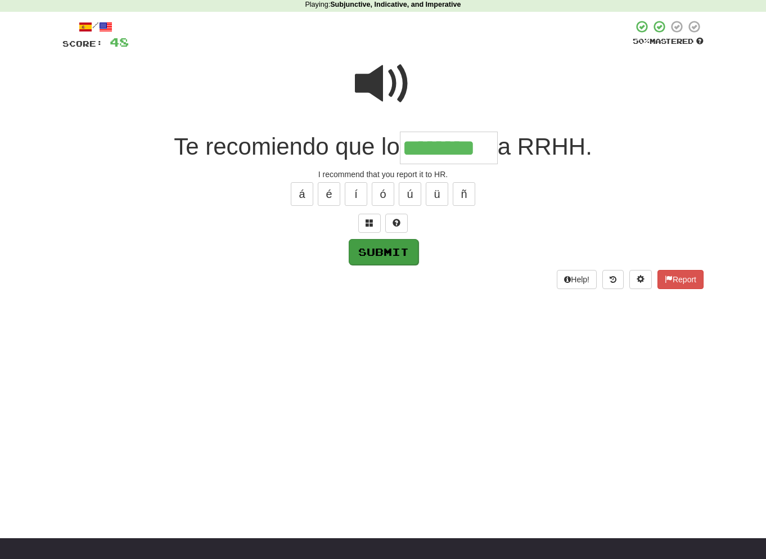
type input "********"
click at [387, 245] on button "Submit" at bounding box center [384, 252] width 70 height 26
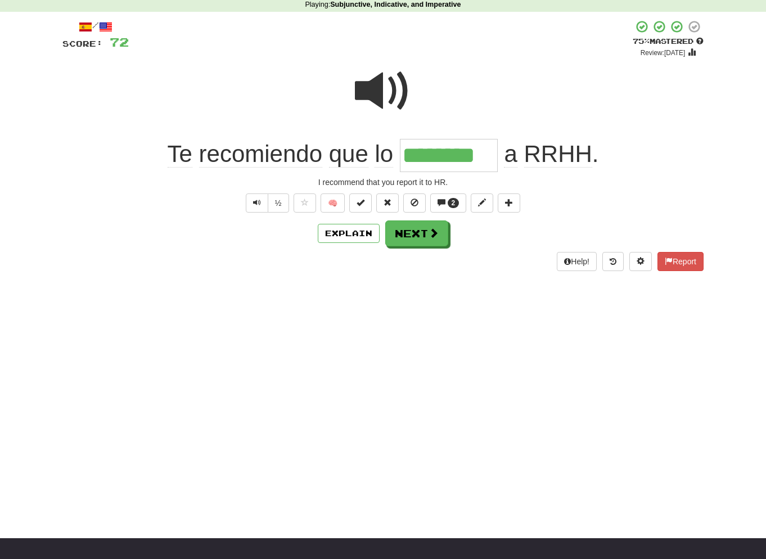
click at [381, 228] on div "Explain Next" at bounding box center [382, 233] width 641 height 26
click at [417, 227] on button "Next" at bounding box center [417, 234] width 63 height 26
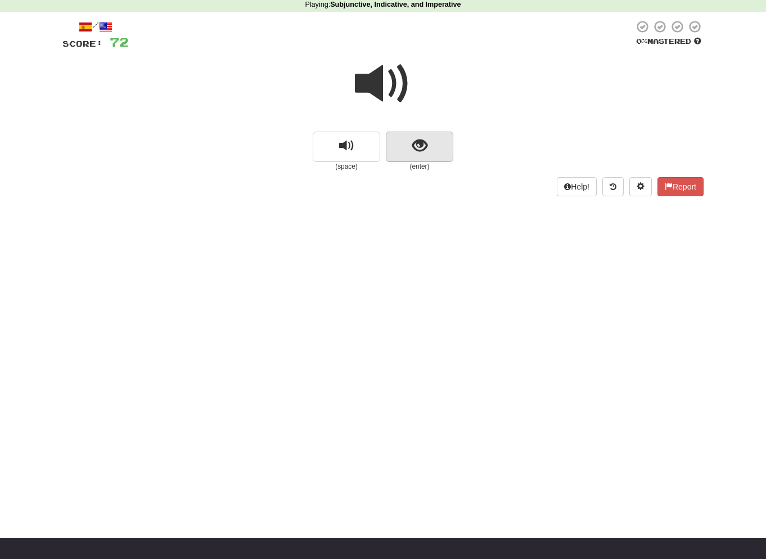
click at [421, 151] on span "show sentence" at bounding box center [419, 145] width 15 height 15
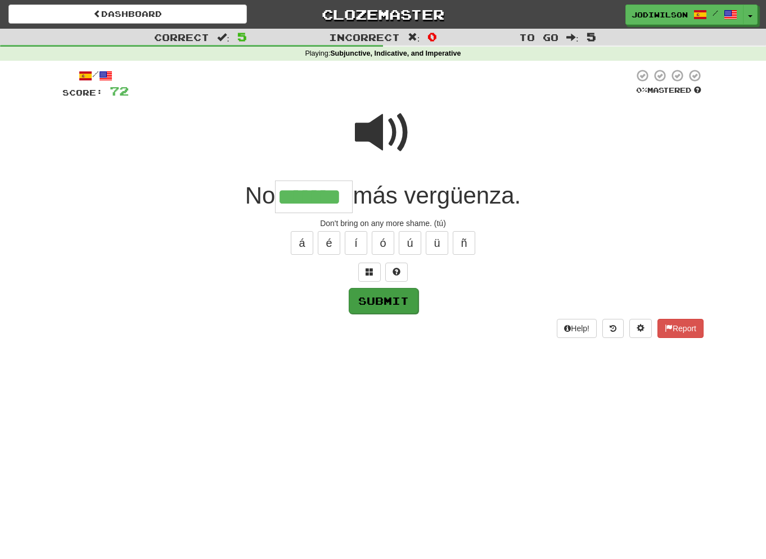
type input "*******"
click at [407, 299] on button "Submit" at bounding box center [384, 301] width 70 height 26
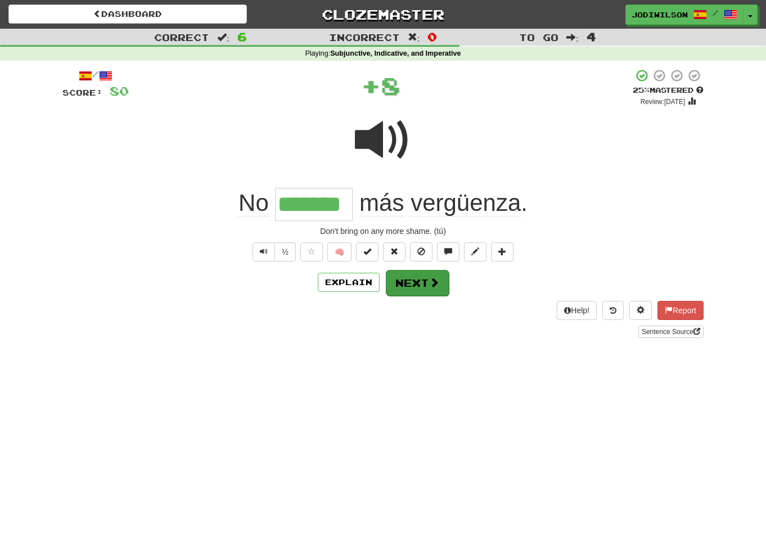
click at [428, 273] on button "Next" at bounding box center [417, 283] width 63 height 26
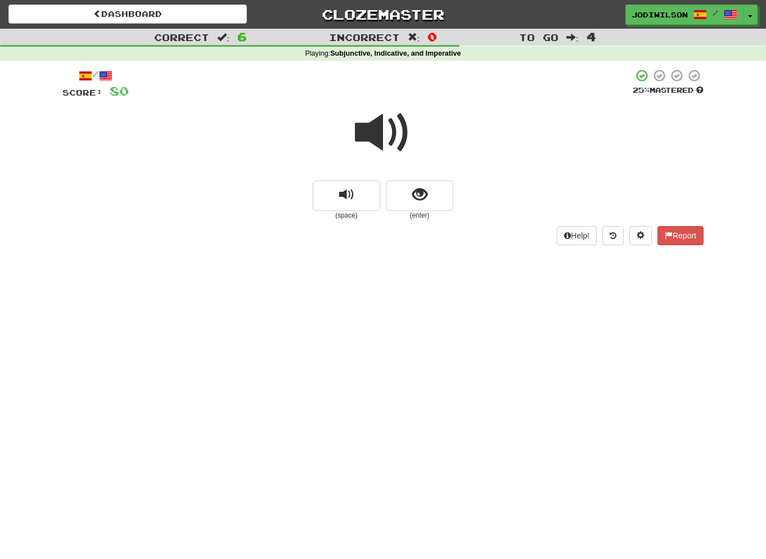
click at [385, 130] on span at bounding box center [383, 133] width 56 height 56
click at [385, 121] on span at bounding box center [383, 133] width 56 height 56
click at [419, 188] on span "show sentence" at bounding box center [419, 194] width 15 height 15
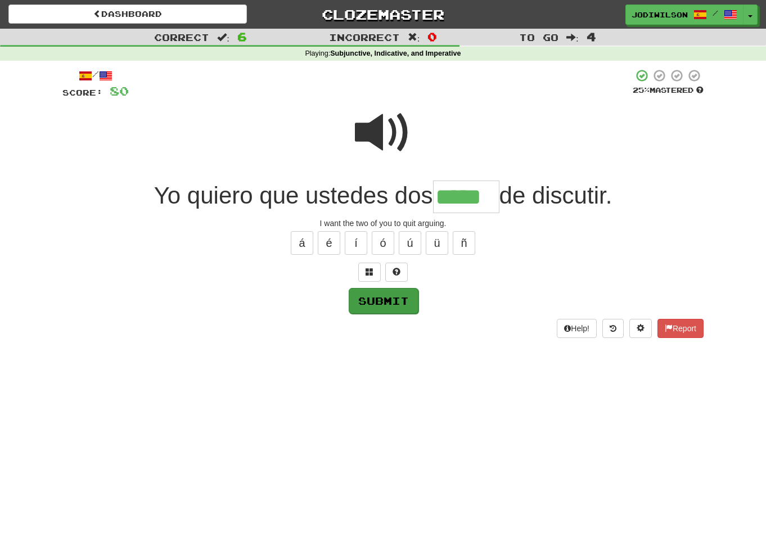
type input "*****"
click at [379, 297] on button "Submit" at bounding box center [384, 301] width 70 height 26
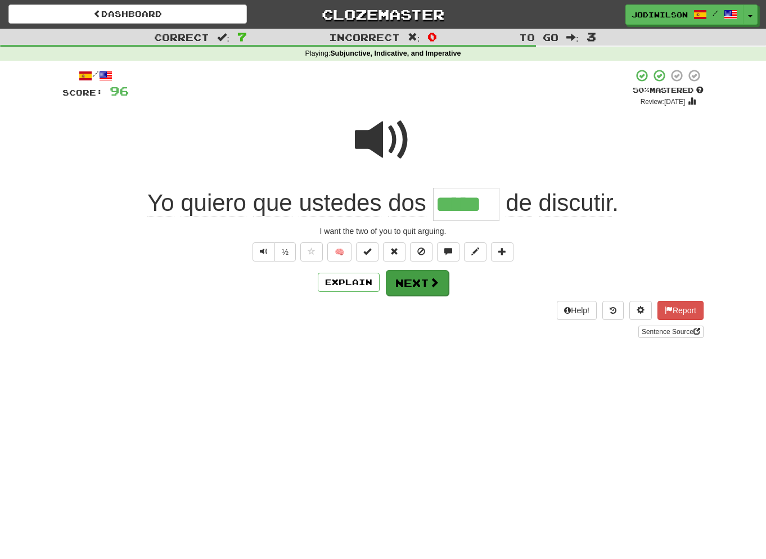
click at [426, 286] on button "Next" at bounding box center [417, 283] width 63 height 26
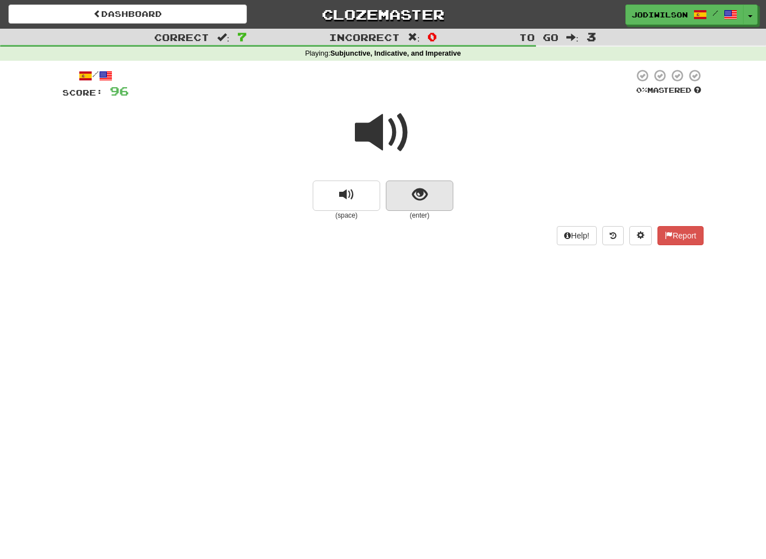
click at [410, 202] on button "show sentence" at bounding box center [419, 195] width 67 height 30
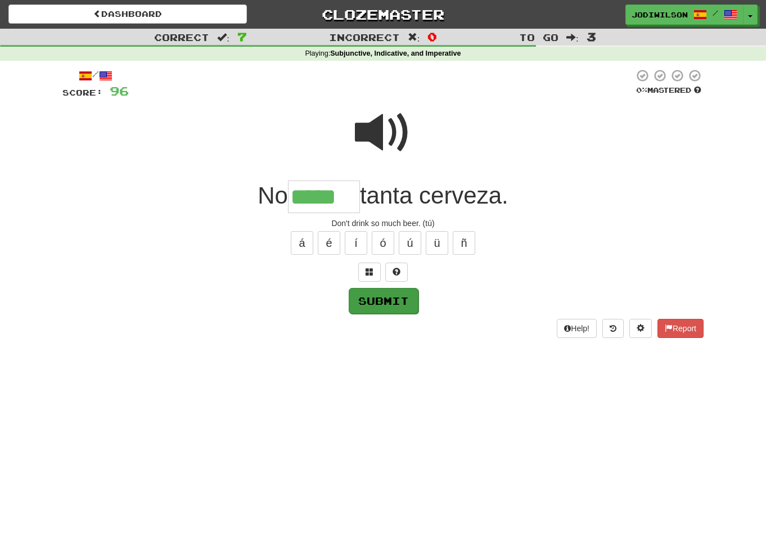
type input "*****"
click at [385, 301] on button "Submit" at bounding box center [384, 301] width 70 height 26
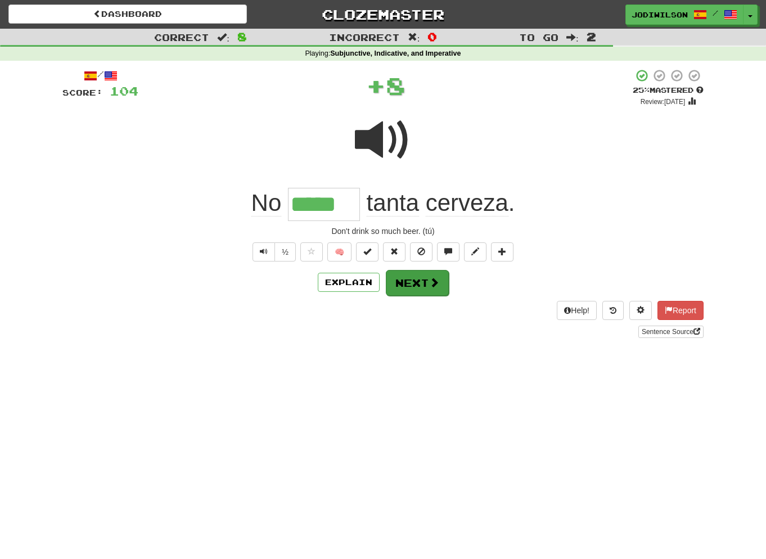
click at [417, 284] on button "Next" at bounding box center [417, 283] width 63 height 26
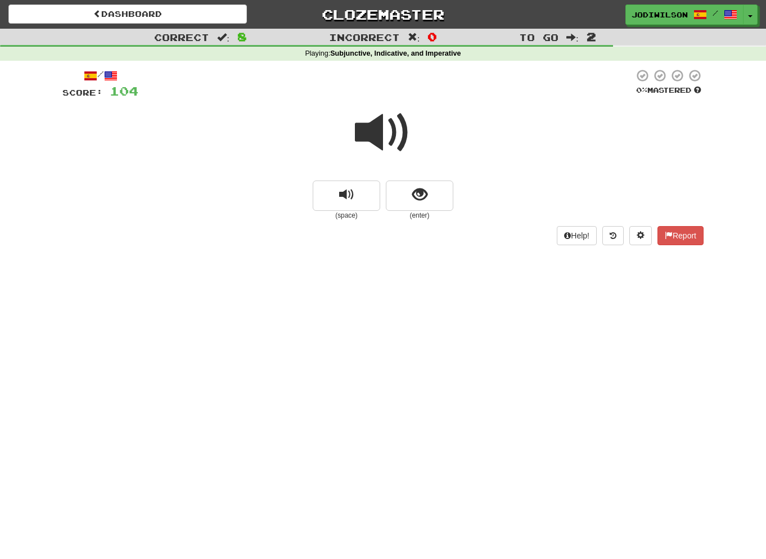
click at [406, 143] on span at bounding box center [383, 133] width 56 height 56
click at [404, 126] on span at bounding box center [383, 133] width 56 height 56
click at [382, 123] on span at bounding box center [383, 133] width 56 height 56
click at [384, 124] on span at bounding box center [383, 133] width 56 height 56
click at [427, 188] on button "show sentence" at bounding box center [419, 195] width 67 height 30
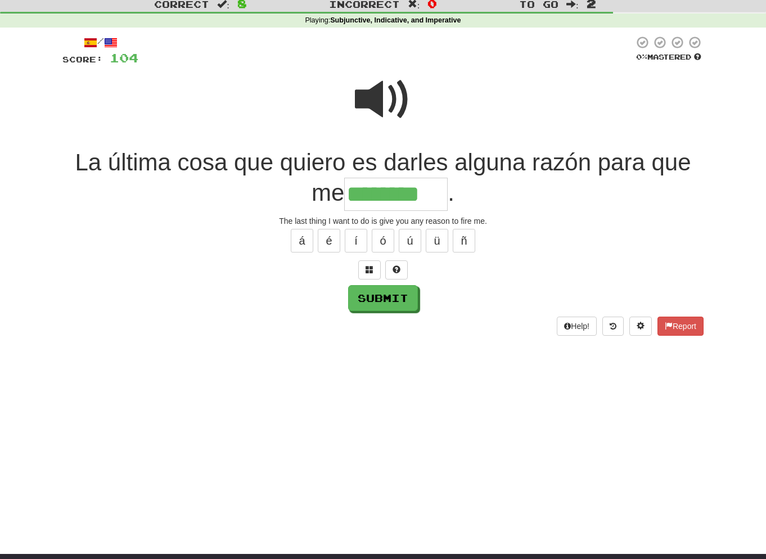
scroll to position [43, 0]
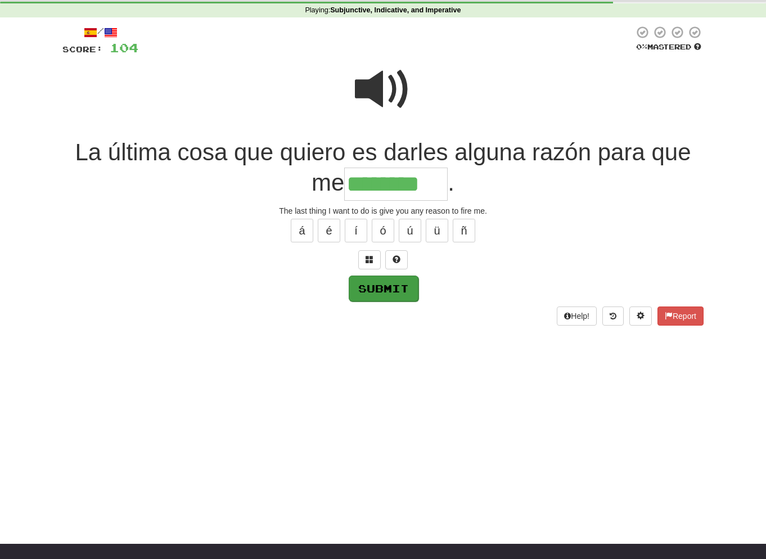
type input "********"
click at [408, 288] on button "Submit" at bounding box center [384, 288] width 70 height 26
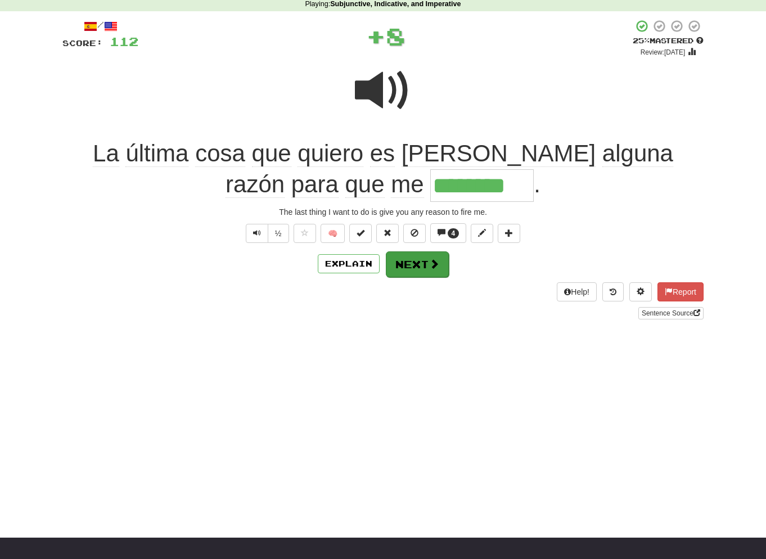
scroll to position [49, 0]
click at [407, 264] on button "Next" at bounding box center [417, 264] width 63 height 26
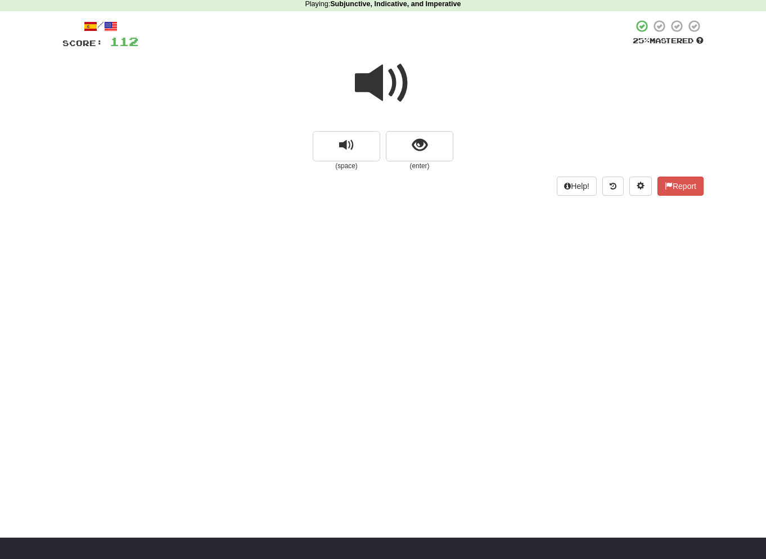
click at [392, 71] on span at bounding box center [383, 83] width 56 height 56
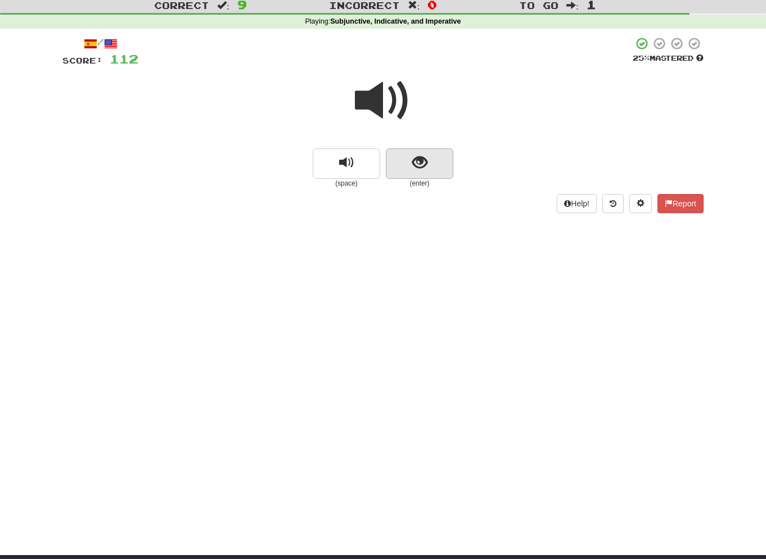
scroll to position [33, 0]
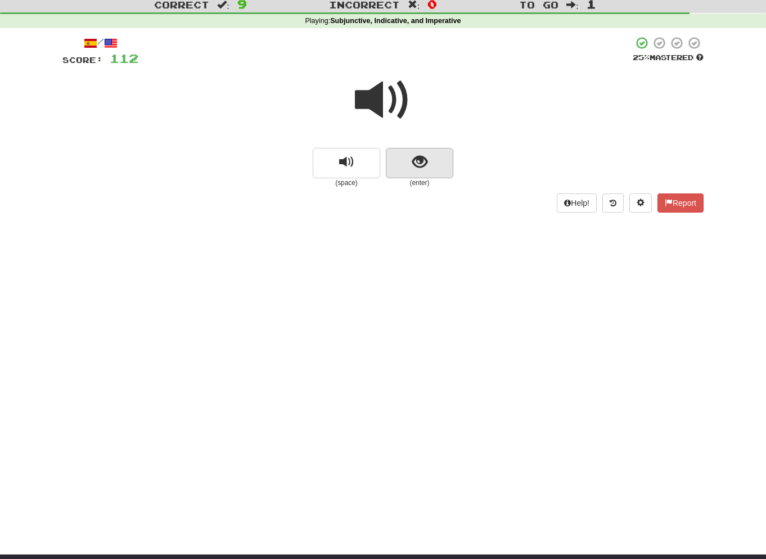
click at [426, 164] on span "show sentence" at bounding box center [419, 162] width 15 height 15
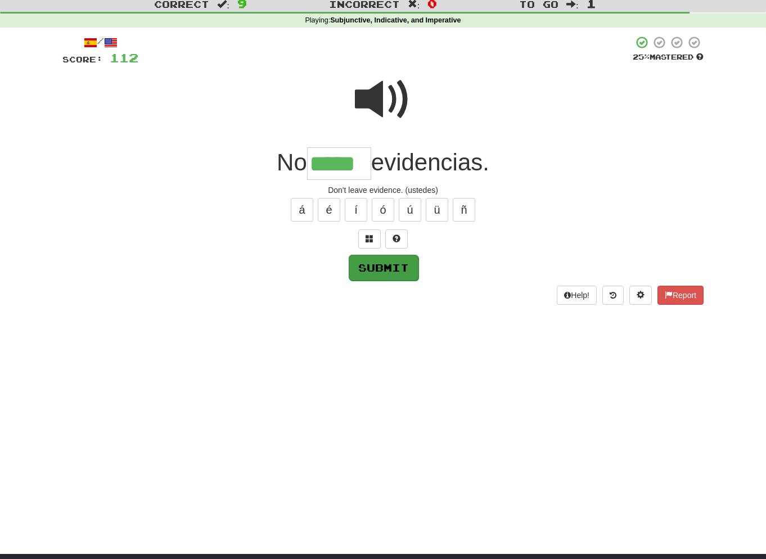
type input "*****"
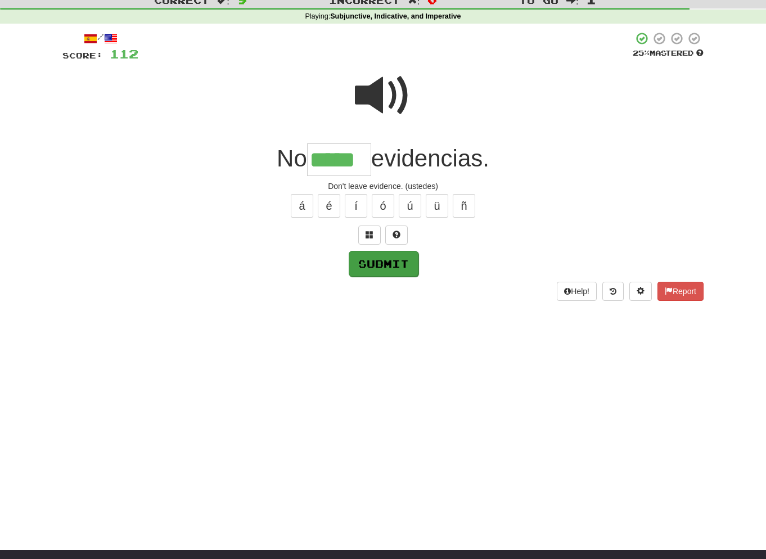
click at [385, 270] on button "Submit" at bounding box center [384, 264] width 70 height 26
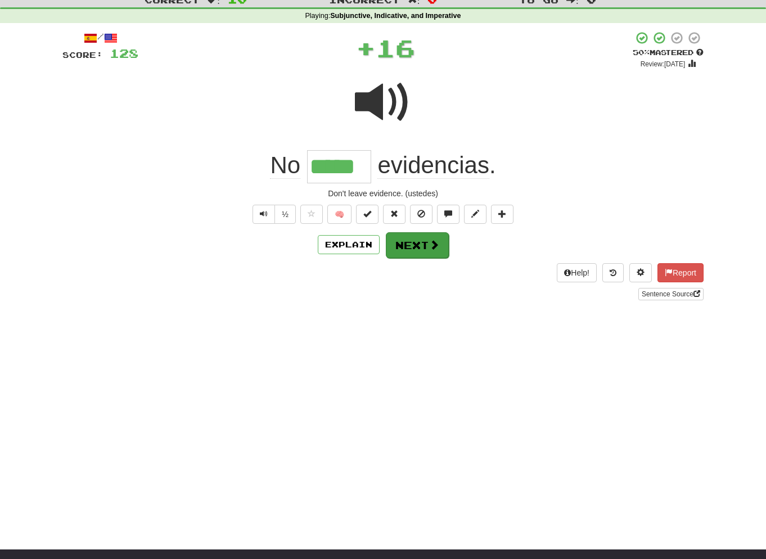
scroll to position [40, 1]
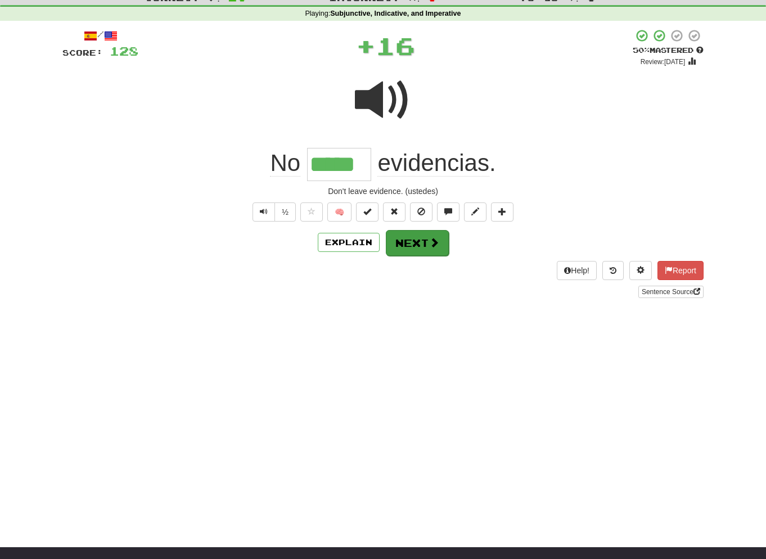
click at [425, 246] on button "Next" at bounding box center [417, 243] width 63 height 26
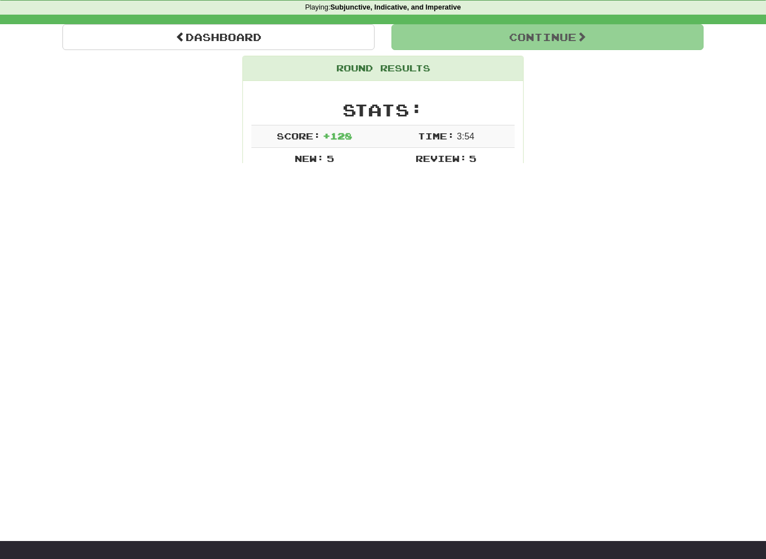
scroll to position [48, 0]
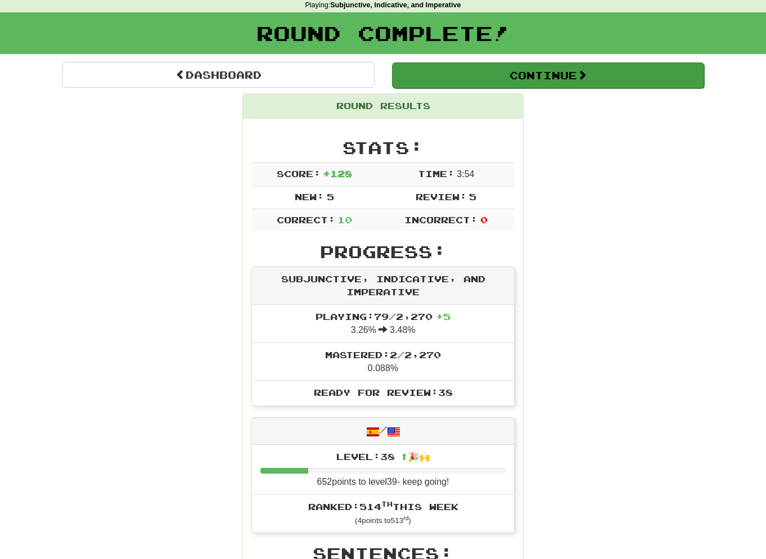
click at [526, 73] on button "Continue" at bounding box center [548, 75] width 312 height 26
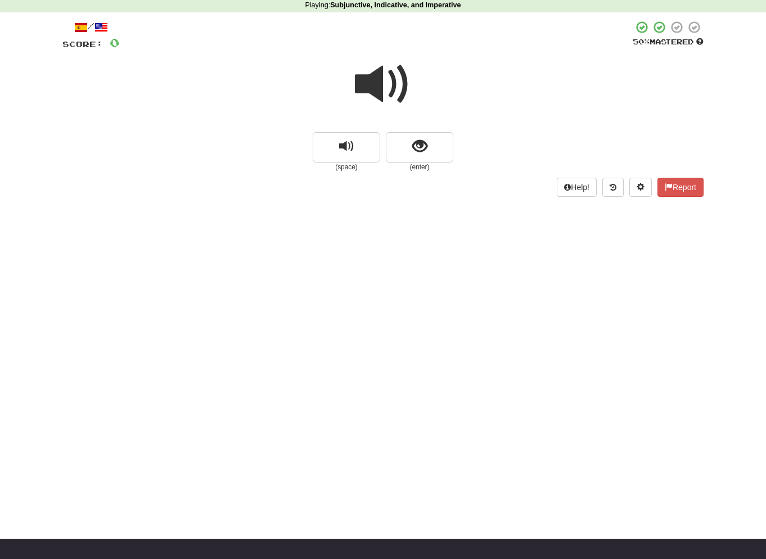
click at [414, 86] on div at bounding box center [382, 92] width 641 height 80
click at [412, 143] on span "show sentence" at bounding box center [419, 146] width 15 height 15
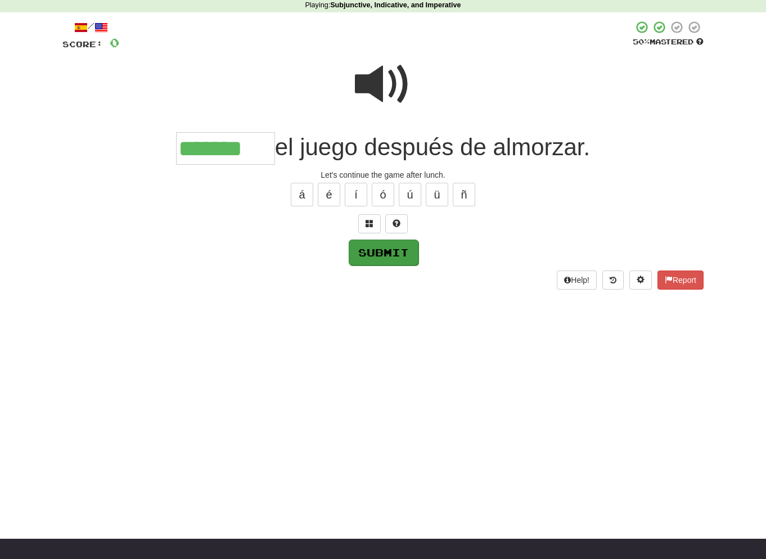
type input "*******"
click at [378, 242] on button "Submit" at bounding box center [384, 252] width 70 height 26
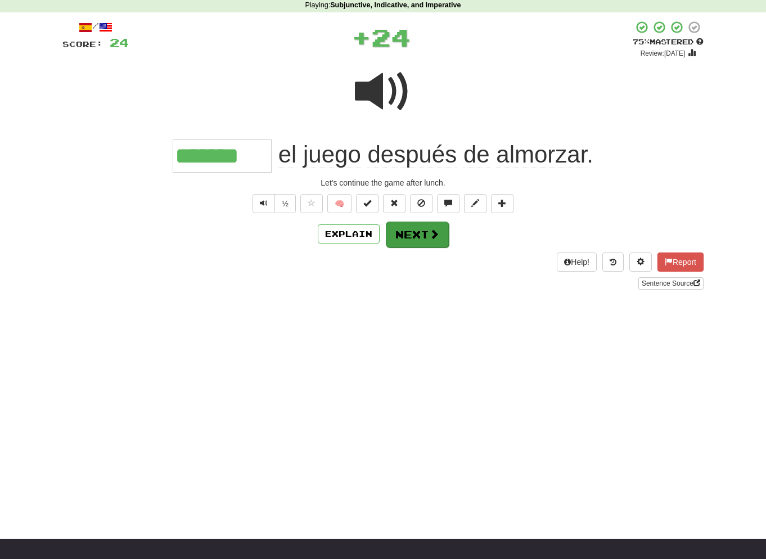
click at [428, 239] on button "Next" at bounding box center [417, 235] width 63 height 26
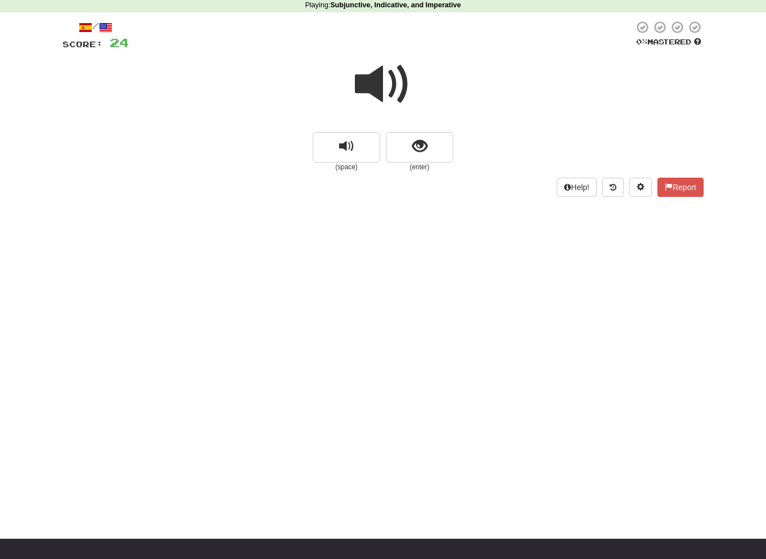
click at [363, 81] on span at bounding box center [383, 84] width 56 height 56
click at [423, 150] on span "show sentence" at bounding box center [419, 146] width 15 height 15
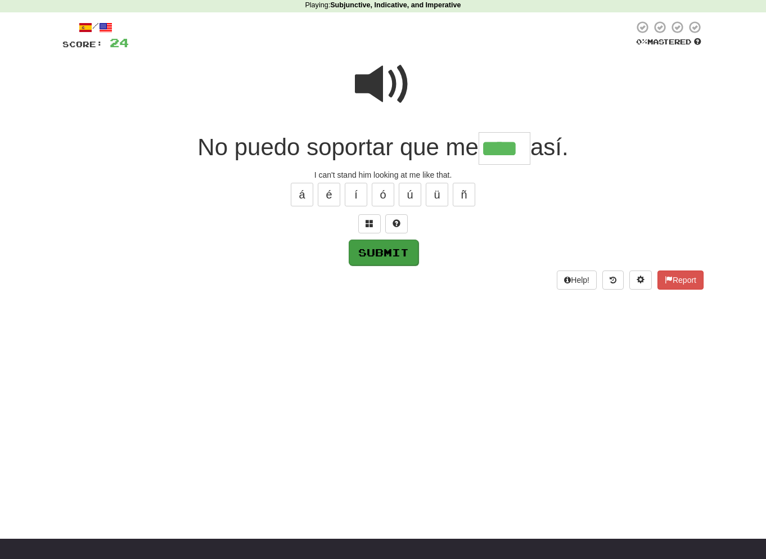
type input "****"
click at [385, 250] on button "Submit" at bounding box center [384, 252] width 70 height 26
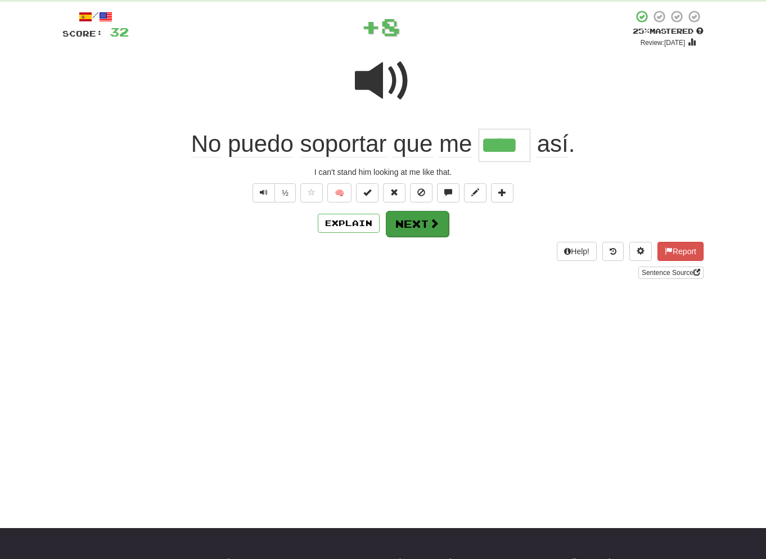
scroll to position [53, 0]
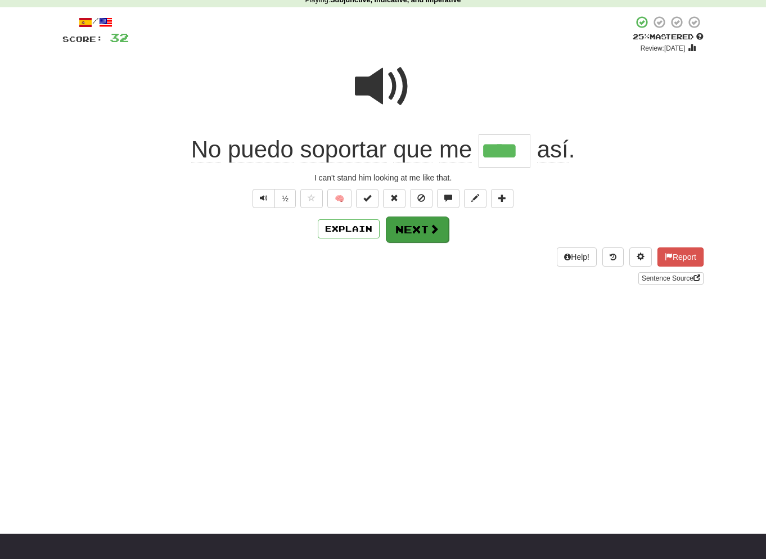
click at [413, 229] on button "Next" at bounding box center [417, 229] width 63 height 26
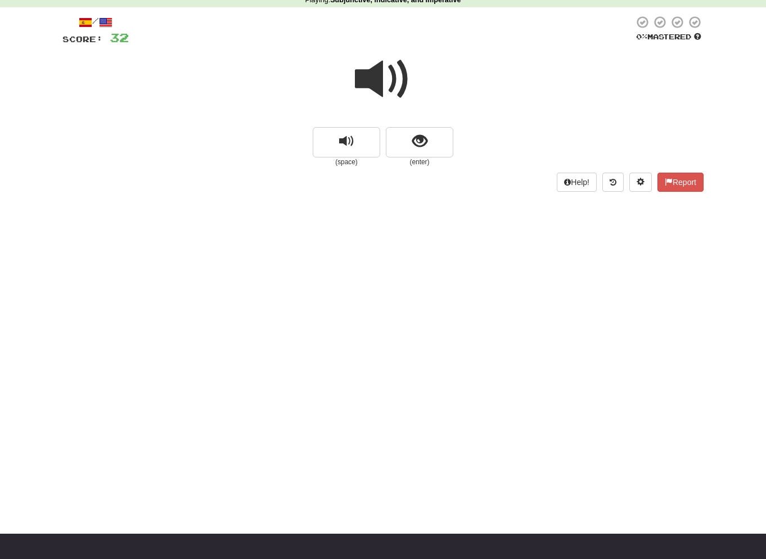
click at [374, 93] on span at bounding box center [383, 79] width 56 height 56
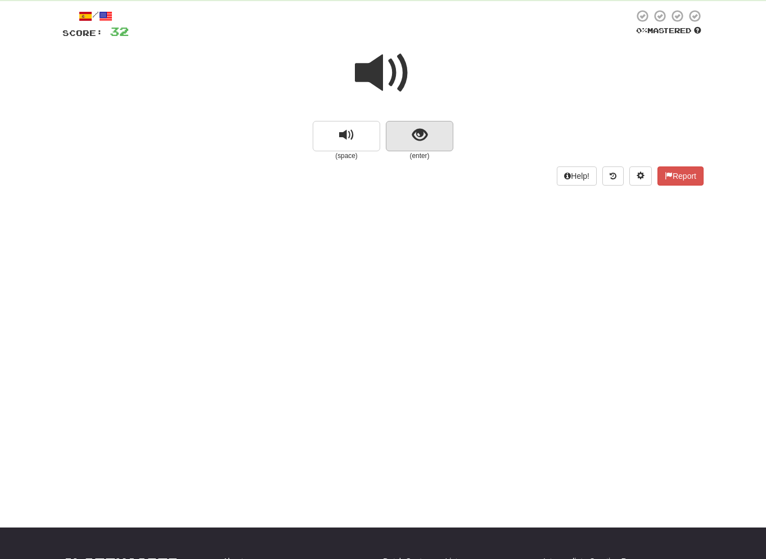
click at [407, 135] on button "show sentence" at bounding box center [419, 136] width 67 height 30
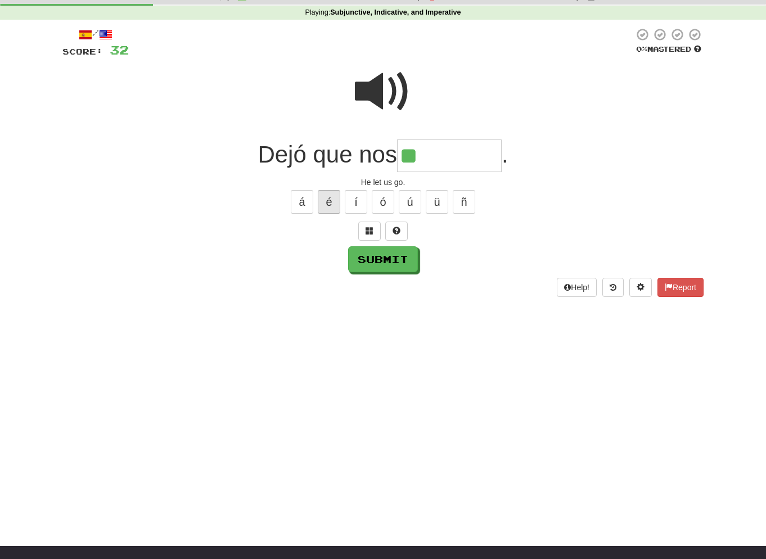
scroll to position [45, 1]
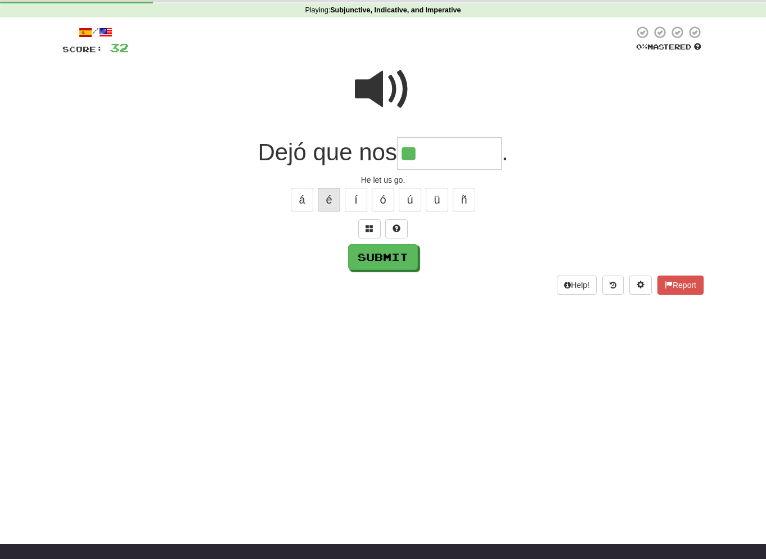
click at [335, 210] on div "á é í ó ú ü ñ" at bounding box center [382, 200] width 641 height 28
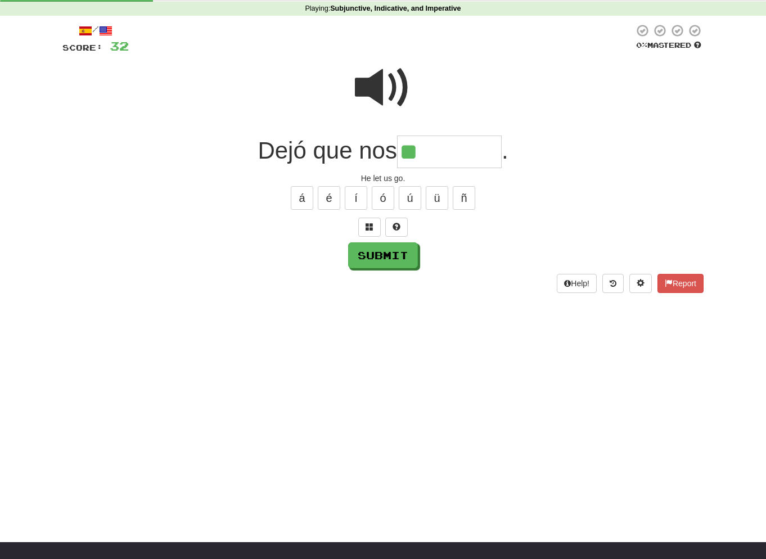
scroll to position [45, 0]
click at [332, 201] on button "é" at bounding box center [329, 198] width 22 height 24
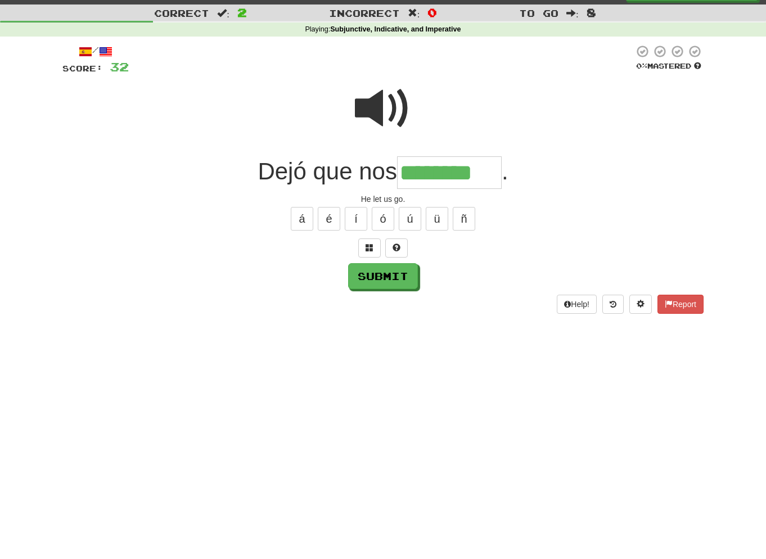
scroll to position [21, 0]
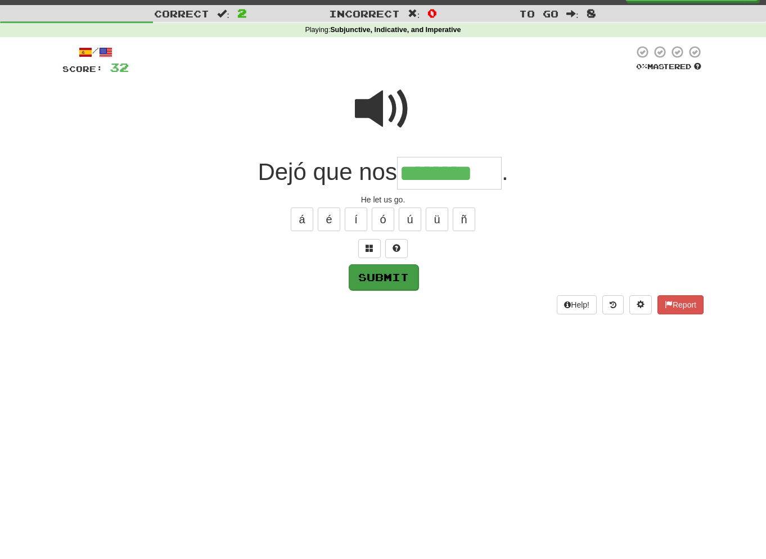
type input "********"
click at [372, 278] on button "Submit" at bounding box center [384, 277] width 70 height 26
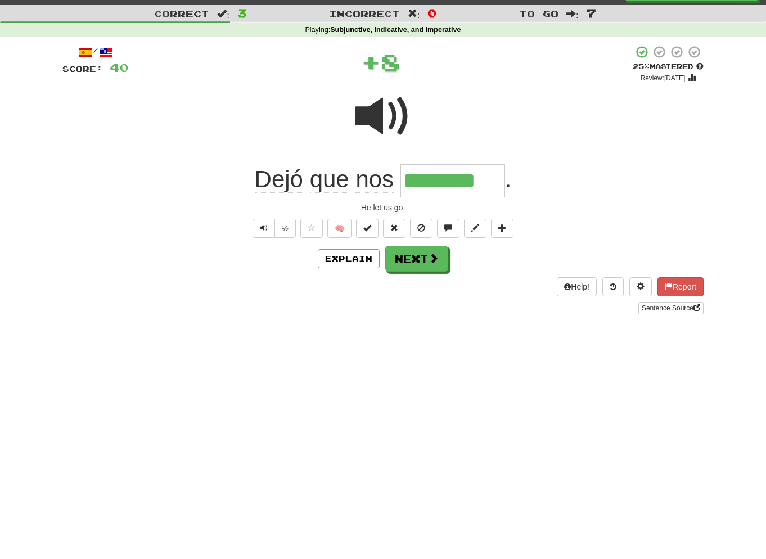
scroll to position [40, 1]
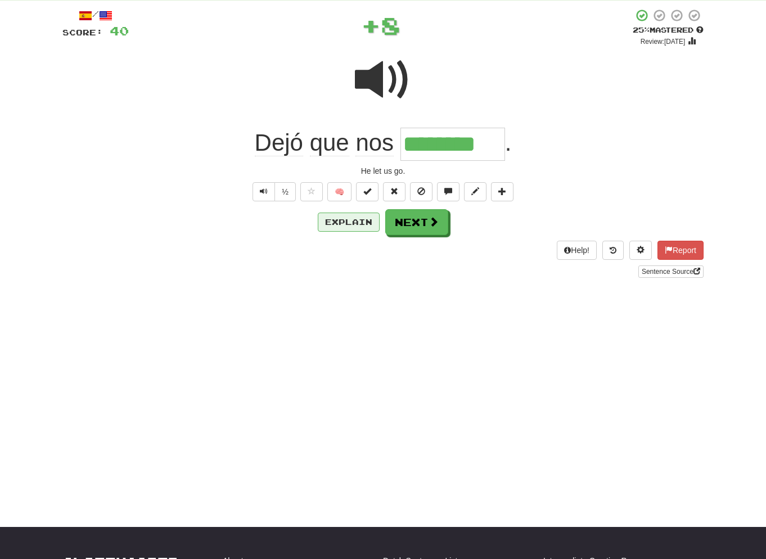
click at [351, 220] on button "Explain" at bounding box center [349, 222] width 62 height 19
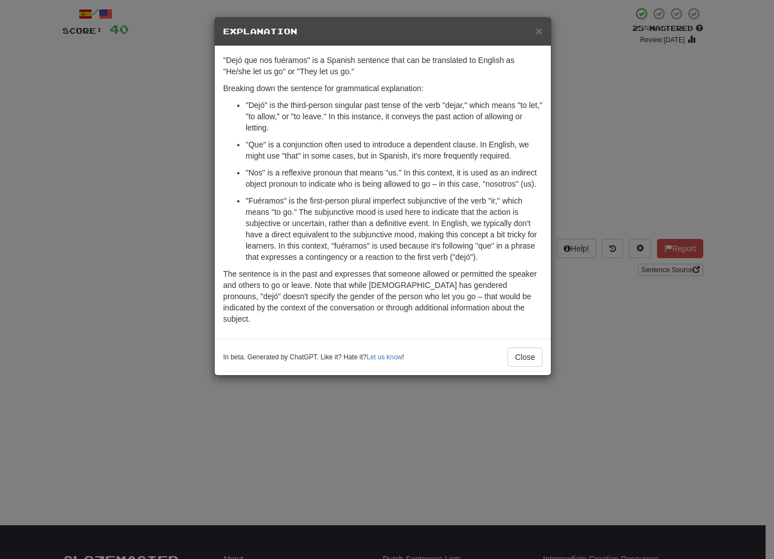
click at [211, 240] on div "× Explanation "Dejó que nos fuéramos" is a Spanish sentence that can be transla…" at bounding box center [387, 279] width 774 height 559
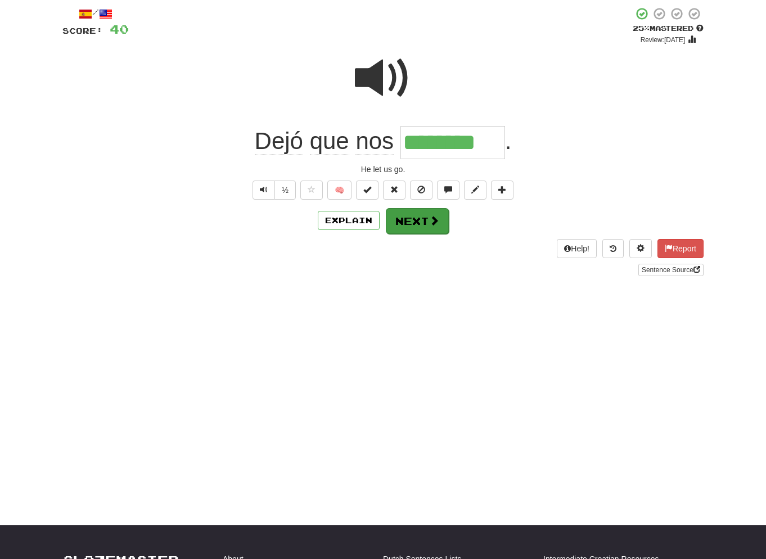
click at [404, 223] on button "Next" at bounding box center [417, 221] width 63 height 26
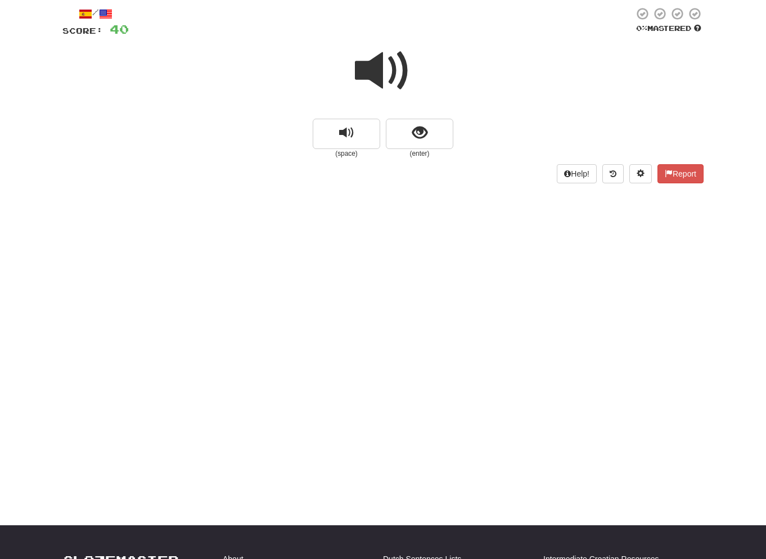
click at [393, 78] on span at bounding box center [383, 71] width 56 height 56
click at [421, 128] on span "show sentence" at bounding box center [419, 132] width 15 height 15
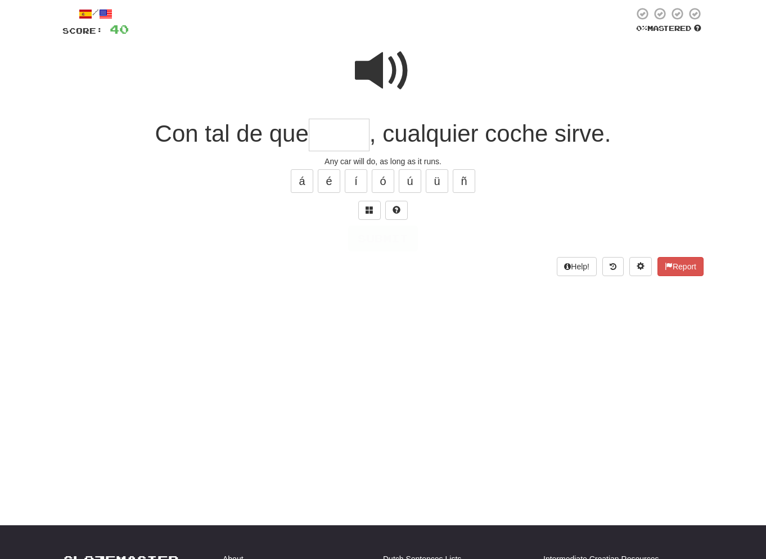
scroll to position [65, 0]
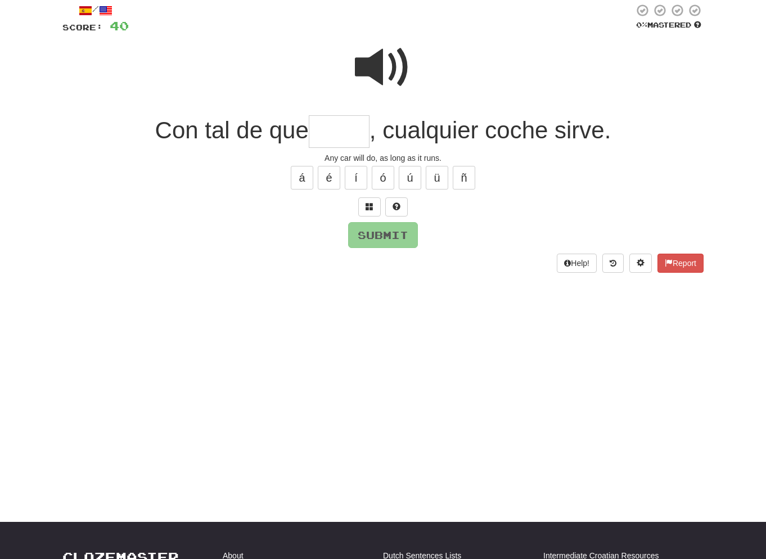
click at [385, 80] on span at bounding box center [383, 67] width 56 height 56
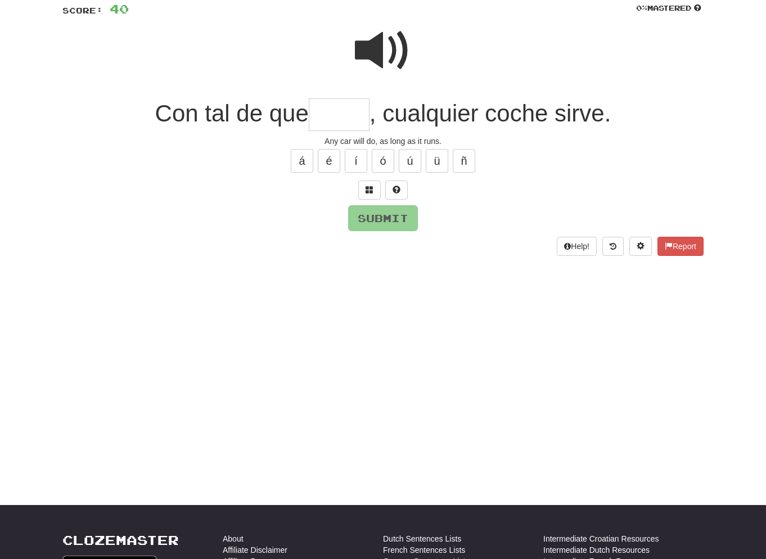
scroll to position [85, 0]
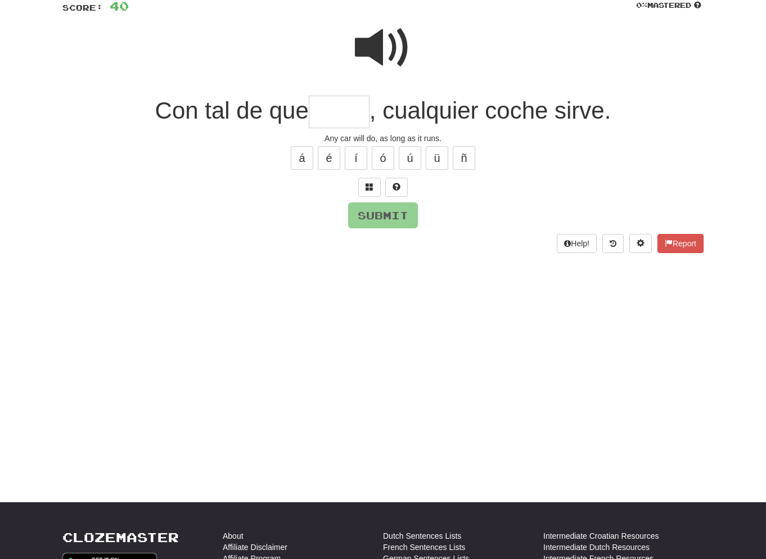
click at [333, 112] on input "text" at bounding box center [339, 112] width 61 height 33
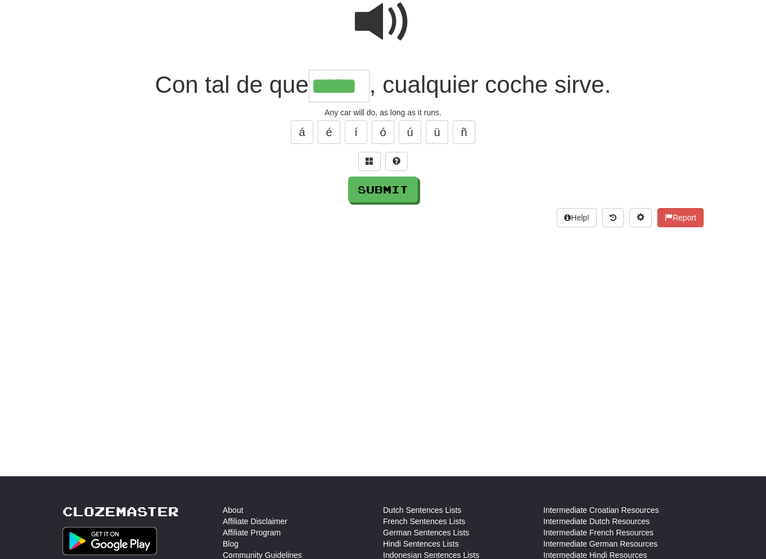
scroll to position [114, 0]
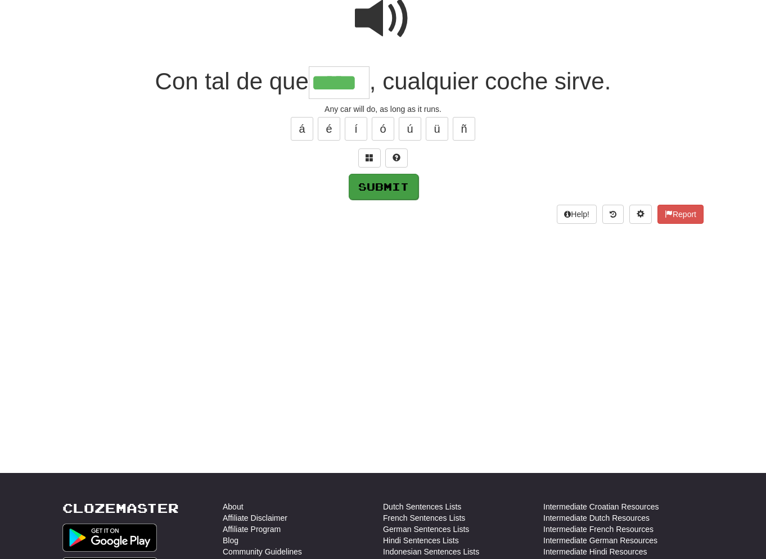
type input "*****"
click at [392, 183] on button "Submit" at bounding box center [384, 187] width 70 height 26
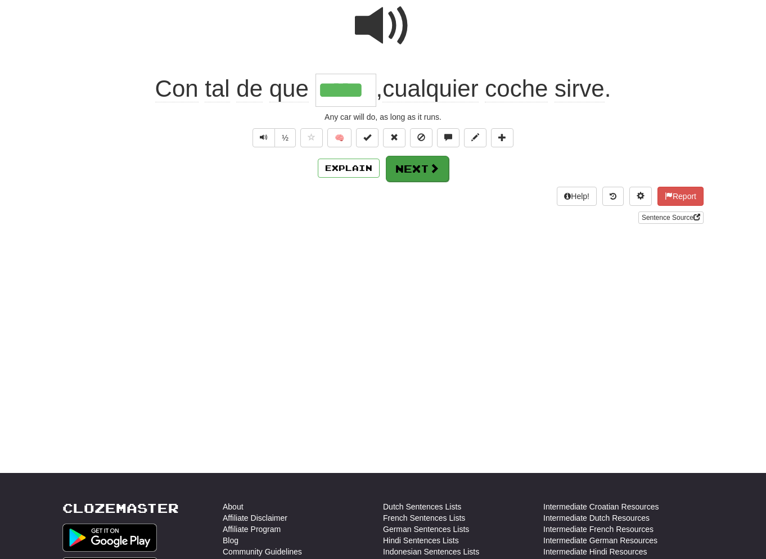
click at [412, 165] on button "Next" at bounding box center [417, 169] width 63 height 26
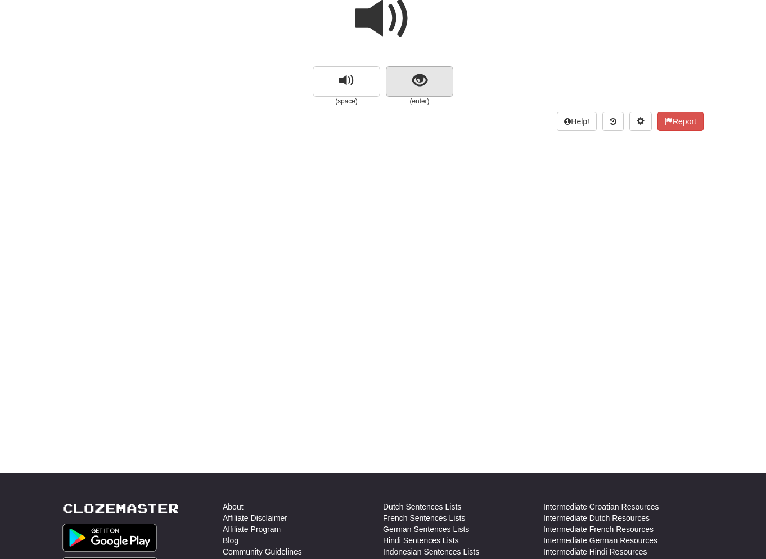
click at [410, 78] on button "show sentence" at bounding box center [419, 81] width 67 height 30
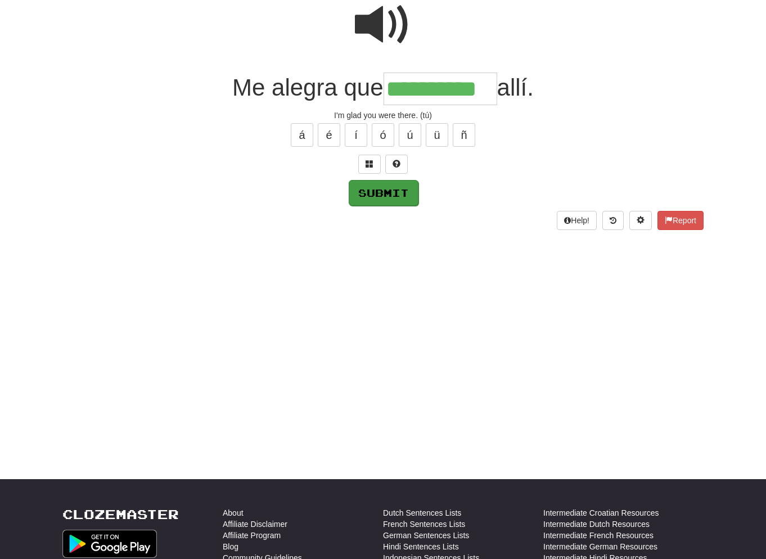
type input "**********"
click at [392, 188] on button "Submit" at bounding box center [384, 193] width 70 height 26
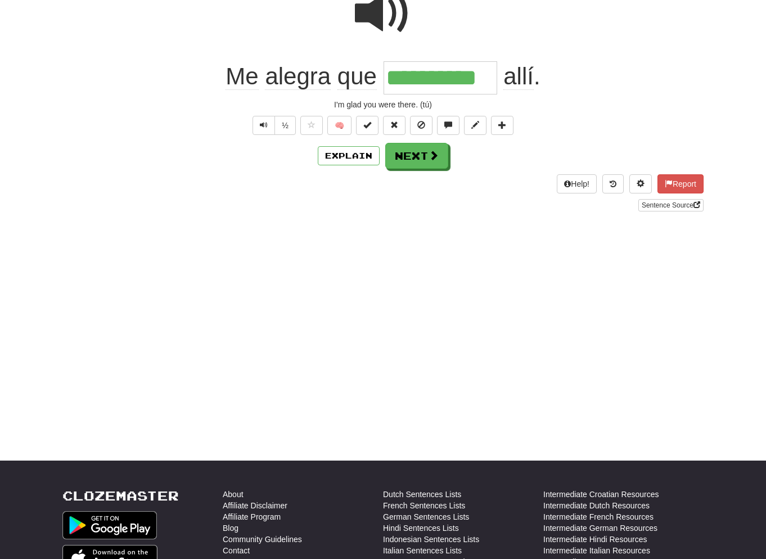
scroll to position [134, 0]
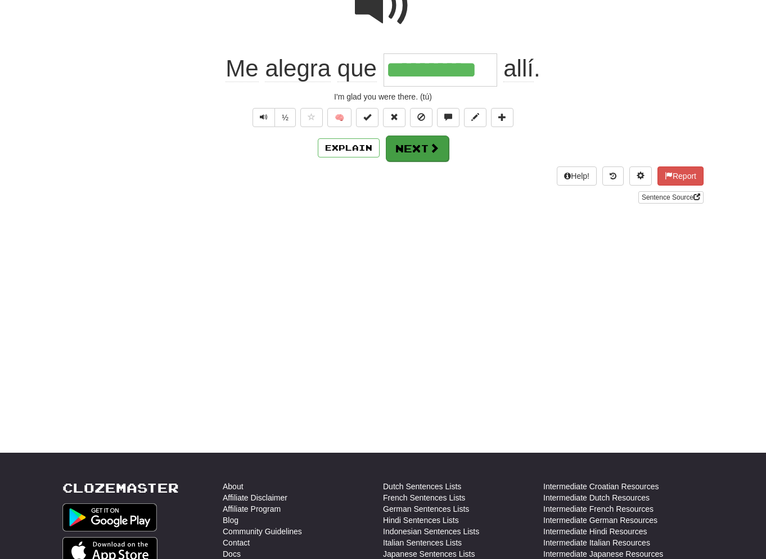
click at [405, 150] on button "Next" at bounding box center [417, 148] width 63 height 26
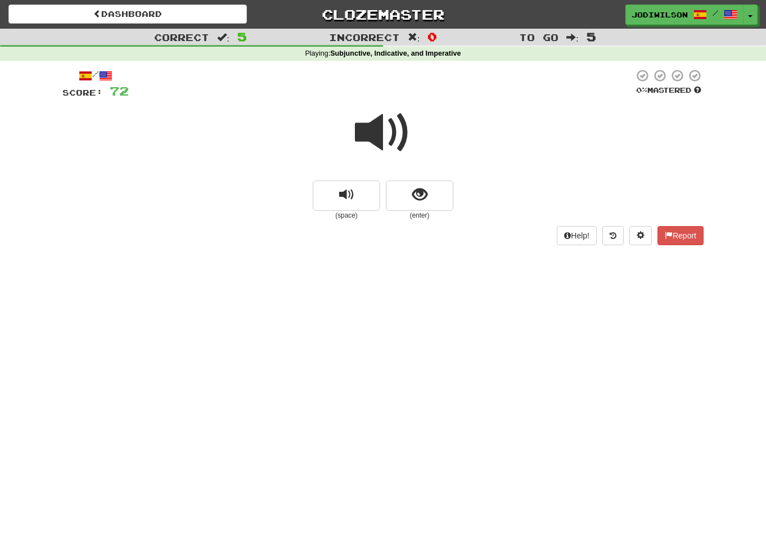
scroll to position [0, 0]
click at [393, 128] on span at bounding box center [383, 133] width 56 height 56
click at [414, 188] on span "show sentence" at bounding box center [419, 194] width 15 height 15
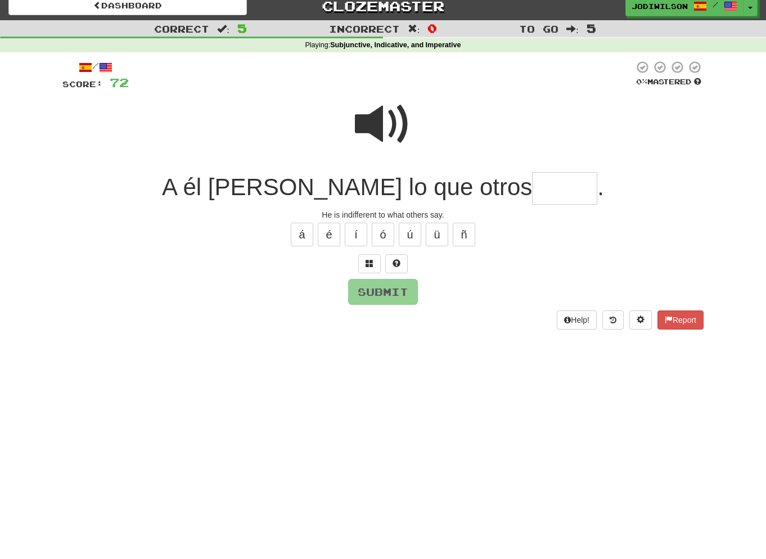
scroll to position [13, 0]
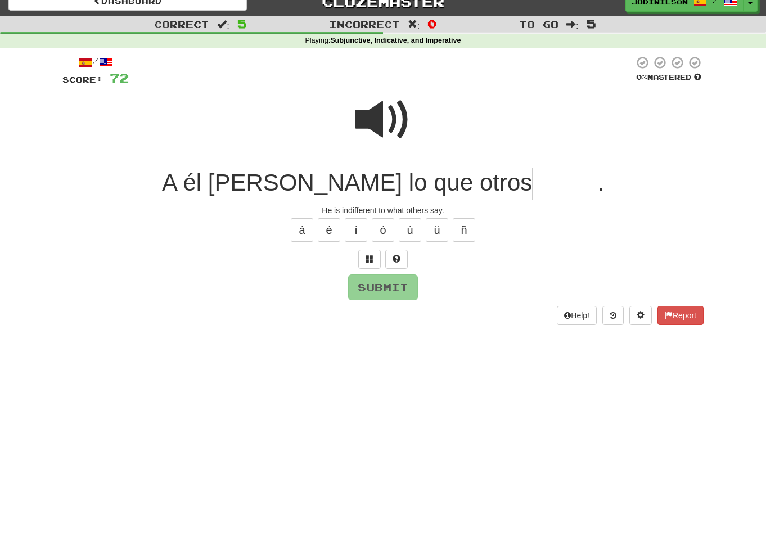
click at [359, 120] on span at bounding box center [383, 120] width 56 height 56
click at [532, 186] on input "text" at bounding box center [564, 184] width 65 height 33
type input "*****"
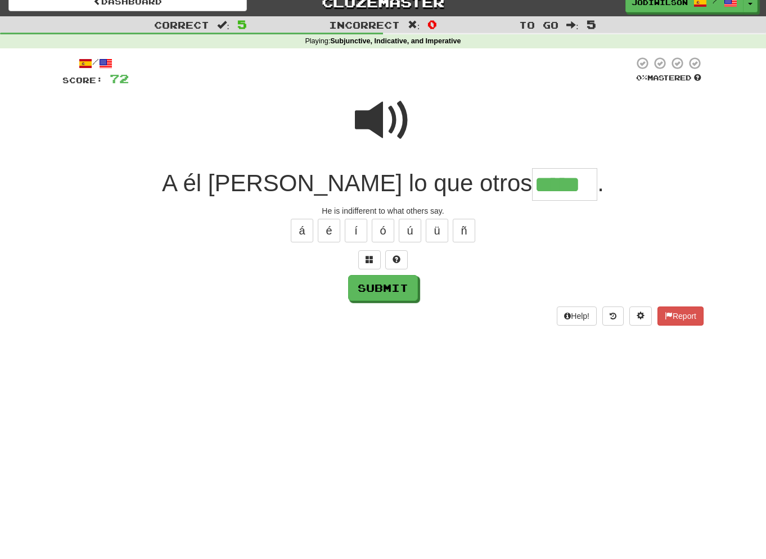
click at [346, 184] on span "A él [PERSON_NAME] lo que otros" at bounding box center [347, 183] width 370 height 26
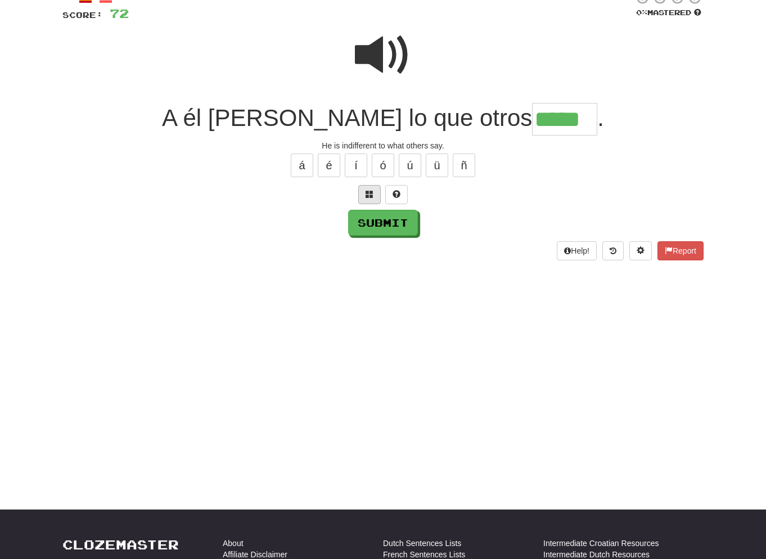
scroll to position [83, 0]
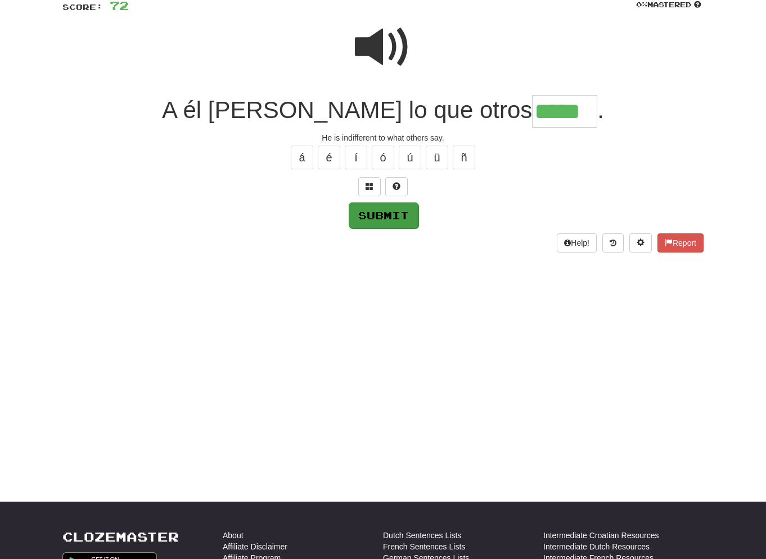
click at [375, 215] on button "Submit" at bounding box center [384, 215] width 70 height 26
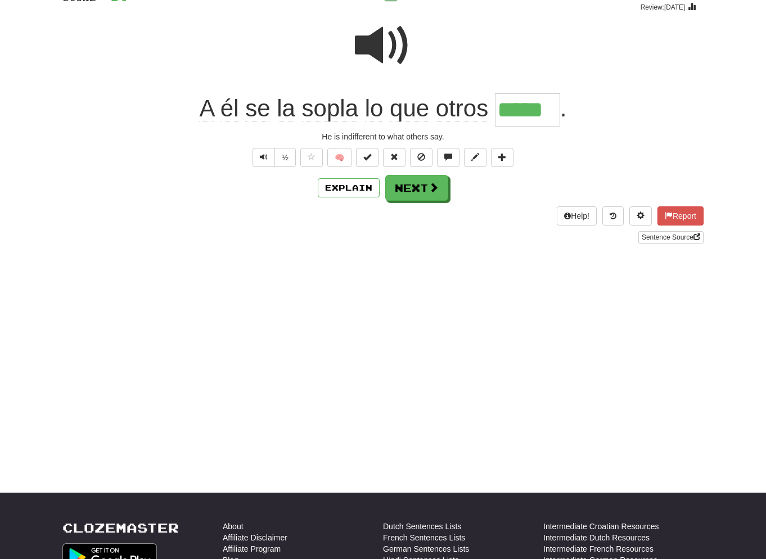
scroll to position [98, 0]
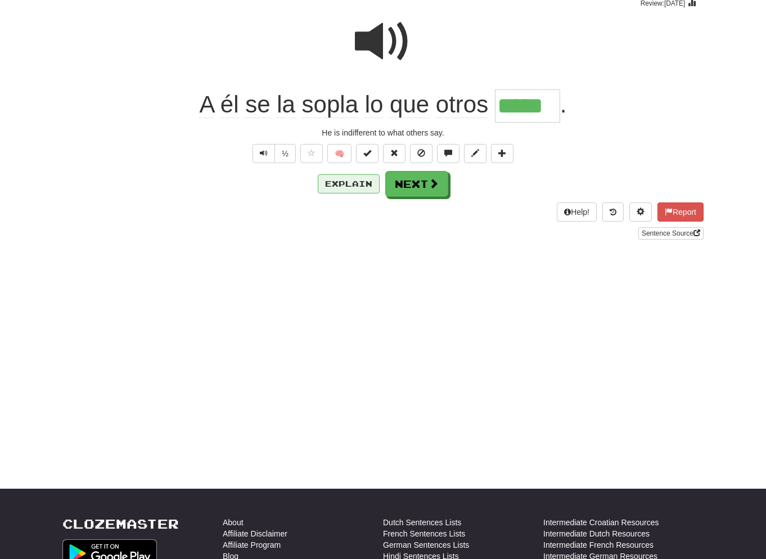
click at [355, 179] on button "Explain" at bounding box center [349, 183] width 62 height 19
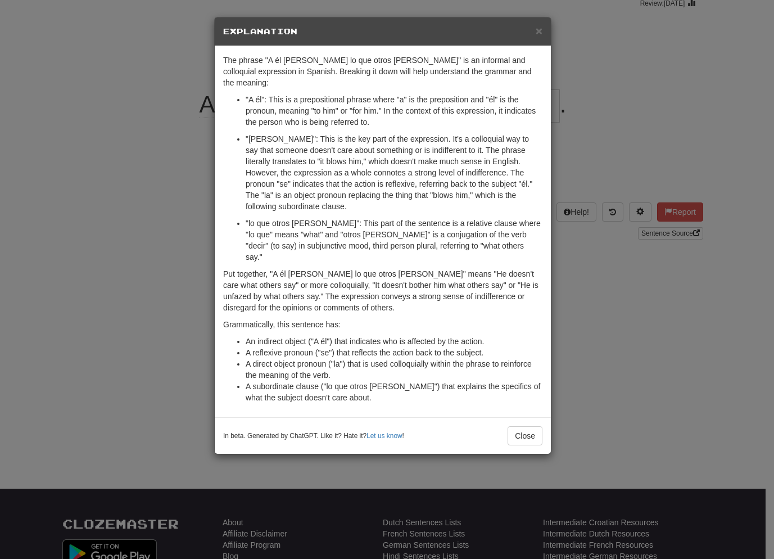
click at [594, 277] on div "× Explanation The phrase "A él [PERSON_NAME] lo que otros [PERSON_NAME]" is an …" at bounding box center [387, 279] width 774 height 559
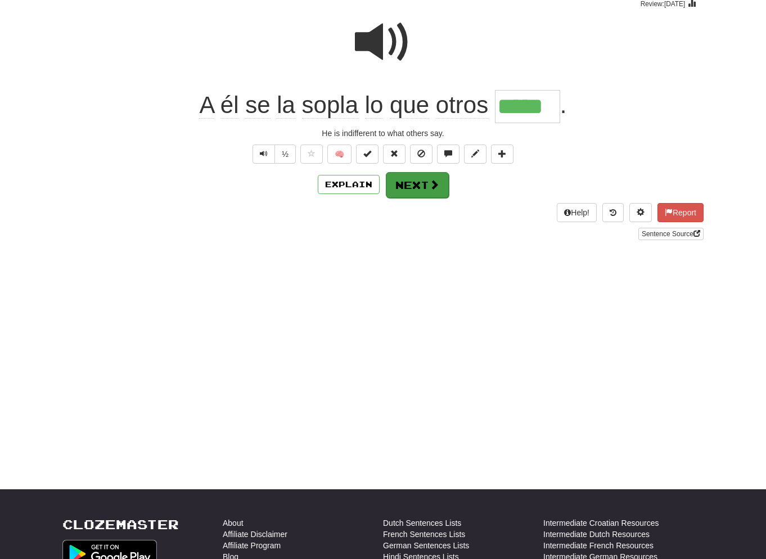
scroll to position [101, 0]
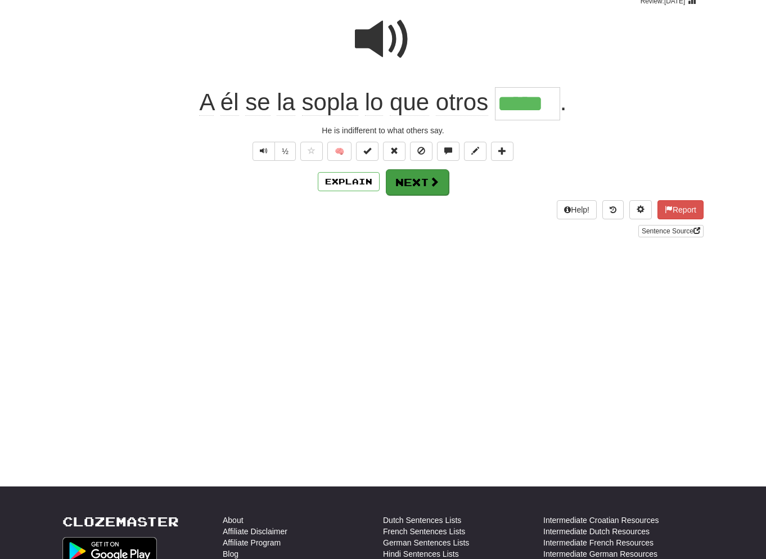
click at [418, 180] on button "Next" at bounding box center [417, 182] width 63 height 26
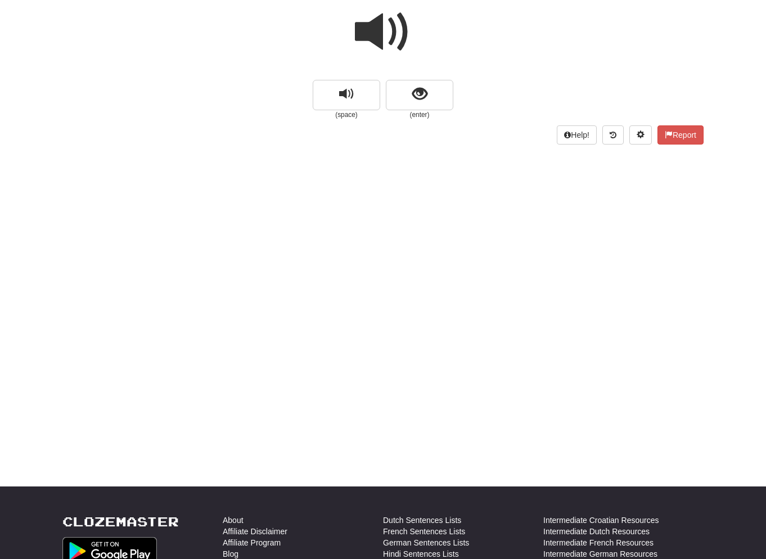
click at [413, 50] on div at bounding box center [382, 39] width 641 height 80
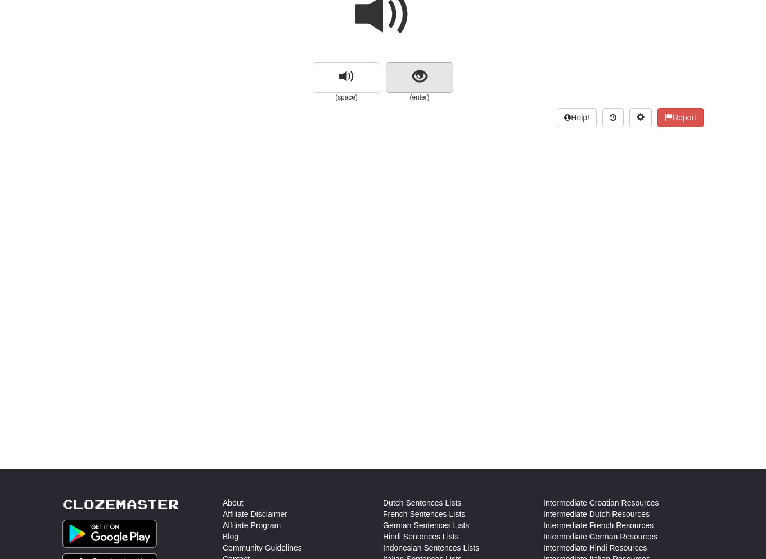
scroll to position [123, 1]
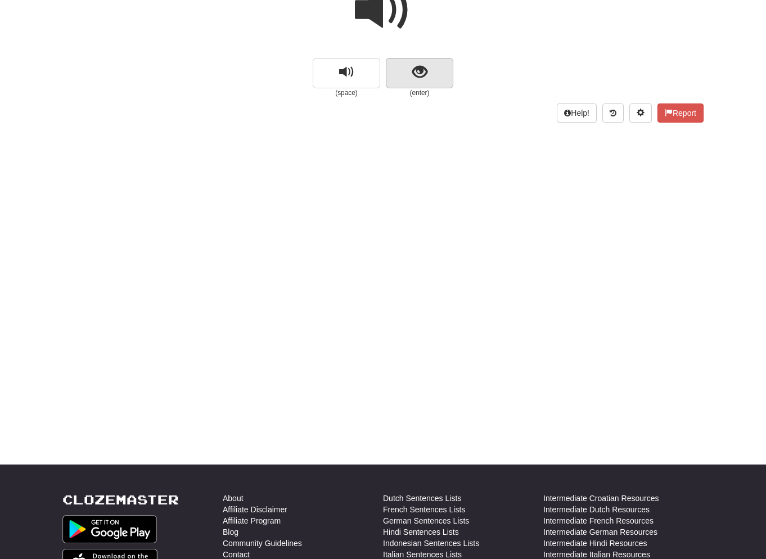
click at [435, 85] on button "show sentence" at bounding box center [419, 73] width 67 height 30
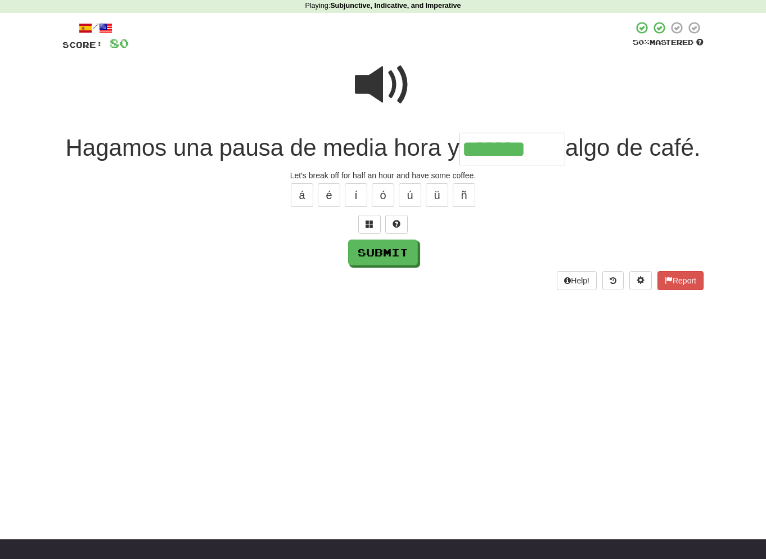
scroll to position [48, 0]
type input "*******"
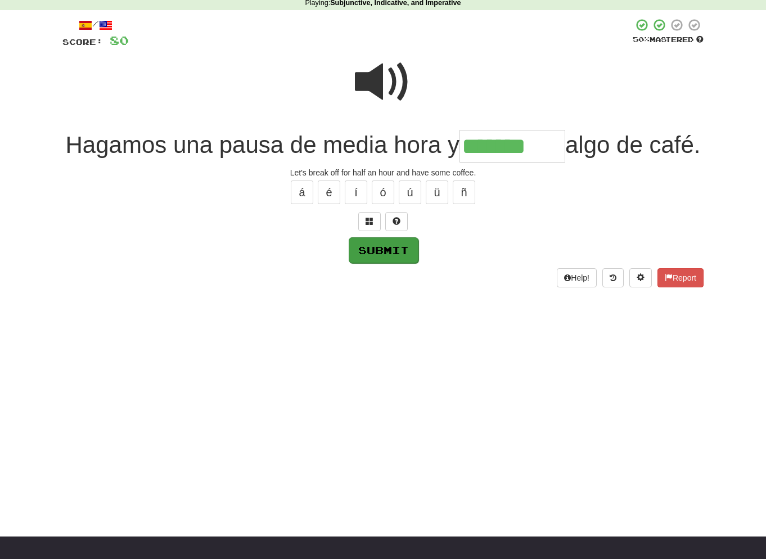
click at [380, 263] on button "Submit" at bounding box center [384, 250] width 70 height 26
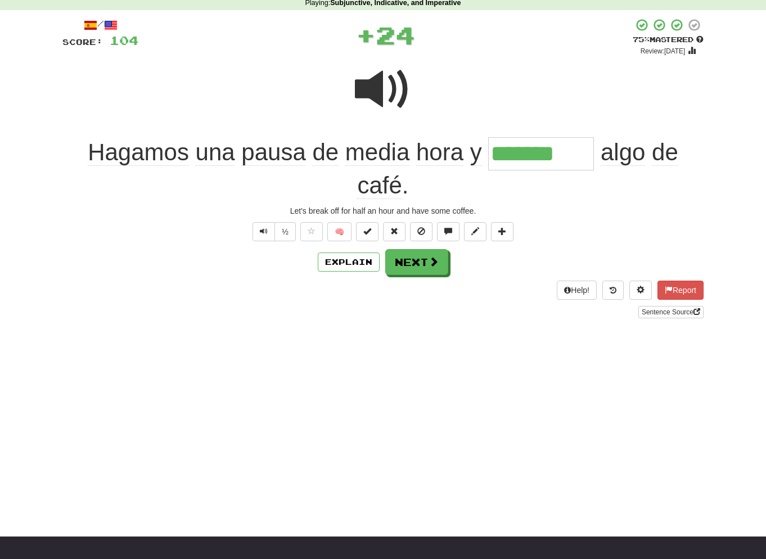
scroll to position [53, 0]
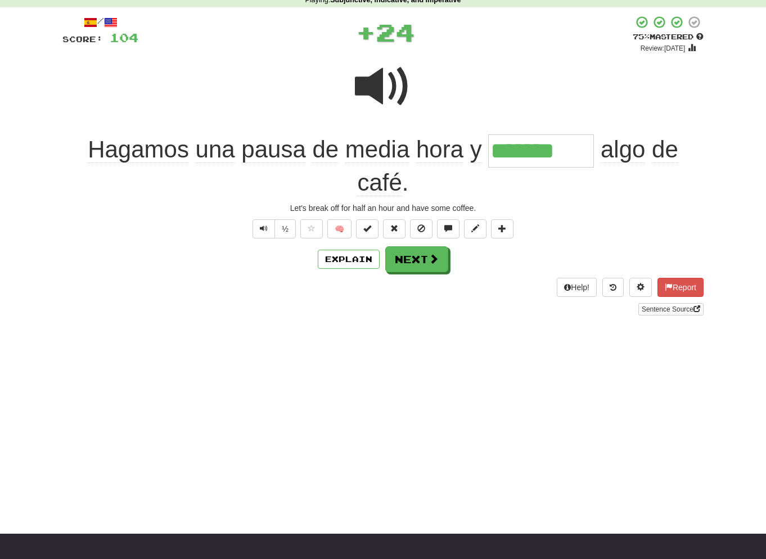
drag, startPoint x: 380, startPoint y: 278, endPoint x: 386, endPoint y: 277, distance: 5.6
click at [385, 278] on div "Help! Report Sentence Source" at bounding box center [382, 296] width 641 height 37
click at [350, 259] on button "Explain" at bounding box center [349, 259] width 62 height 19
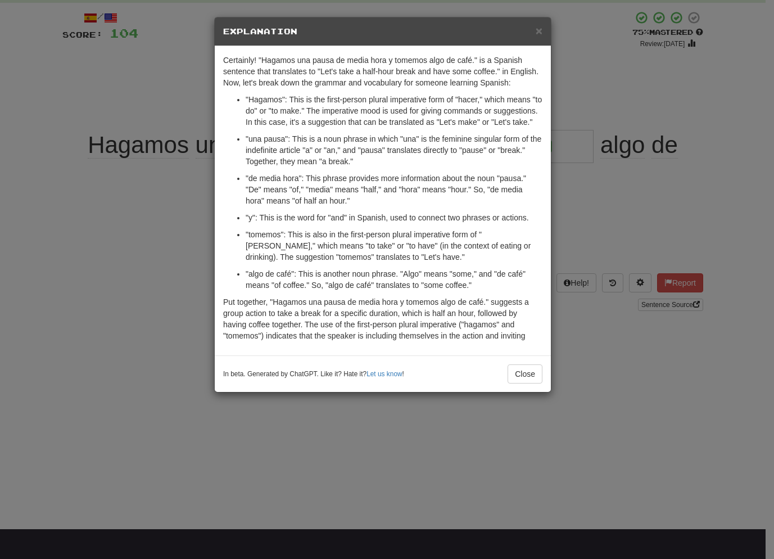
click at [618, 355] on div "× Explanation Certainly! "Hagamos una pausa de media hora y tomemos algo de caf…" at bounding box center [387, 279] width 774 height 559
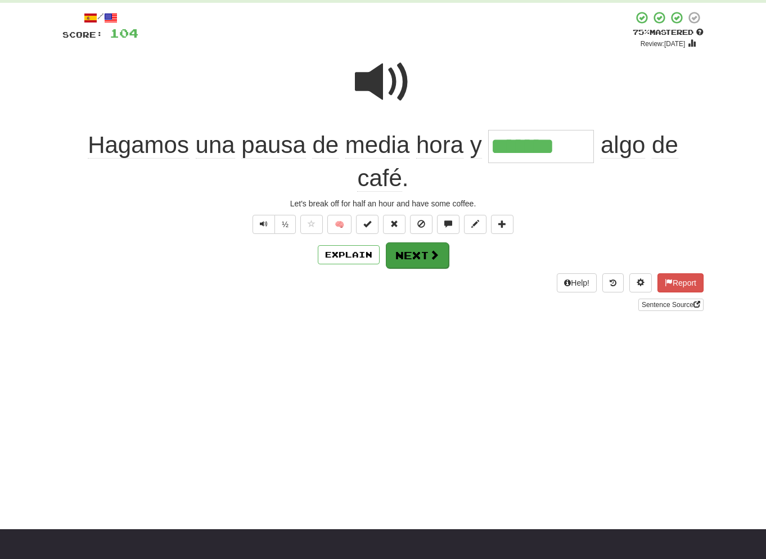
click at [430, 247] on button "Next" at bounding box center [417, 255] width 63 height 26
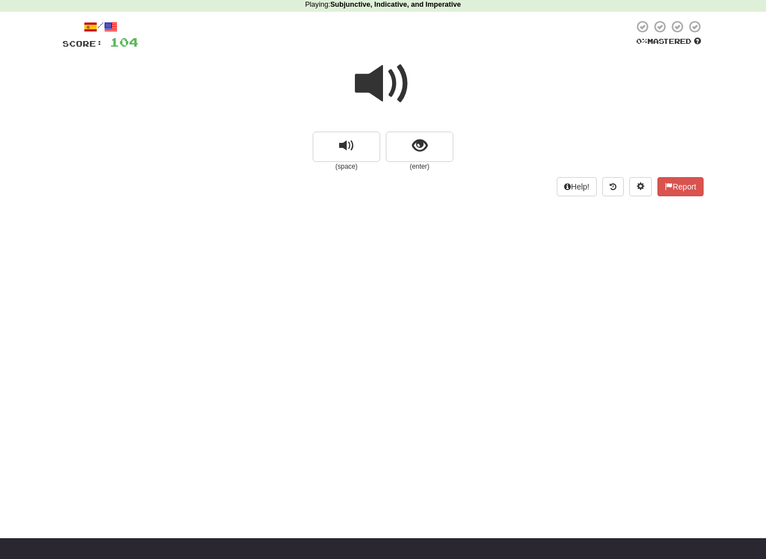
scroll to position [46, 1]
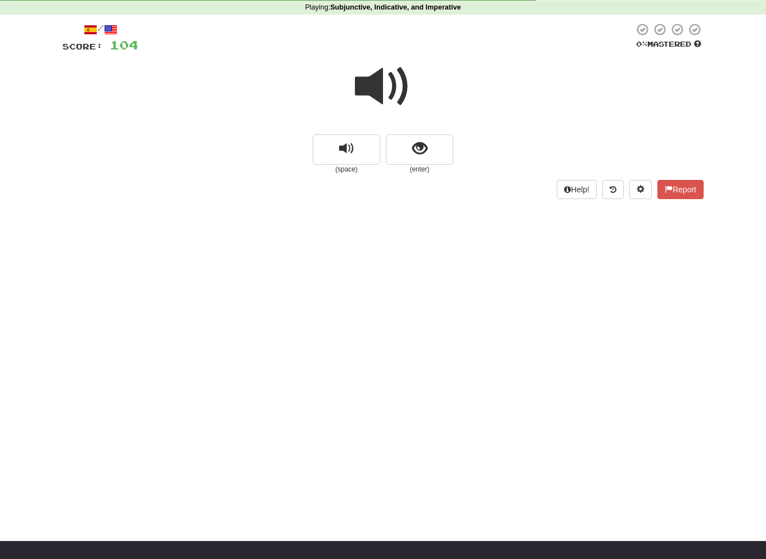
click at [402, 91] on span at bounding box center [383, 86] width 56 height 56
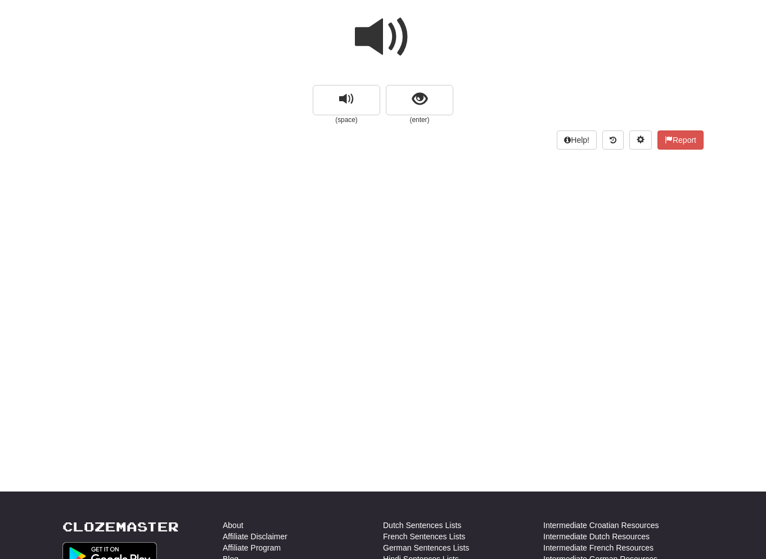
scroll to position [102, 0]
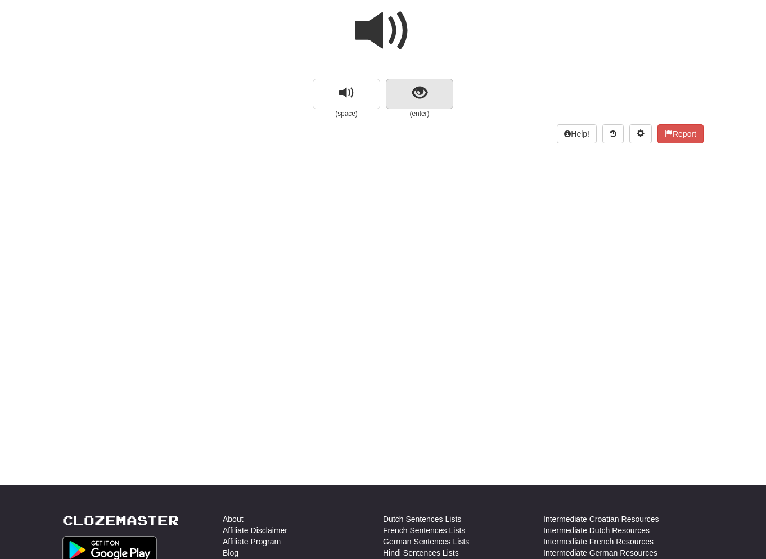
click at [423, 102] on button "show sentence" at bounding box center [419, 94] width 67 height 30
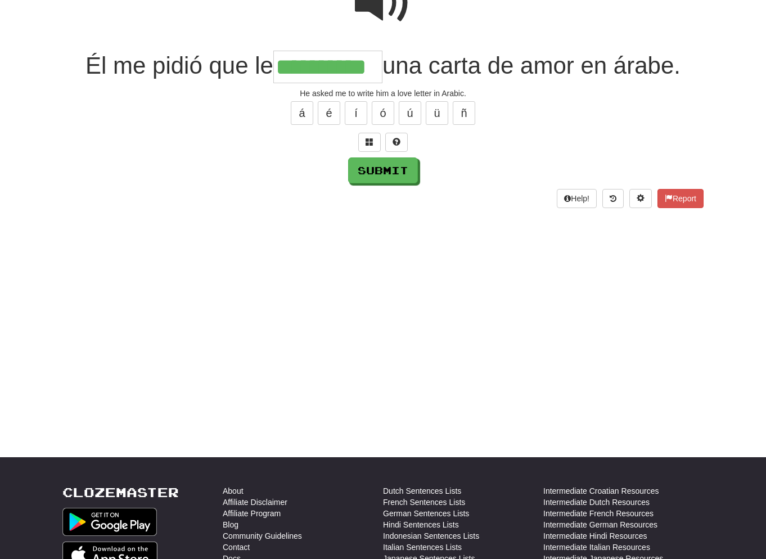
scroll to position [132, 0]
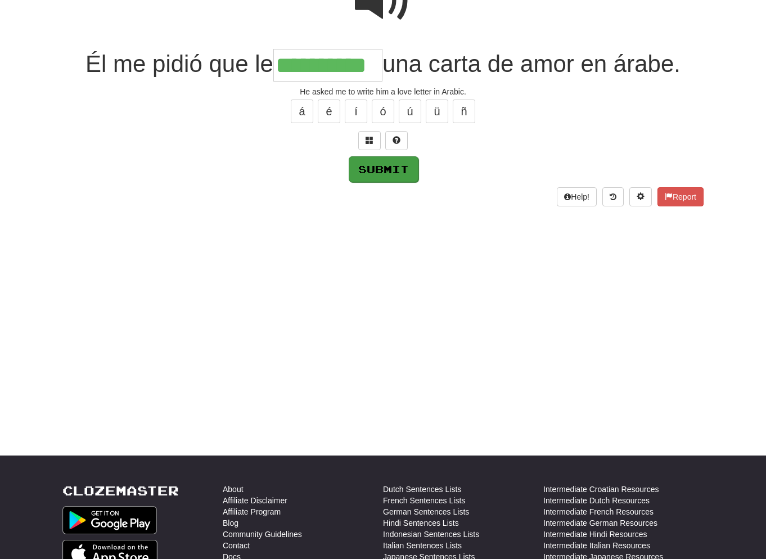
type input "**********"
click at [392, 173] on button "Submit" at bounding box center [384, 169] width 70 height 26
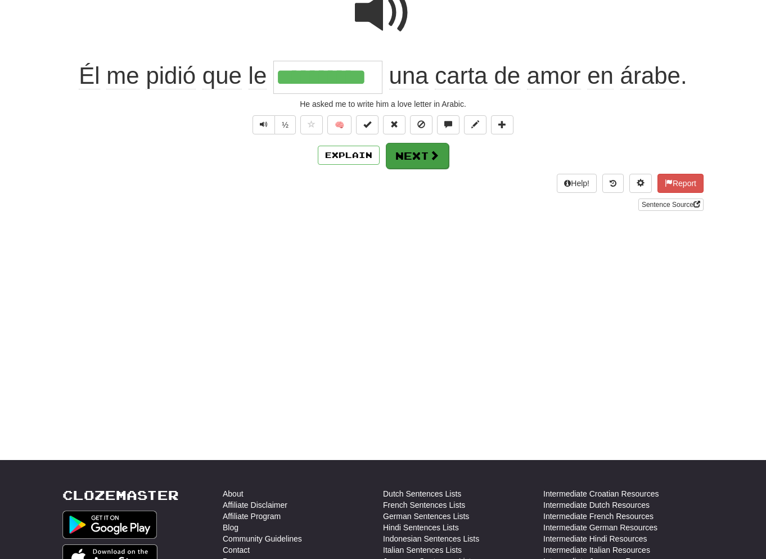
scroll to position [128, 1]
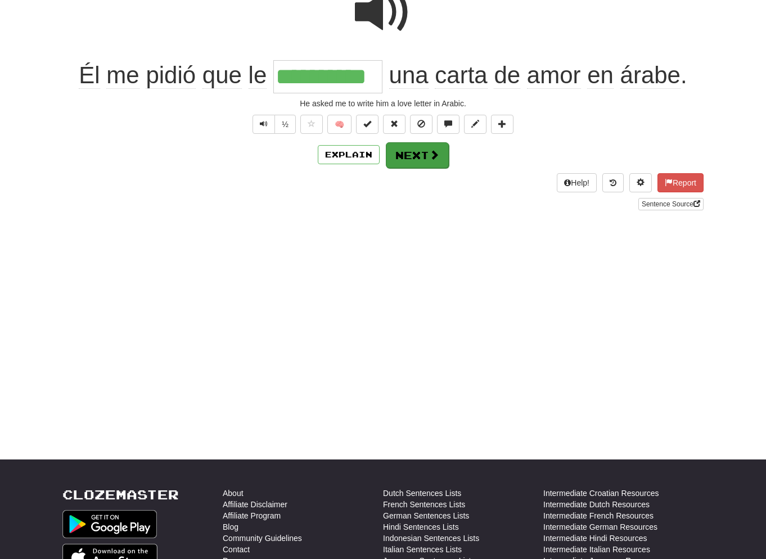
click at [438, 149] on button "Next" at bounding box center [417, 155] width 63 height 26
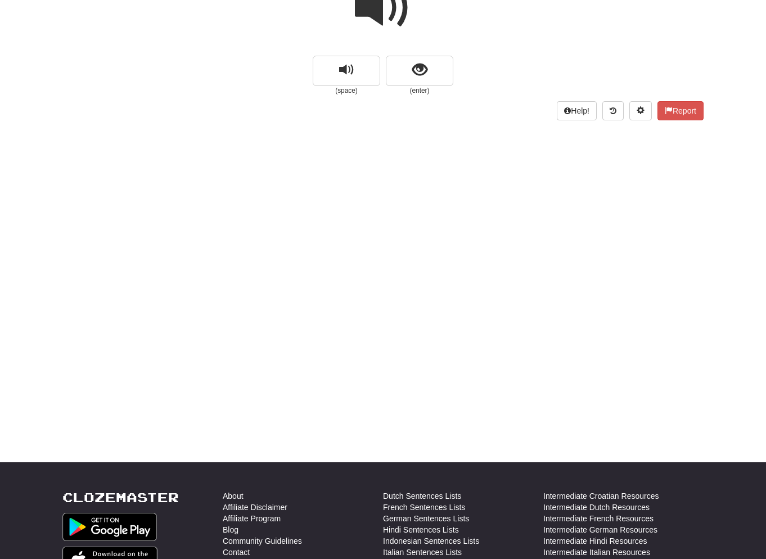
scroll to position [125, 0]
click at [419, 78] on button "show sentence" at bounding box center [419, 71] width 67 height 30
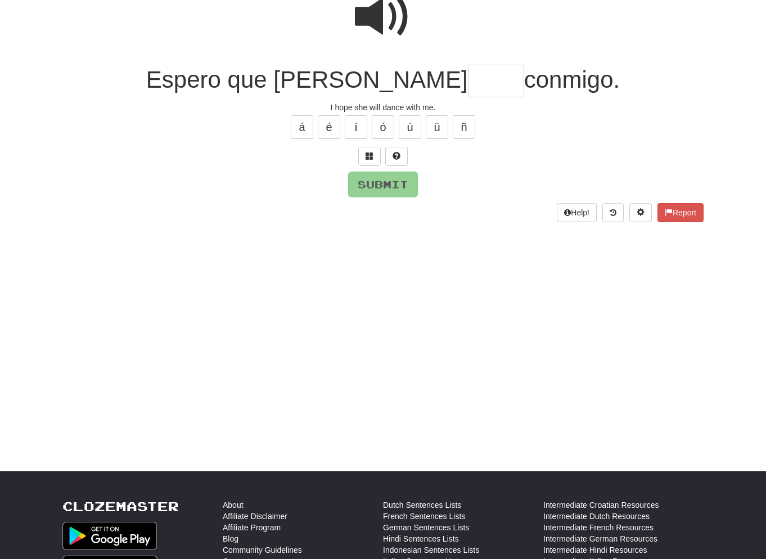
scroll to position [115, 0]
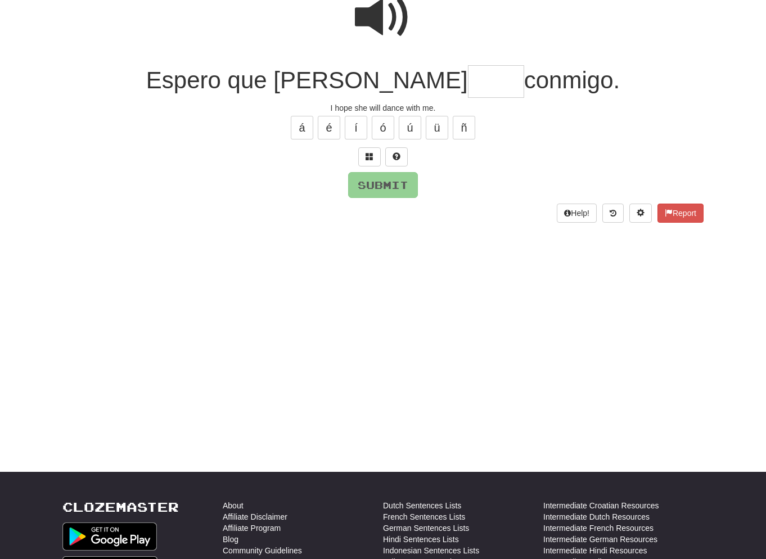
type input "*"
type input "*****"
click at [378, 187] on button "Submit" at bounding box center [384, 186] width 70 height 26
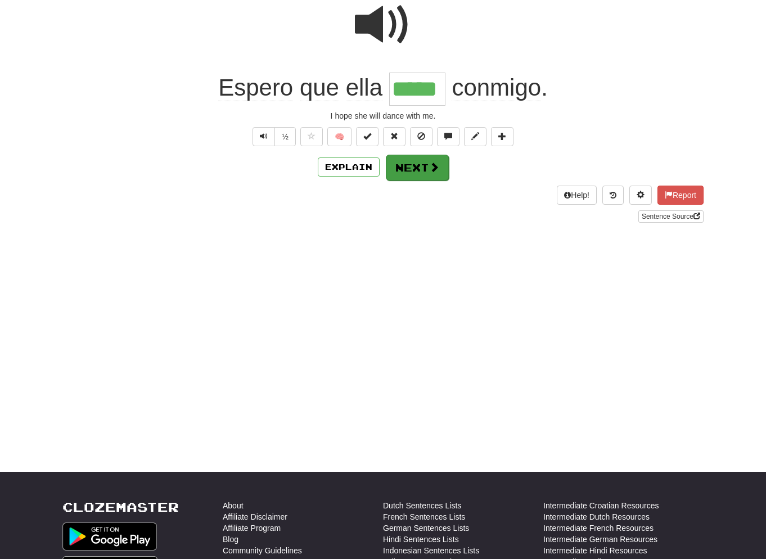
click at [417, 161] on button "Next" at bounding box center [417, 168] width 63 height 26
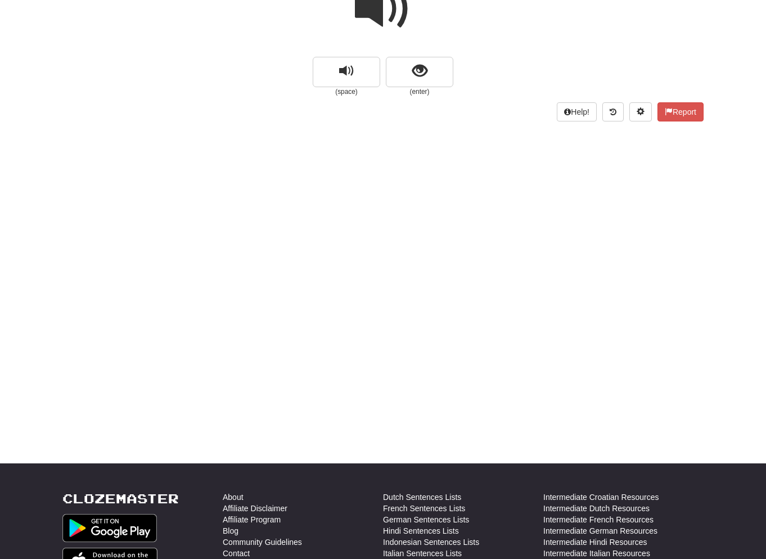
scroll to position [130, 0]
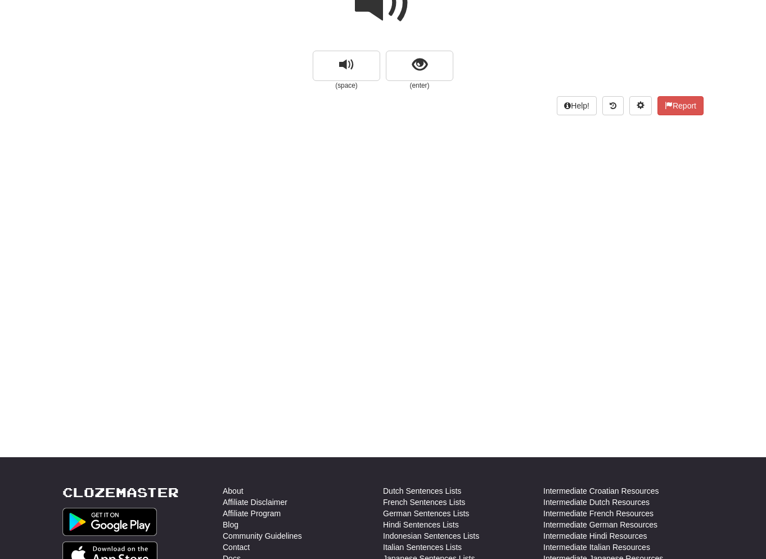
click at [397, 10] on span at bounding box center [383, 3] width 56 height 56
click at [422, 53] on button "show sentence" at bounding box center [419, 66] width 67 height 30
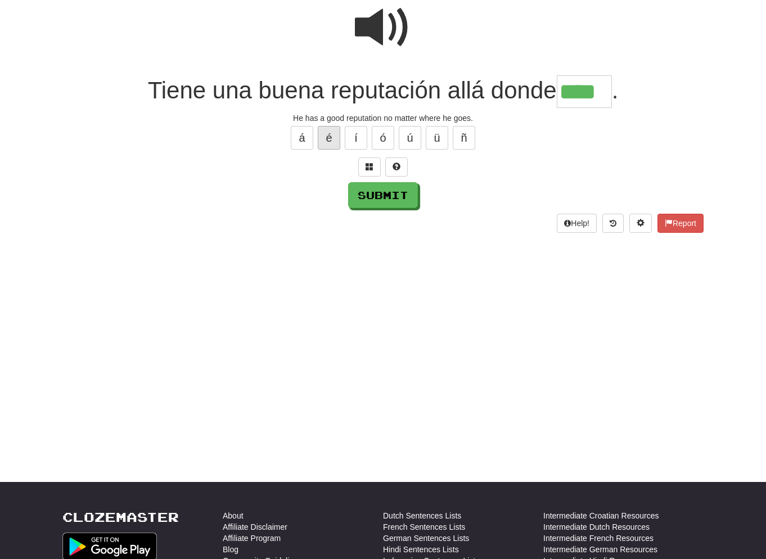
scroll to position [113, 1]
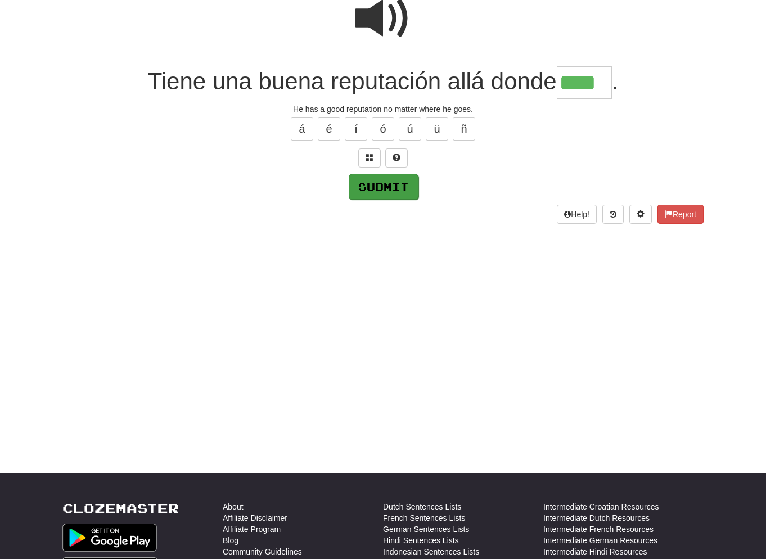
type input "****"
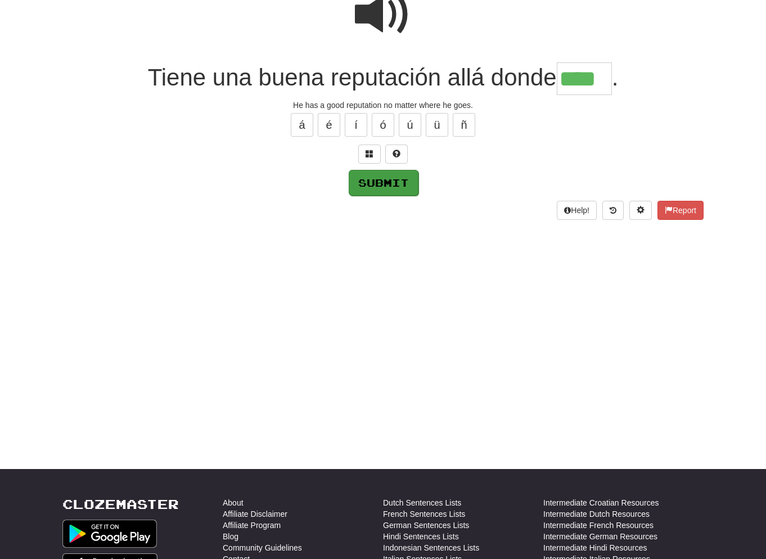
click at [377, 186] on button "Submit" at bounding box center [384, 183] width 70 height 26
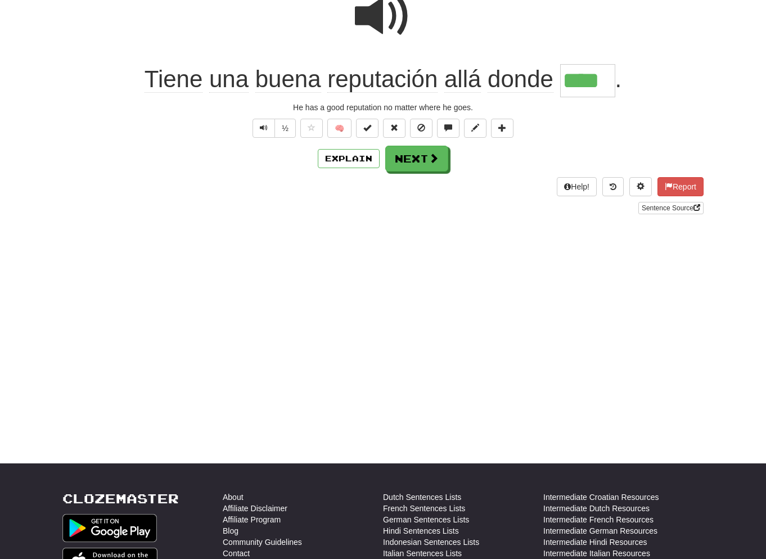
scroll to position [124, 0]
click at [349, 156] on button "Explain" at bounding box center [349, 158] width 62 height 19
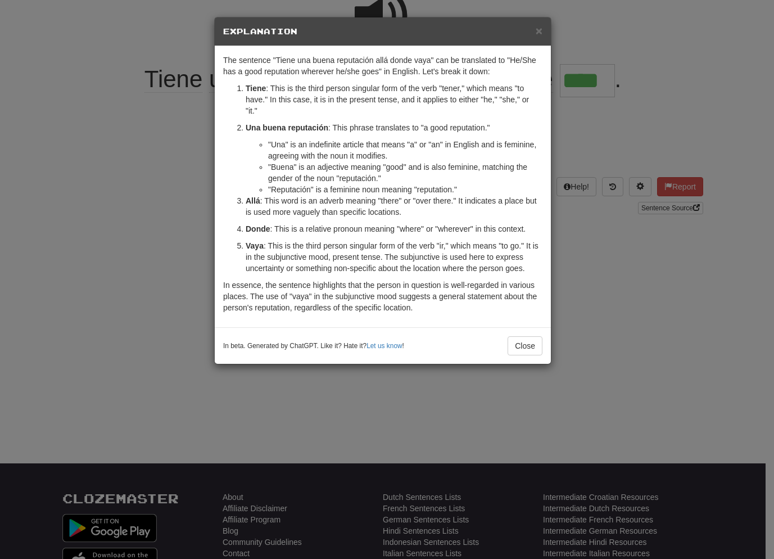
click at [620, 222] on div "× Explanation The sentence "Tiene una buena reputación allá donde vaya" can be …" at bounding box center [387, 279] width 774 height 559
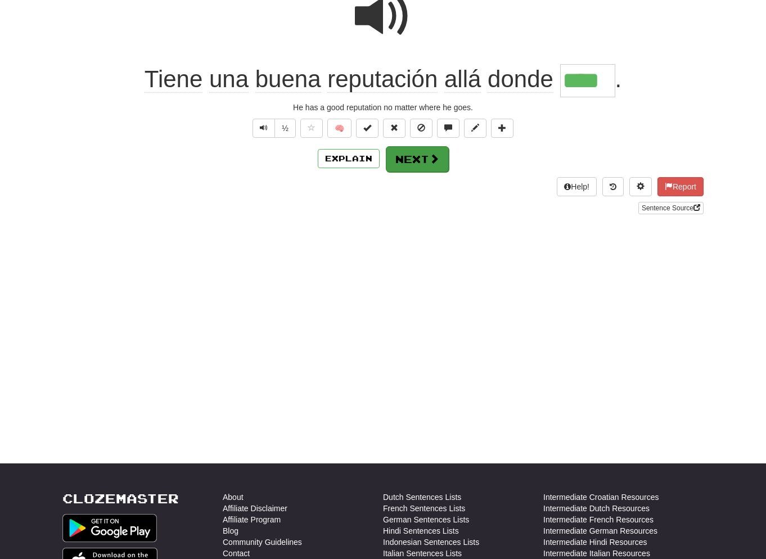
click at [424, 158] on button "Next" at bounding box center [417, 159] width 63 height 26
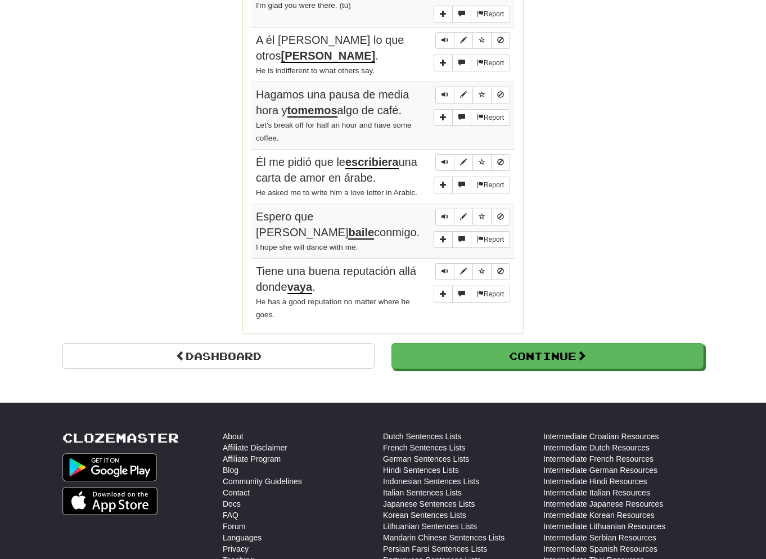
scroll to position [856, 0]
